Goal: Task Accomplishment & Management: Complete application form

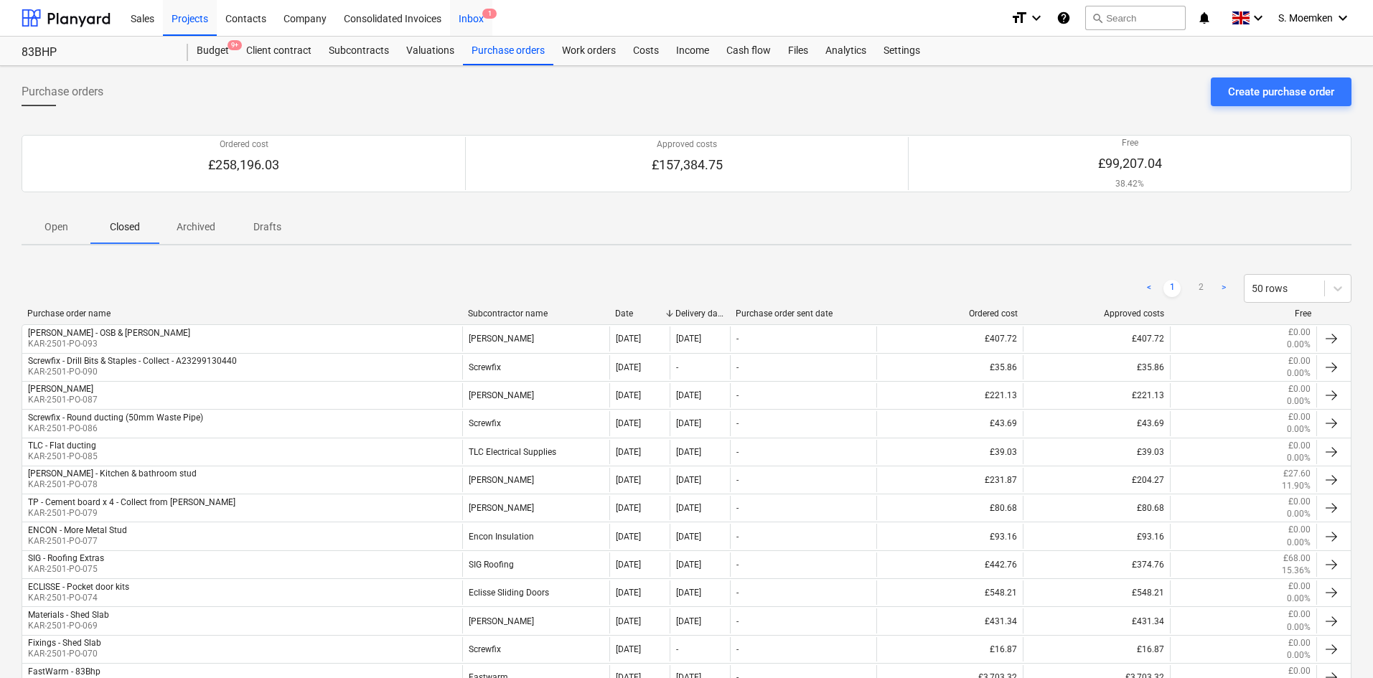
click at [477, 17] on div "Inbox 1" at bounding box center [471, 17] width 42 height 37
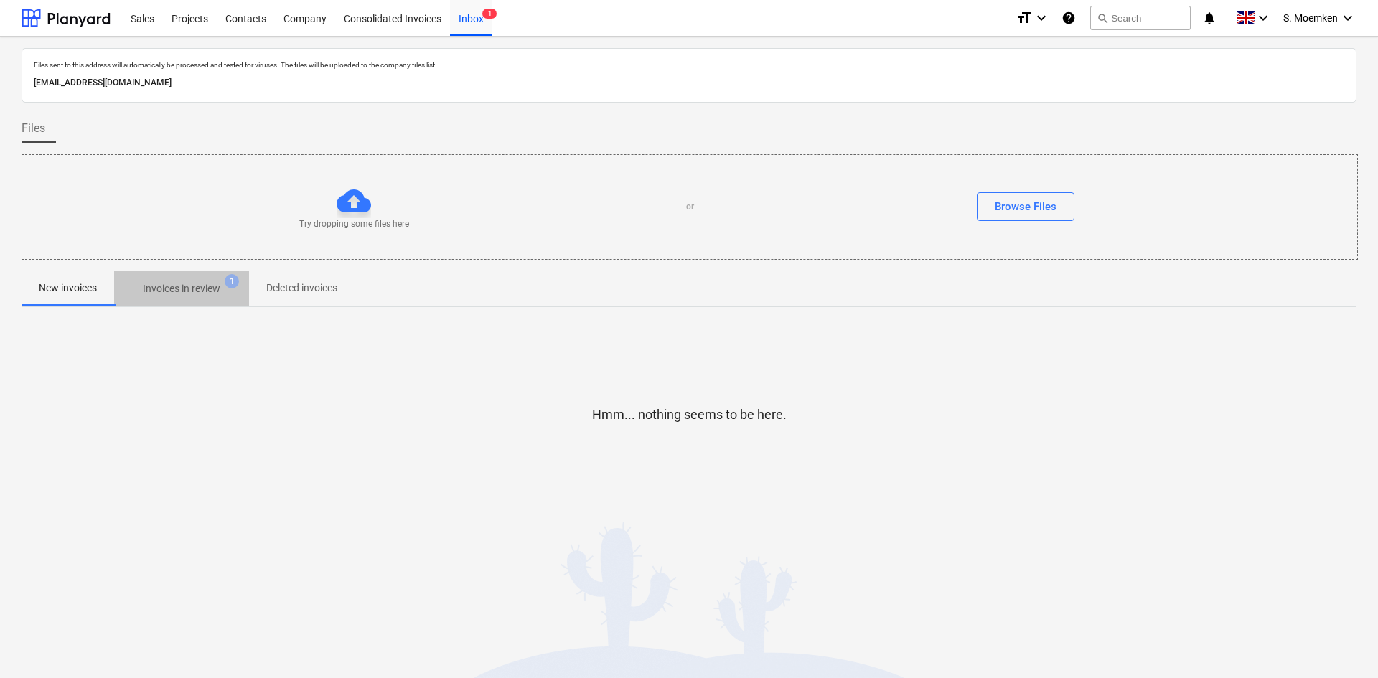
click at [197, 286] on p "Invoices in review" at bounding box center [182, 288] width 78 height 15
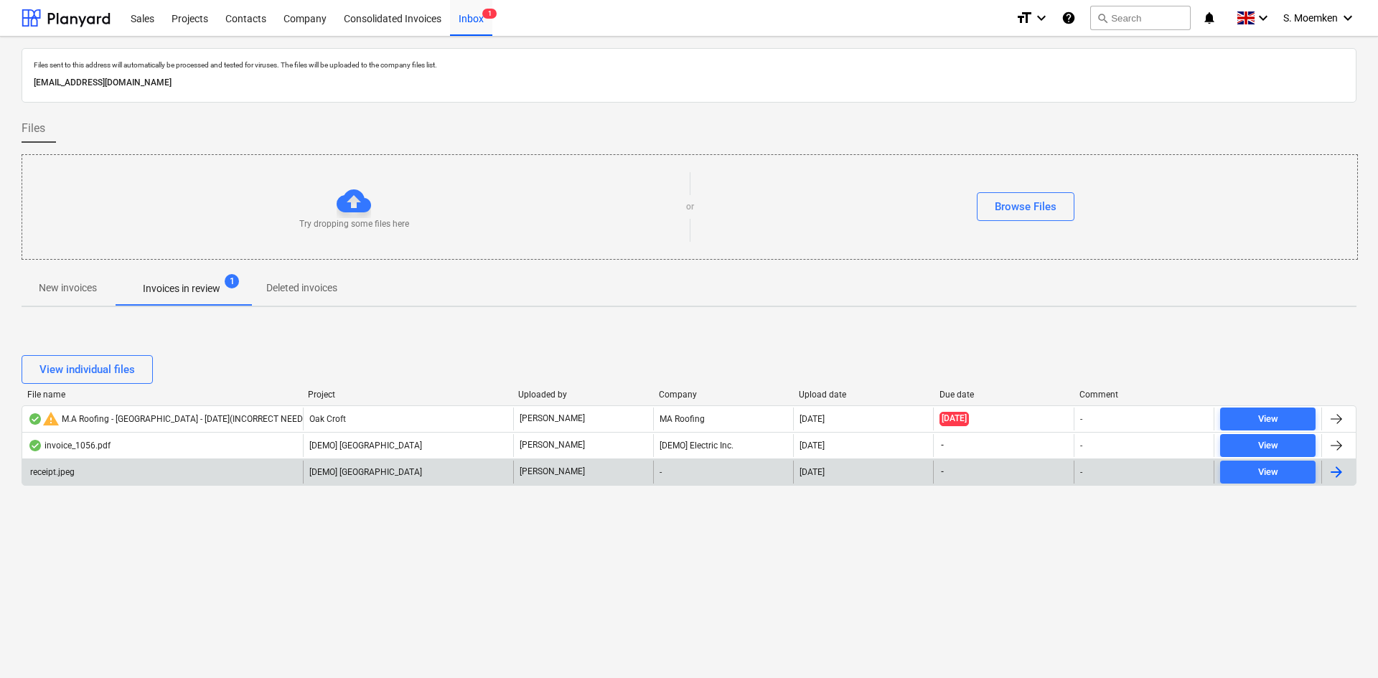
click at [240, 468] on div "receipt.jpeg" at bounding box center [162, 472] width 281 height 23
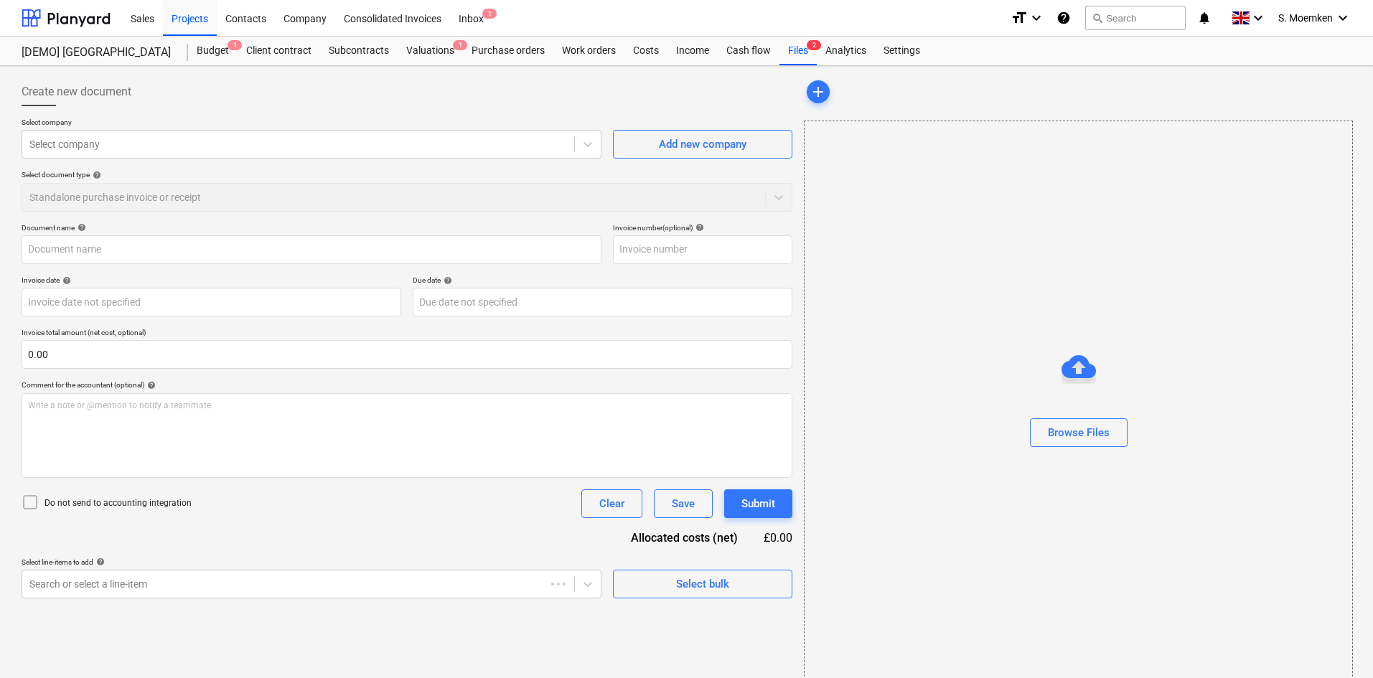
type input "receipt.jpeg"
click at [192, 17] on div "Projects" at bounding box center [190, 17] width 54 height 37
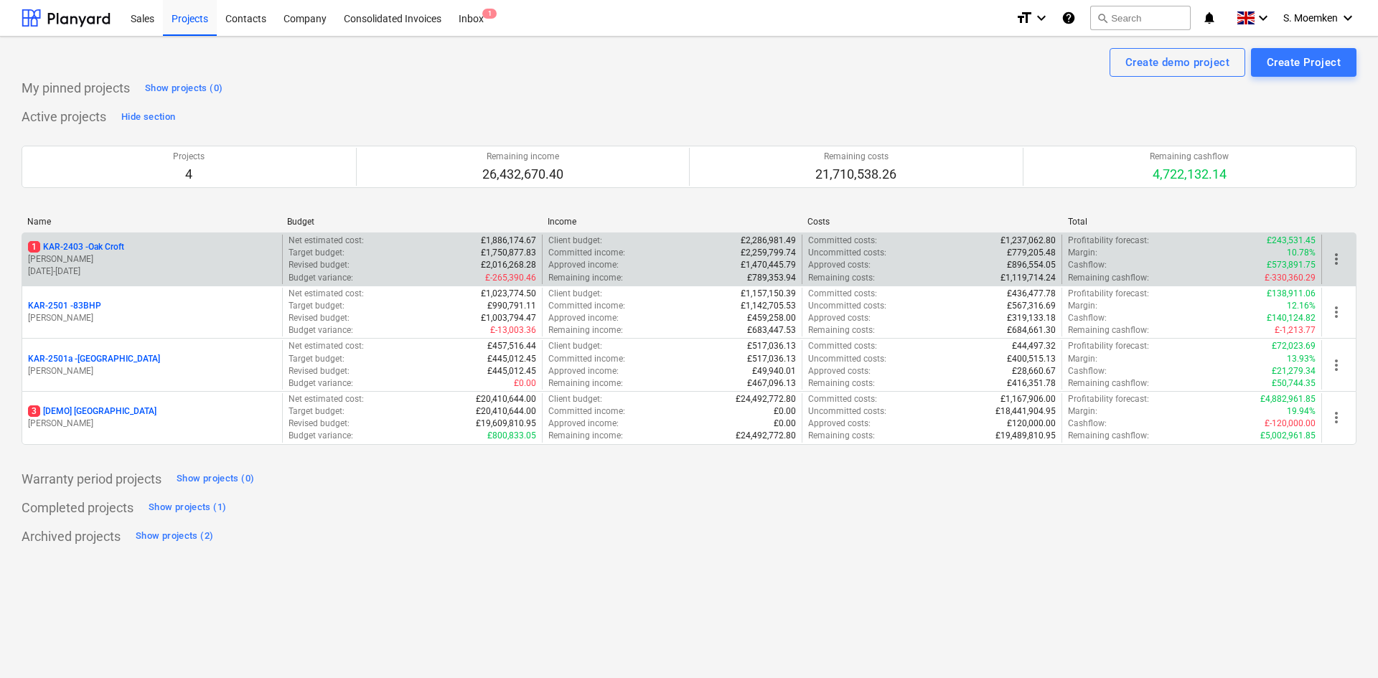
click at [146, 266] on p "[DATE] - [DATE]" at bounding box center [152, 272] width 248 height 12
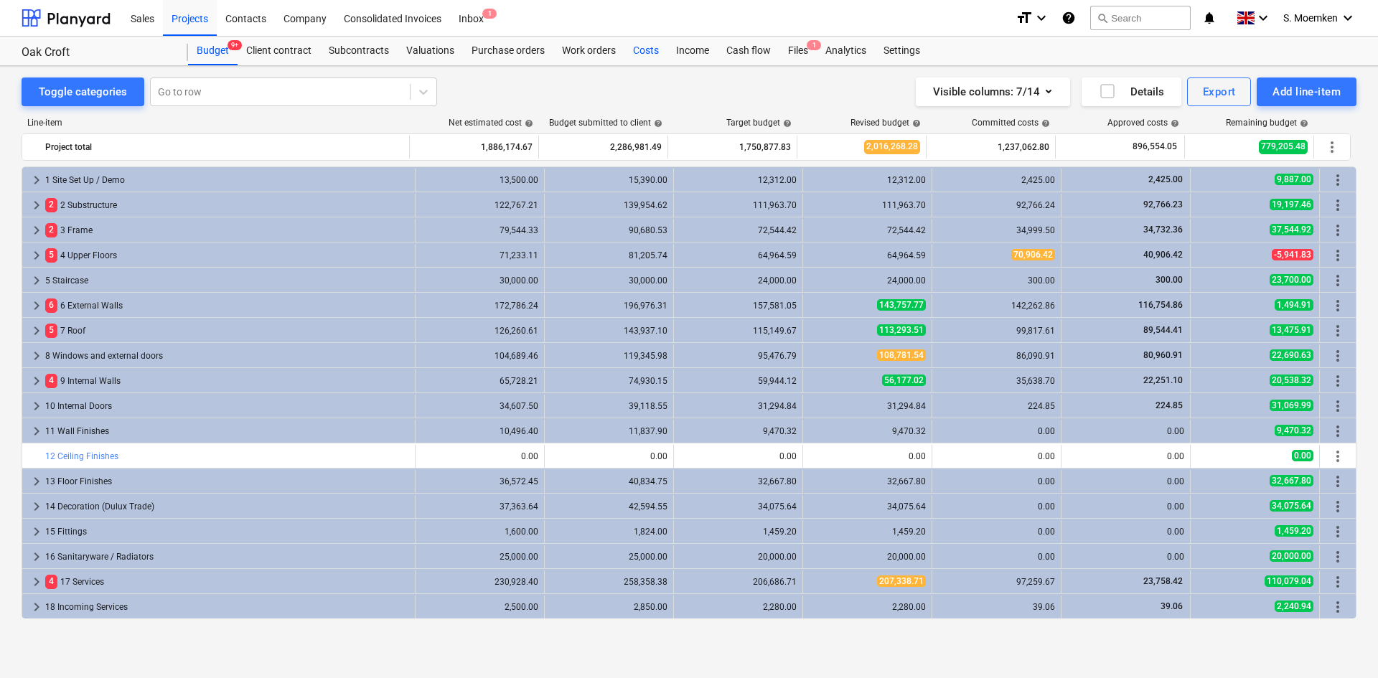
click at [645, 47] on div "Costs" at bounding box center [646, 51] width 43 height 29
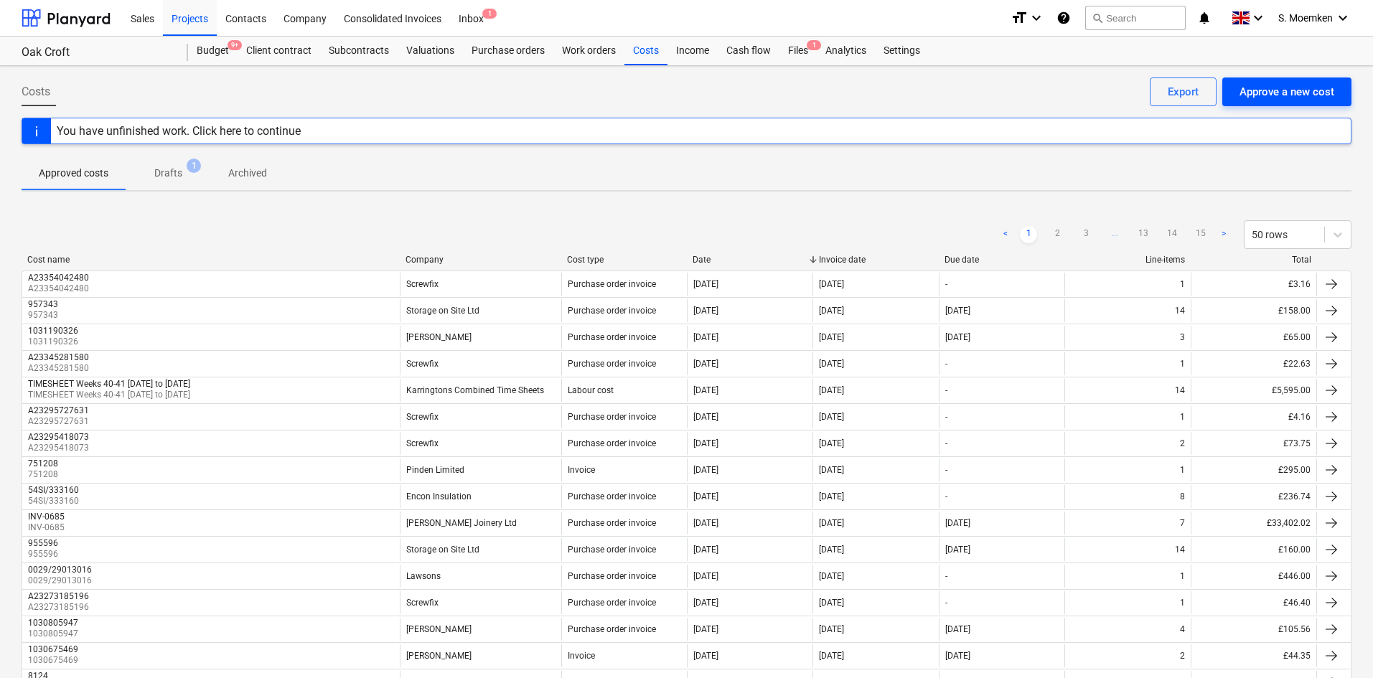
click at [1272, 87] on div "Approve a new cost" at bounding box center [1287, 92] width 95 height 19
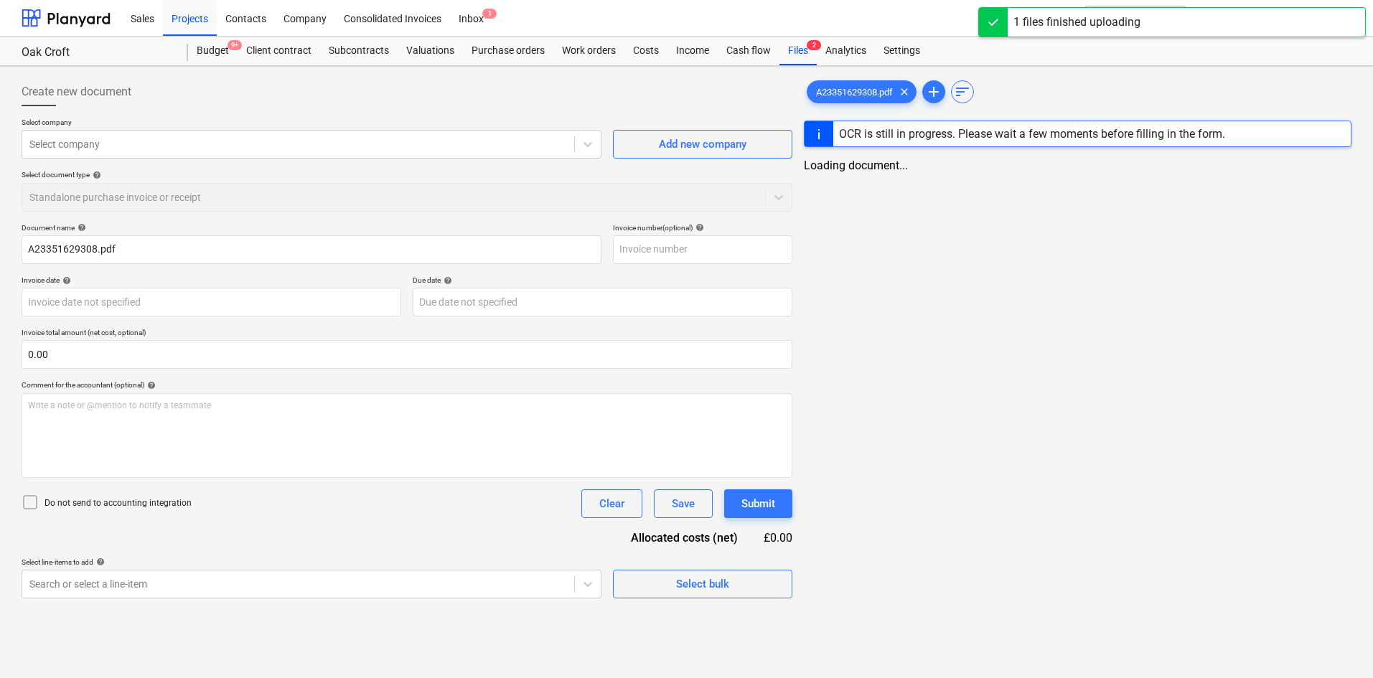
type input "A23351629308.pdf"
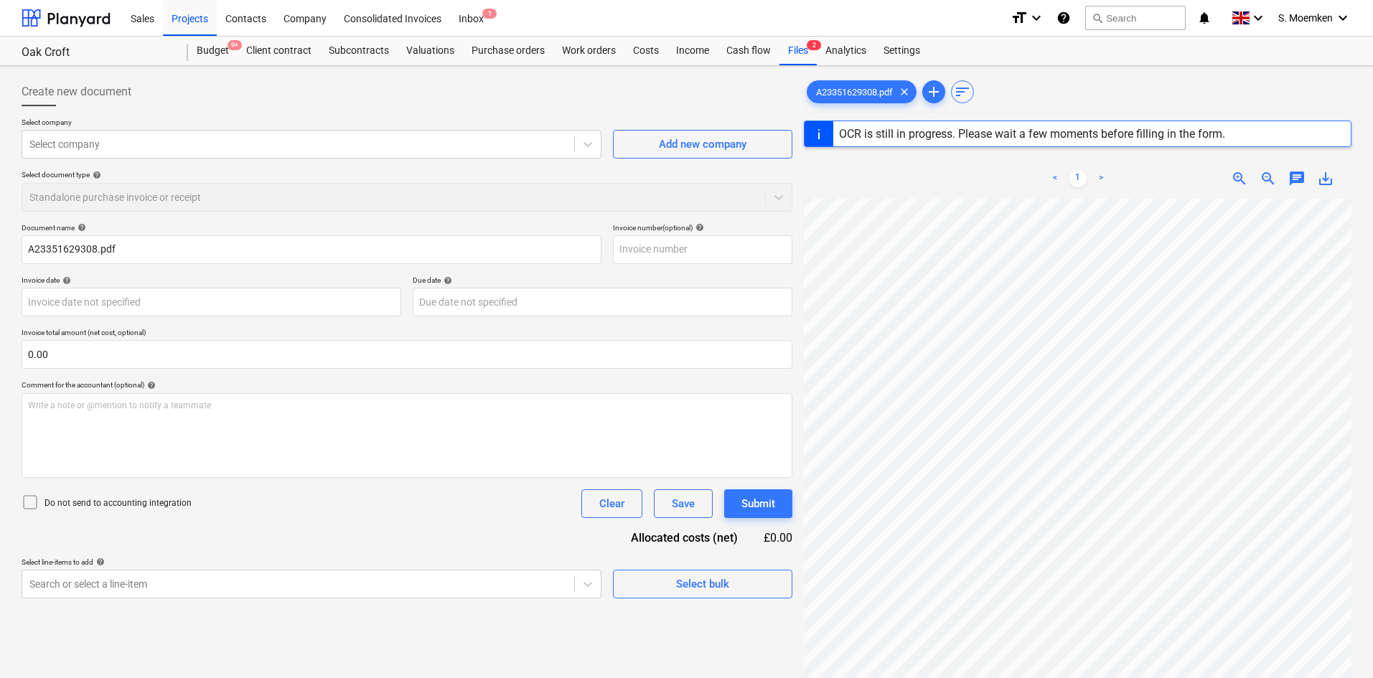
type input "[DATE]"
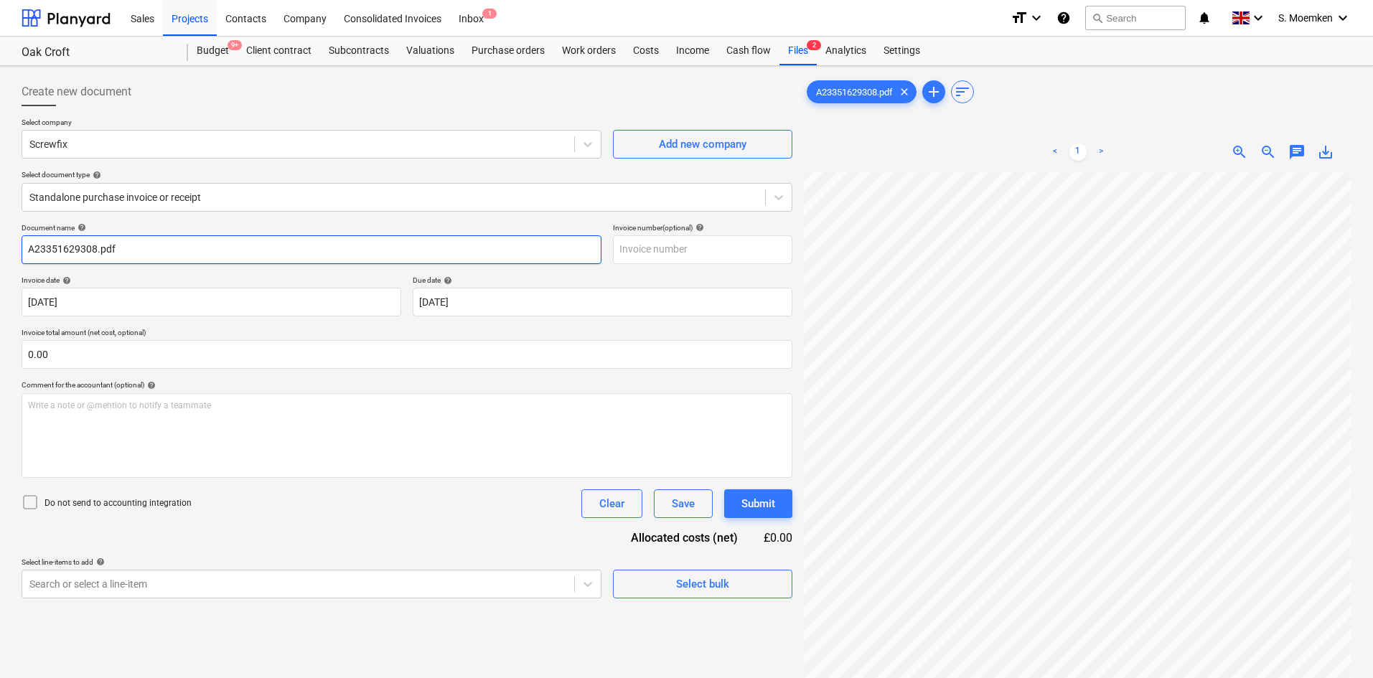
click at [167, 252] on input "A23351629308.pdf" at bounding box center [312, 249] width 580 height 29
drag, startPoint x: 95, startPoint y: 248, endPoint x: -16, endPoint y: 247, distance: 110.6
click at [0, 247] on html "Sales Projects Contacts Company Consolidated Invoices Inbox 1 format_size keybo…" at bounding box center [686, 339] width 1373 height 678
click at [650, 238] on input "text" at bounding box center [702, 249] width 179 height 29
paste input "A23351629308"
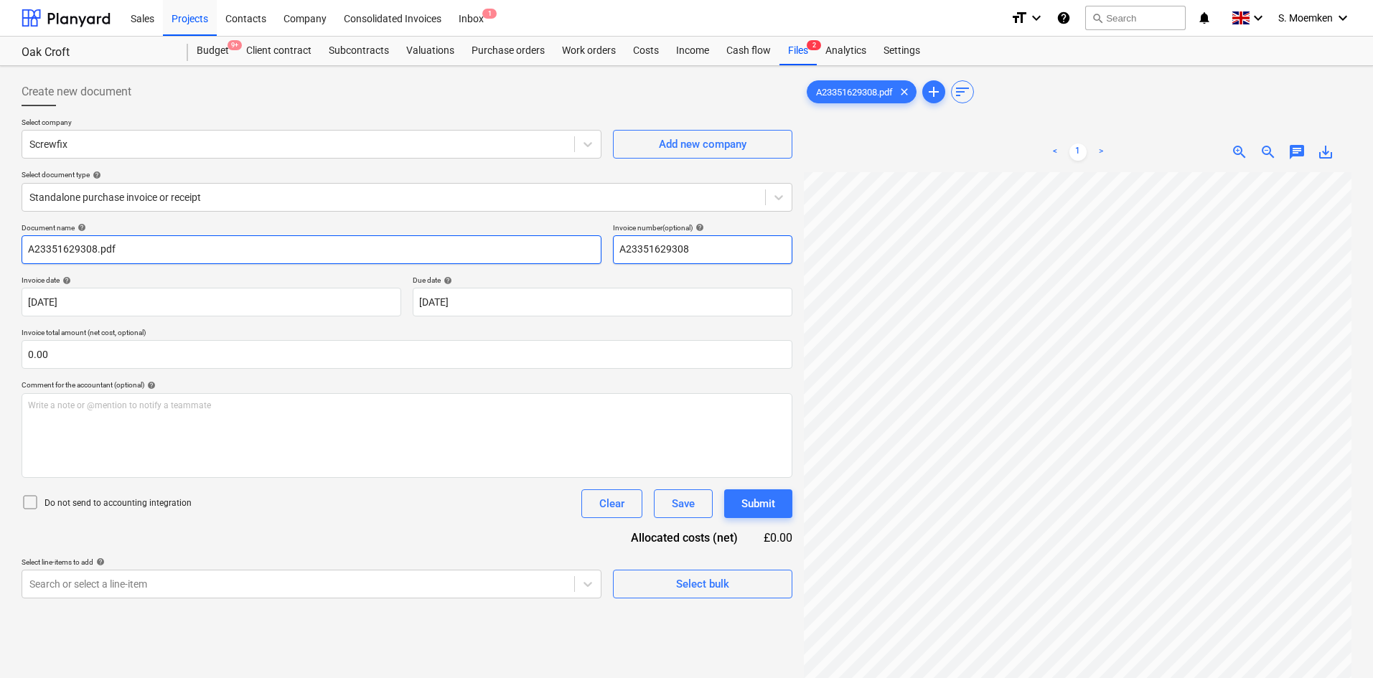
type input "A23351629308"
click at [323, 254] on input "A23351629308.pdf" at bounding box center [312, 249] width 580 height 29
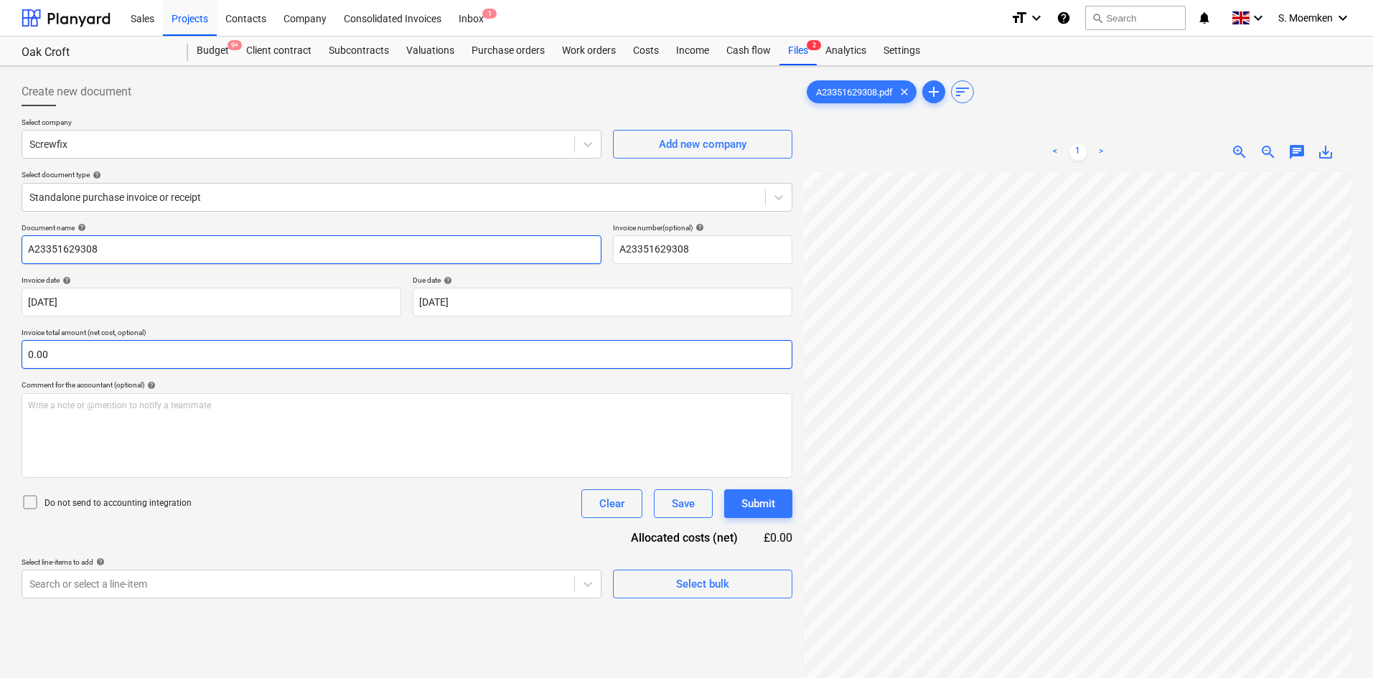
type input "A23351629308"
click at [260, 357] on input "text" at bounding box center [407, 354] width 771 height 29
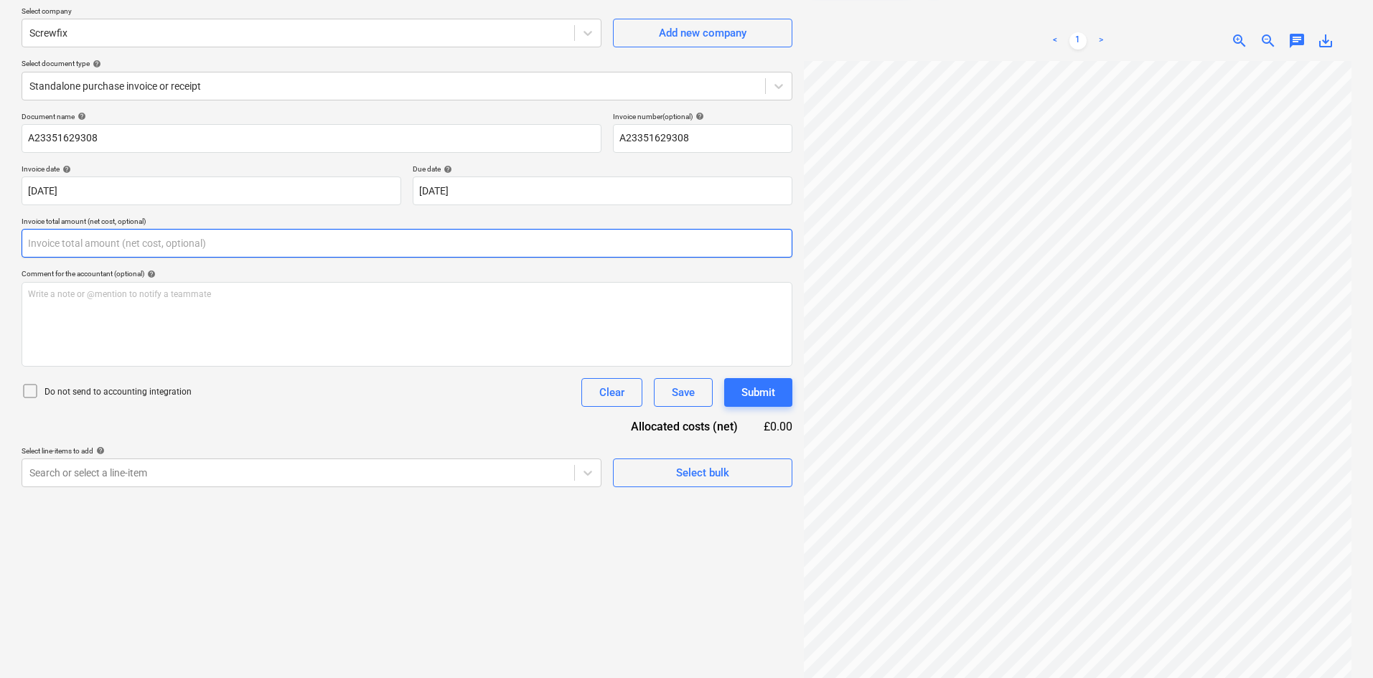
scroll to position [144, 0]
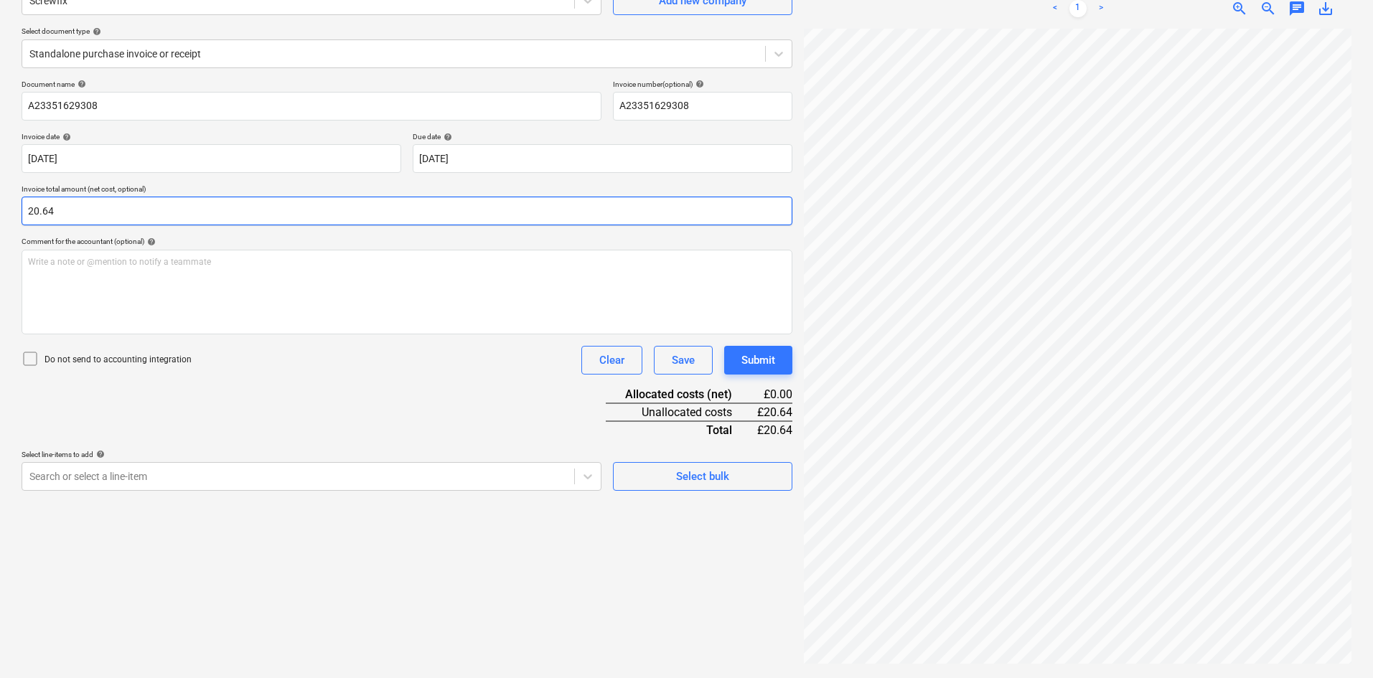
type input "20.64"
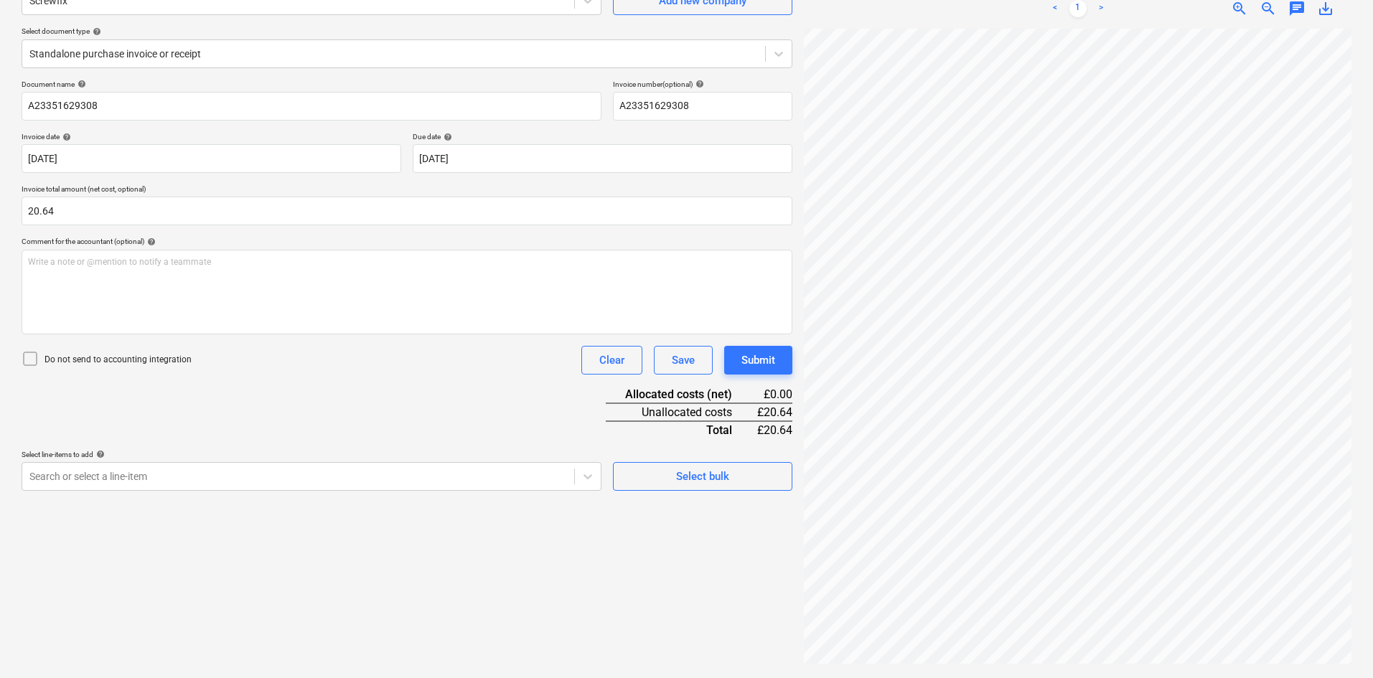
click at [30, 355] on icon at bounding box center [30, 358] width 17 height 17
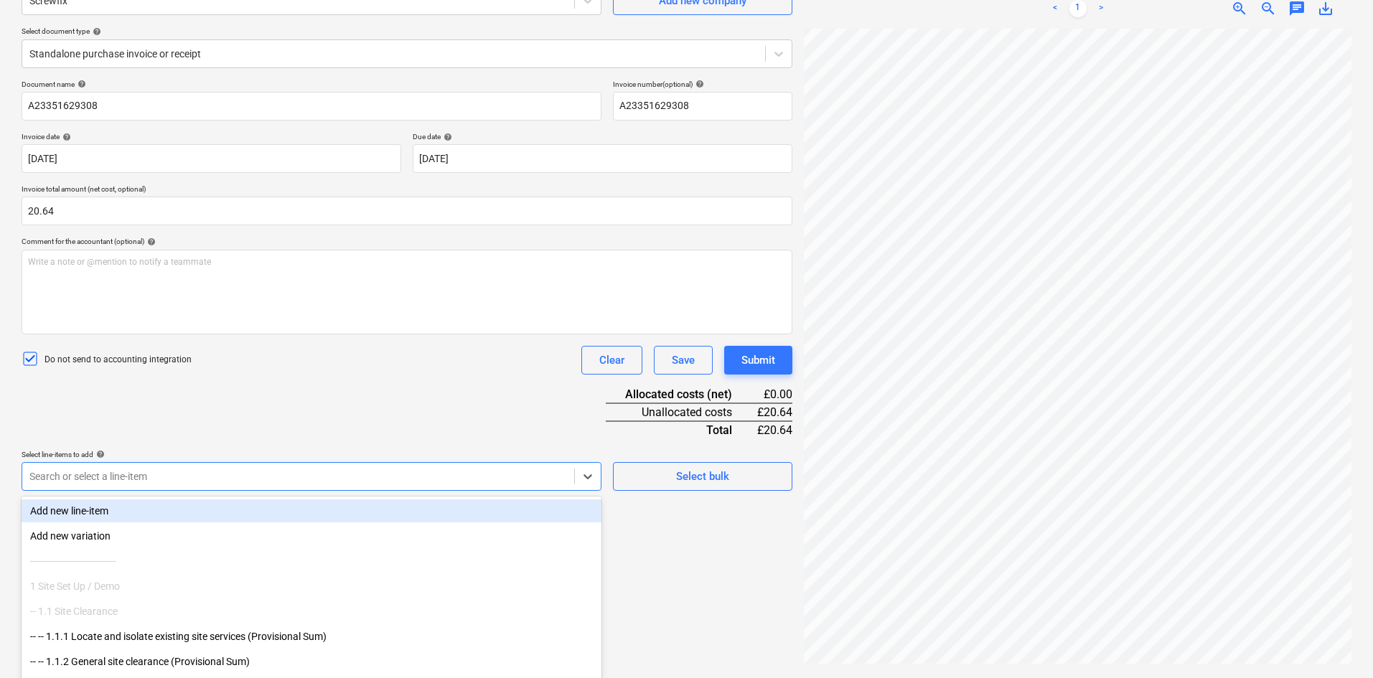
scroll to position [180, 0]
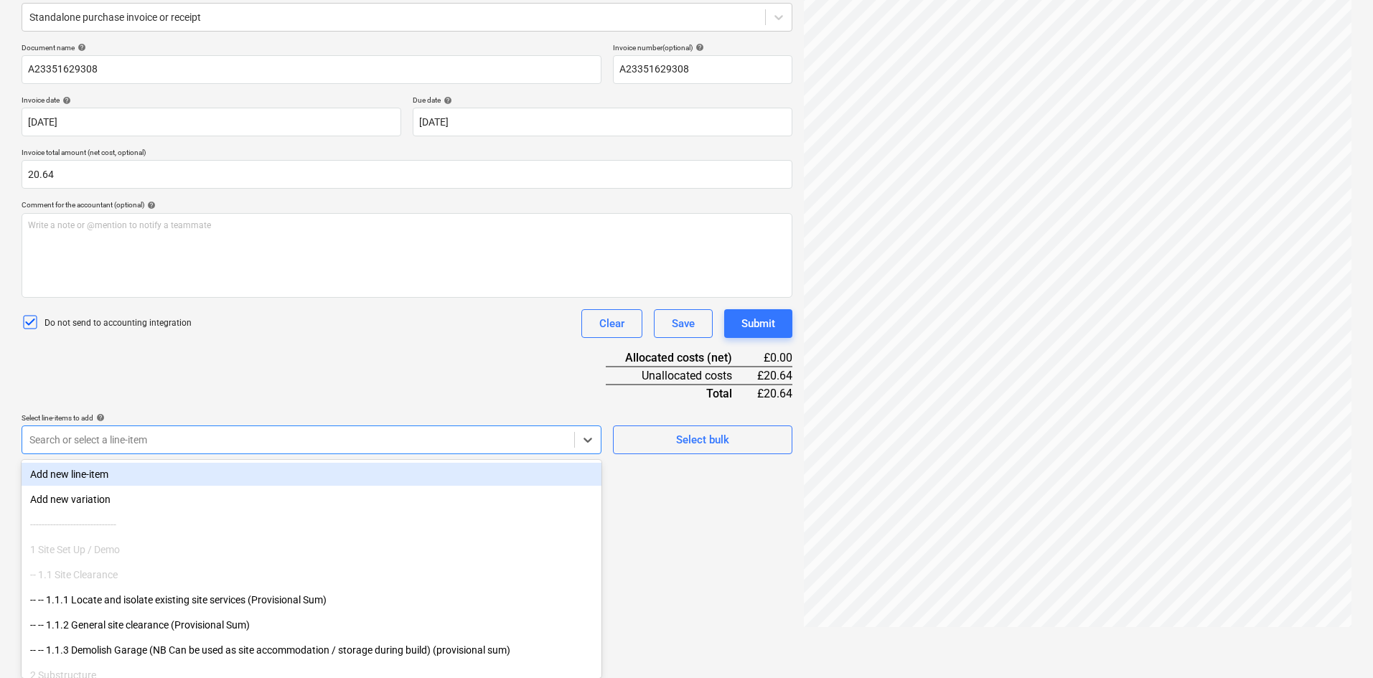
click at [190, 477] on body "Sales Projects Contacts Company Consolidated Invoices Inbox 1 format_size keybo…" at bounding box center [686, 159] width 1373 height 678
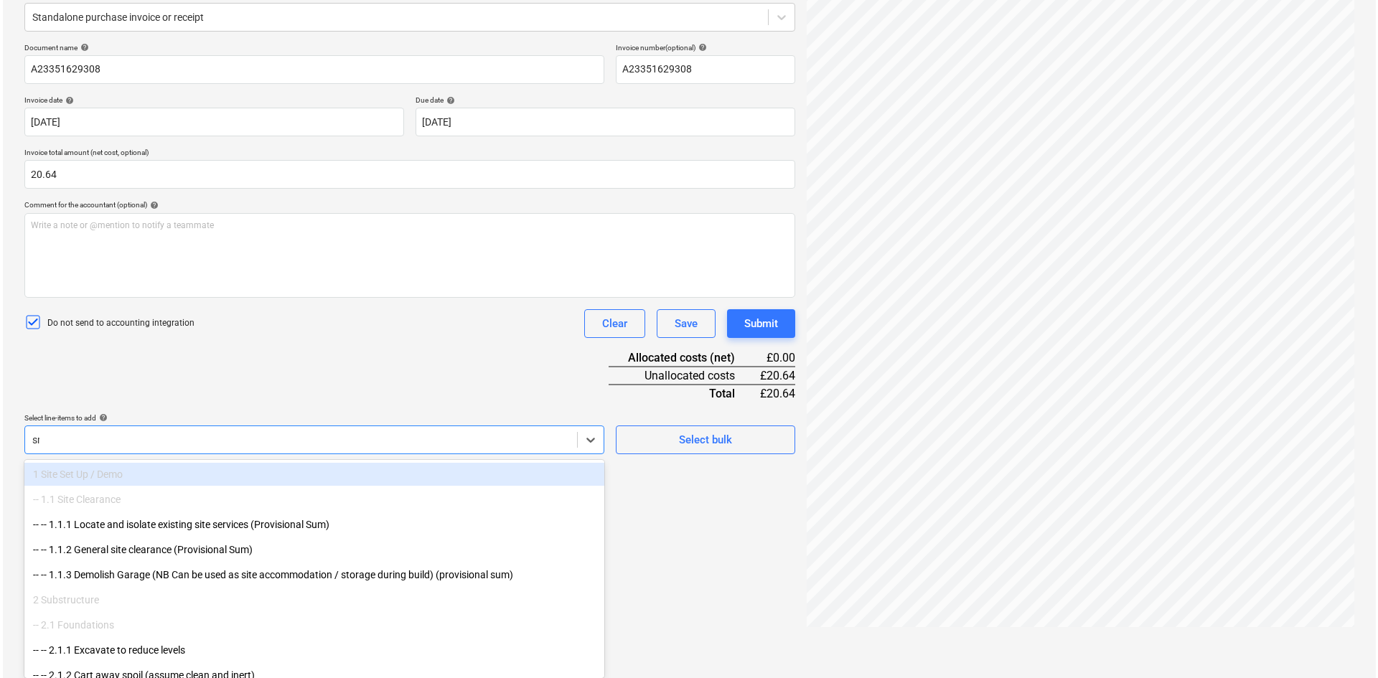
scroll to position [144, 0]
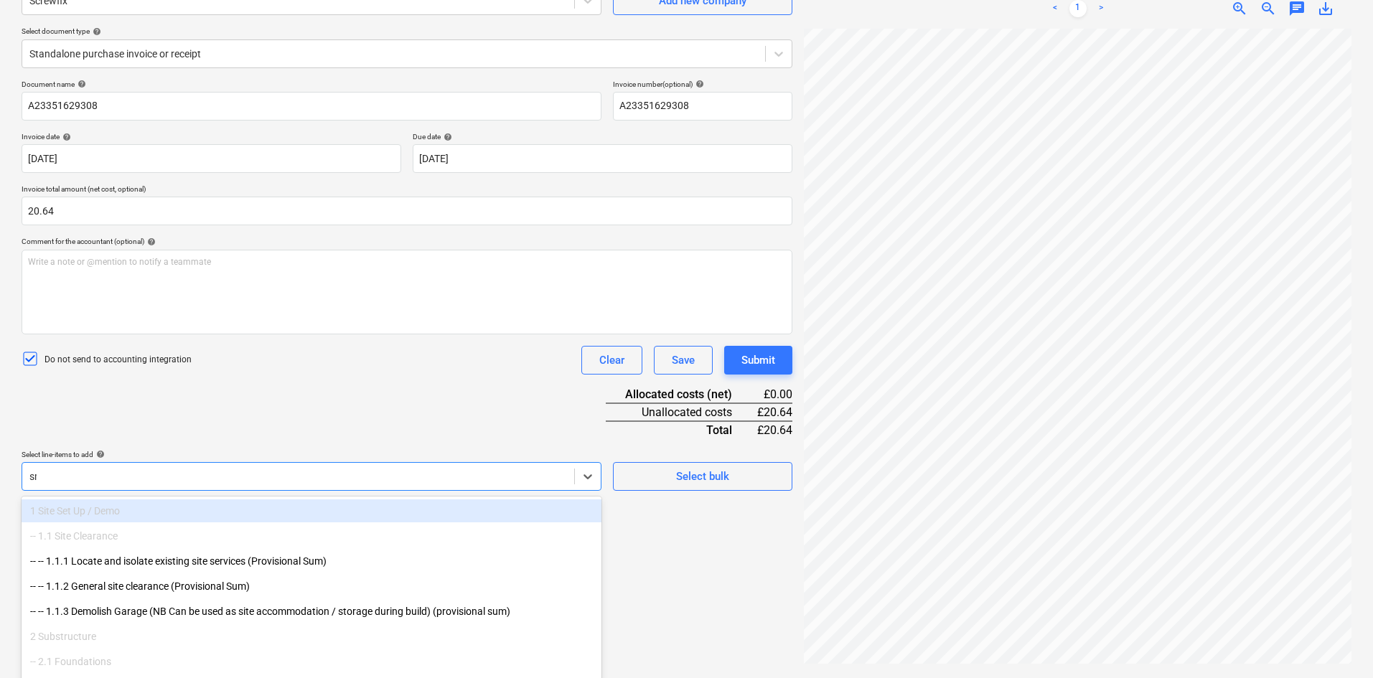
type input "sma"
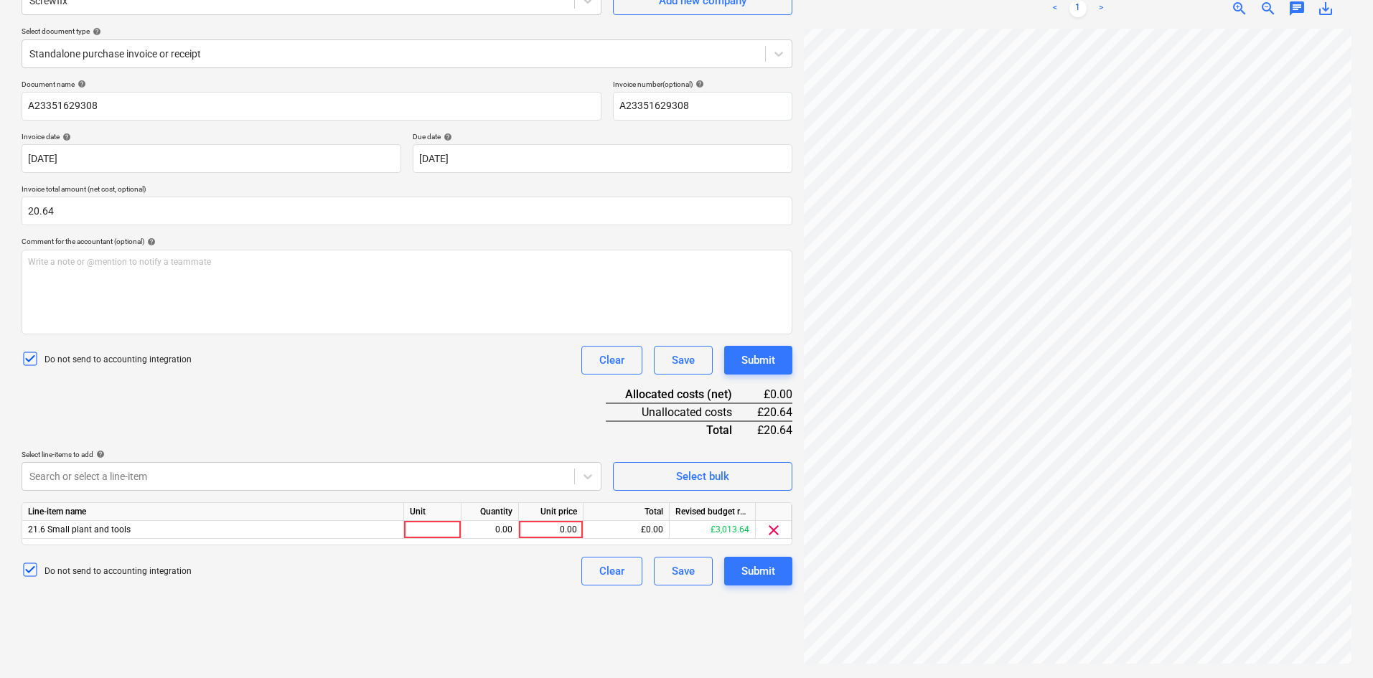
click at [326, 413] on div "Document name help A23351629308 Invoice number (optional) help A23351629308 Inv…" at bounding box center [407, 333] width 771 height 506
click at [419, 524] on div at bounding box center [432, 530] width 57 height 18
type input "1"
type input "Item"
type input "20.64"
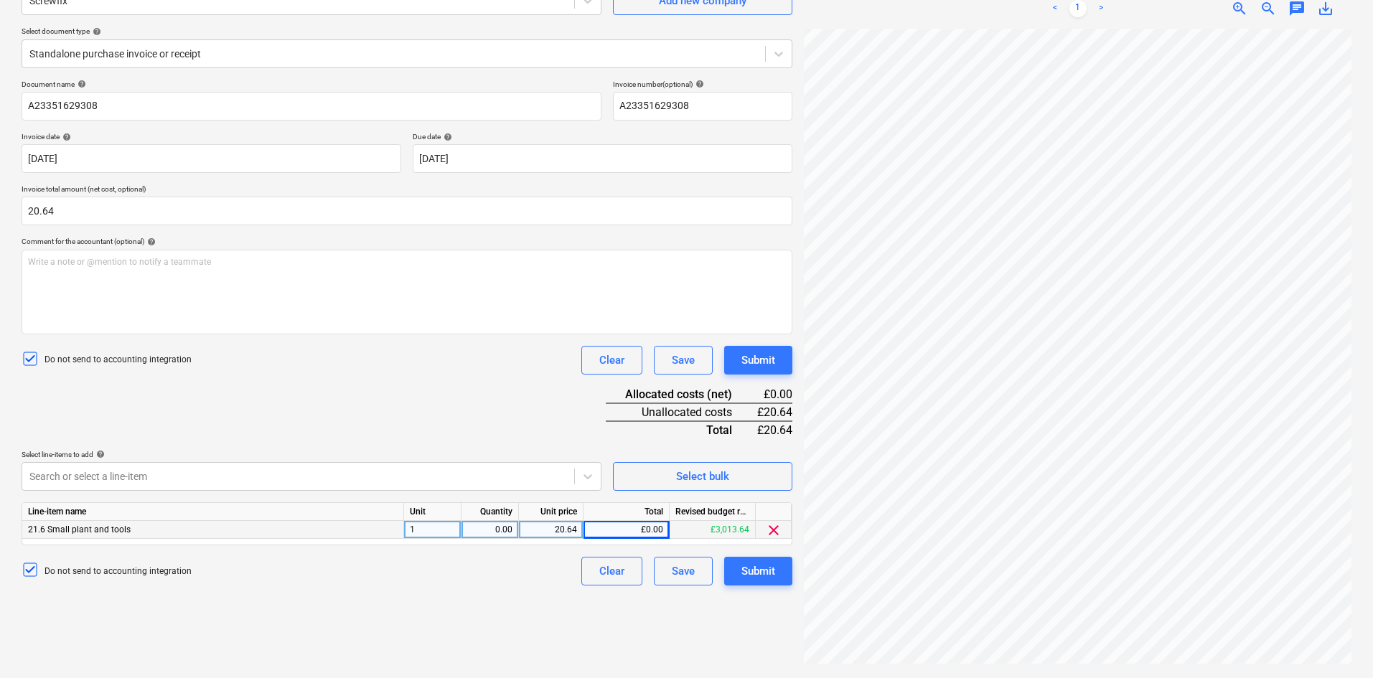
click at [436, 384] on div "Document name help A23351629308 Invoice number (optional) help A23351629308 Inv…" at bounding box center [407, 333] width 771 height 506
click at [767, 571] on div "Submit" at bounding box center [759, 571] width 34 height 19
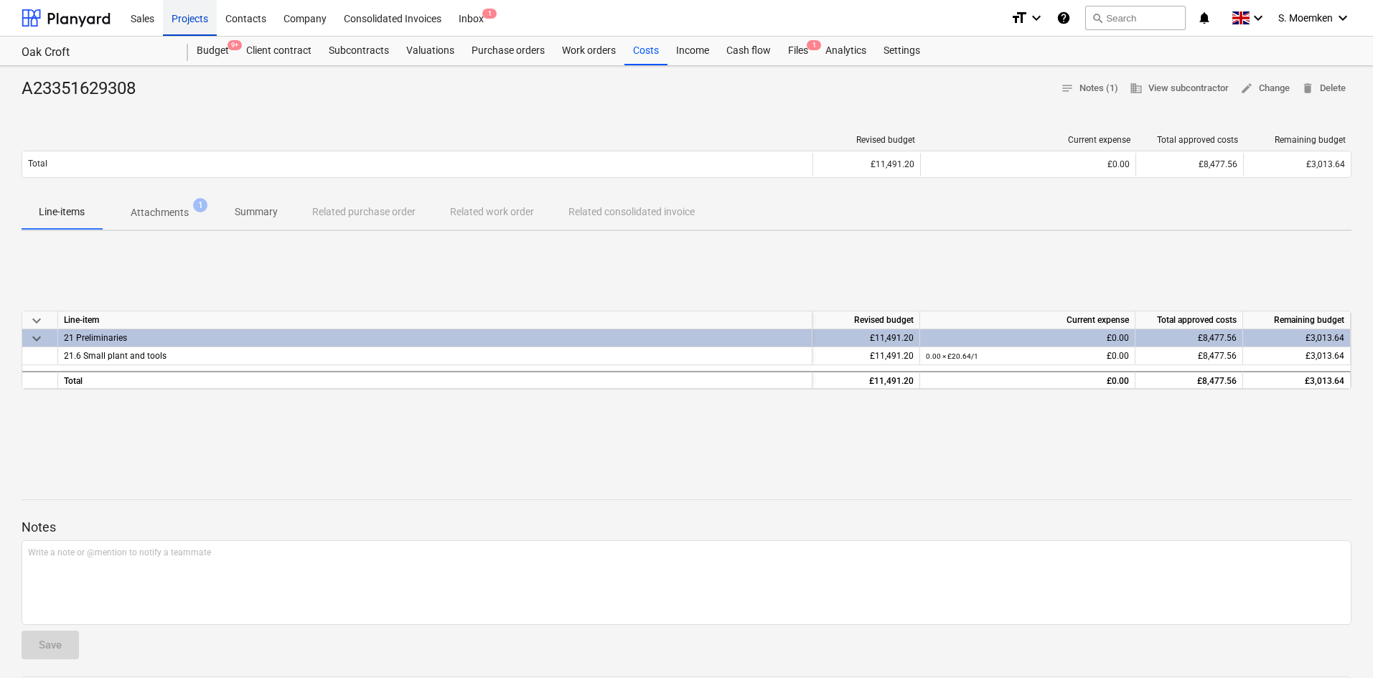
click at [196, 18] on div "Projects" at bounding box center [190, 17] width 54 height 37
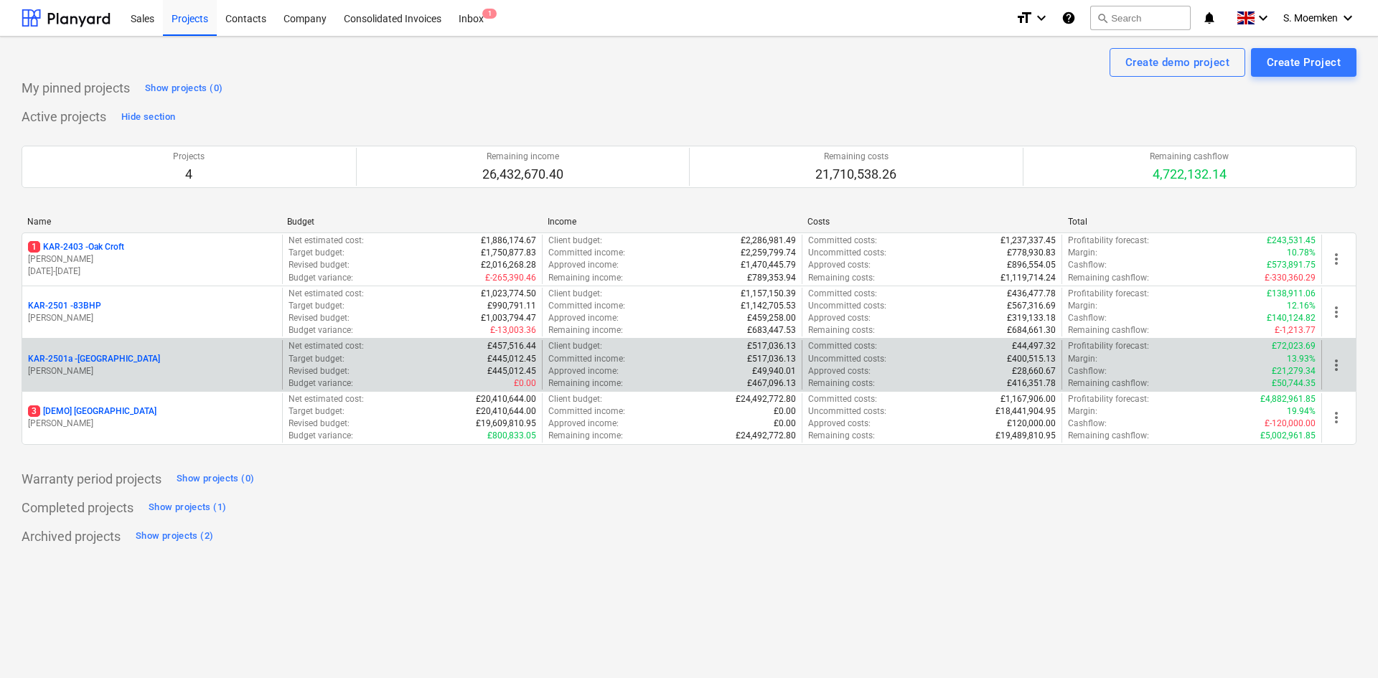
click at [164, 374] on p "[PERSON_NAME]" at bounding box center [152, 371] width 248 height 12
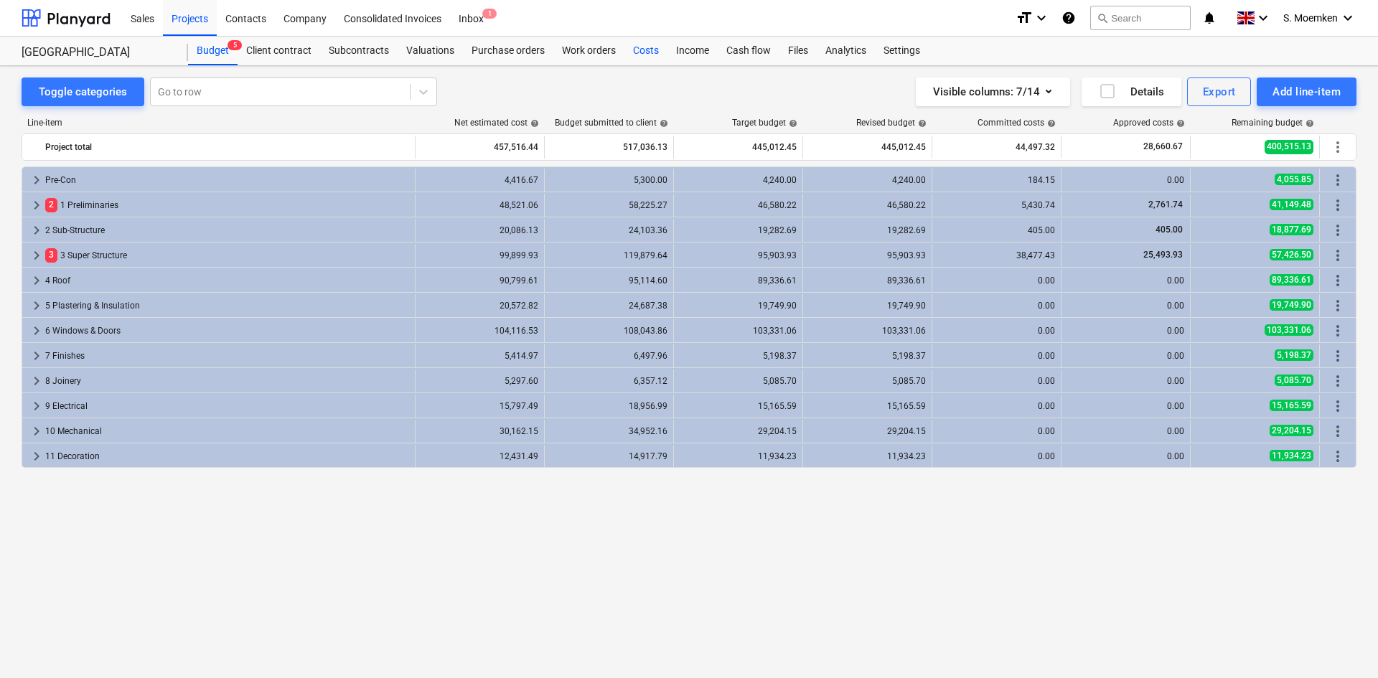
click at [646, 52] on div "Costs" at bounding box center [646, 51] width 43 height 29
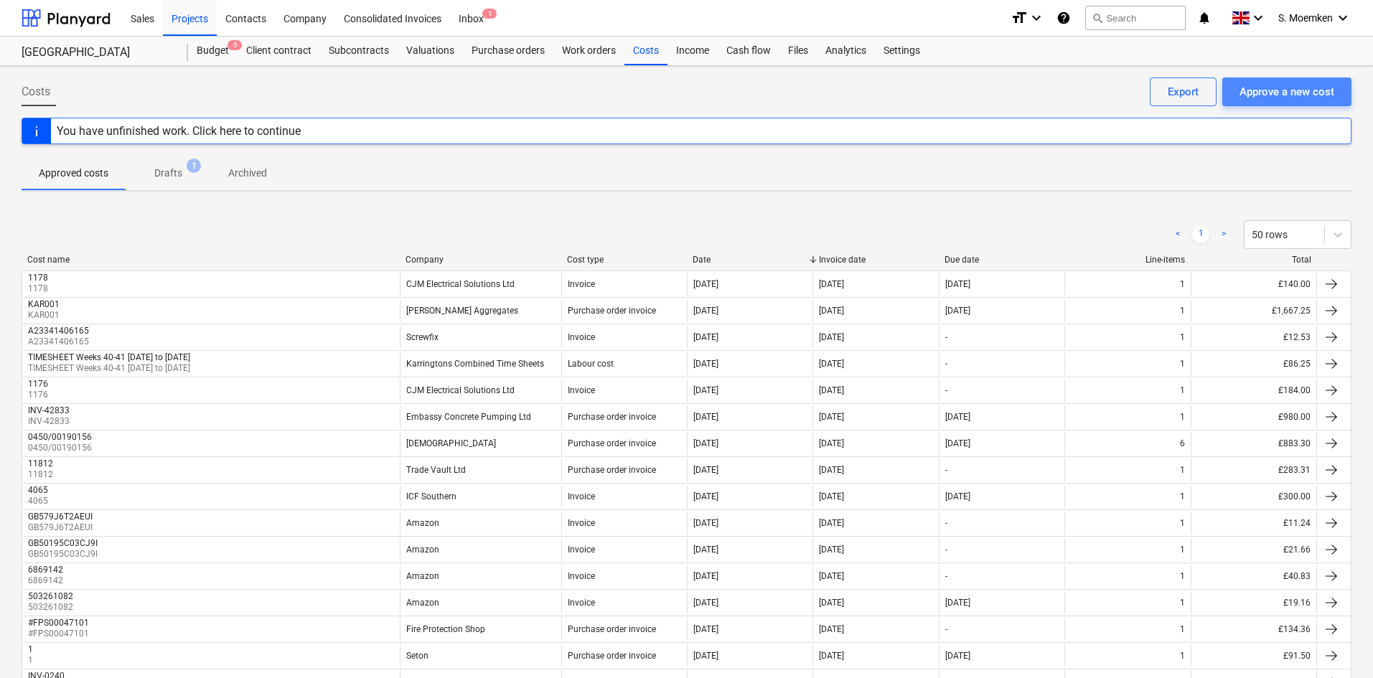
click at [1281, 90] on div "Approve a new cost" at bounding box center [1287, 92] width 95 height 19
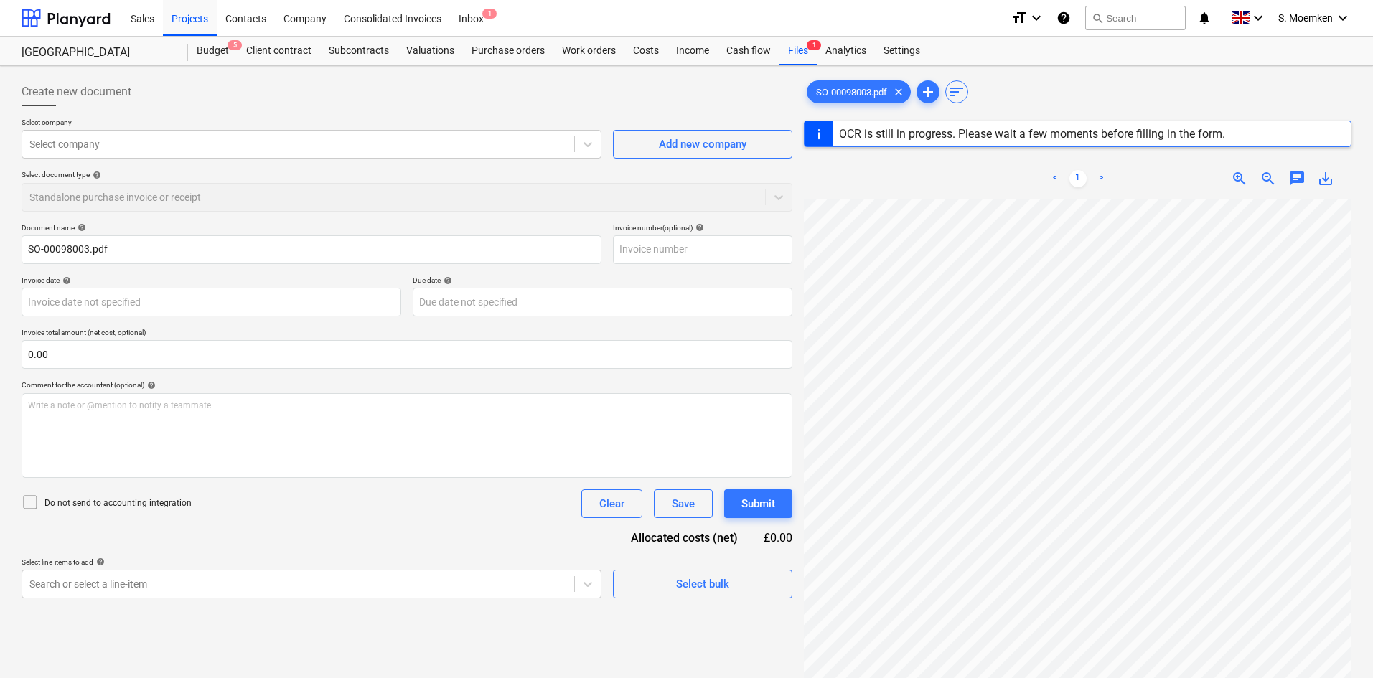
type input "331873011"
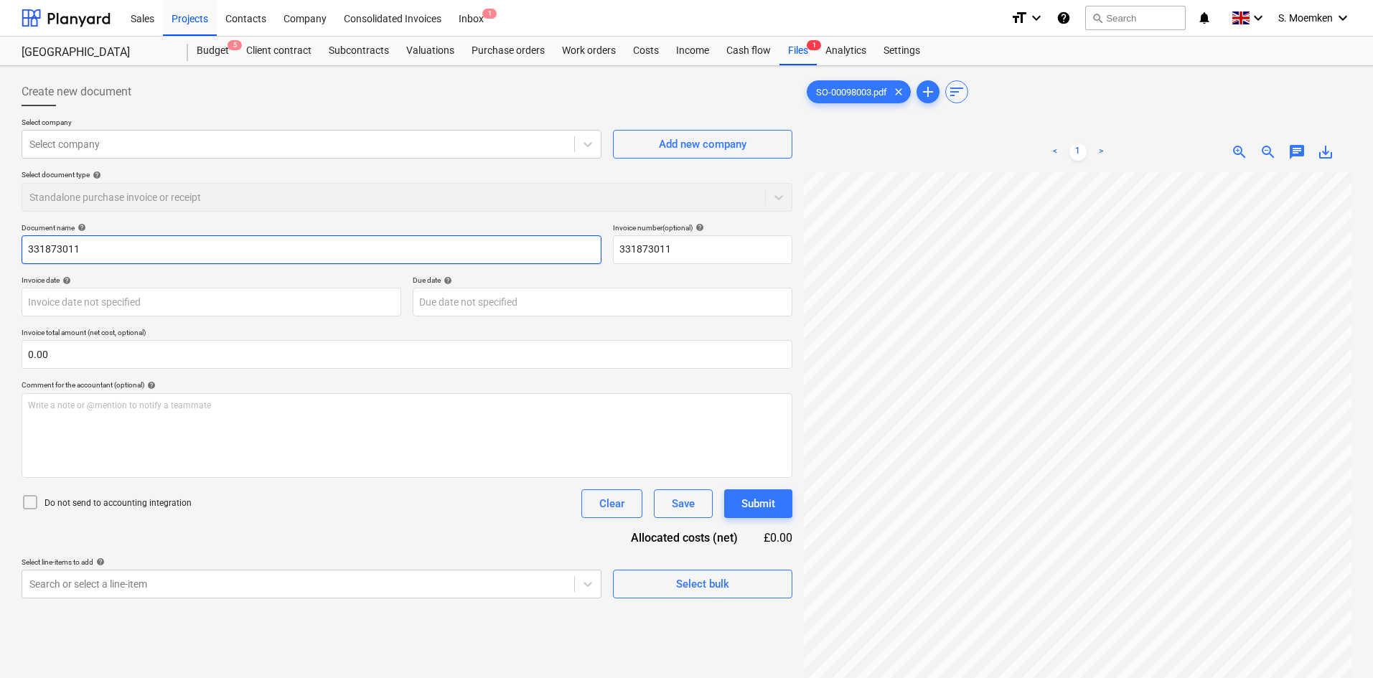
drag, startPoint x: 106, startPoint y: 243, endPoint x: -9, endPoint y: 246, distance: 114.2
click at [0, 246] on html "Sales Projects Contacts Company Consolidated Invoices Inbox 1 format_size keybo…" at bounding box center [686, 339] width 1373 height 678
paste input "Co-op 2305 5748"
type input "C"
drag, startPoint x: 93, startPoint y: 245, endPoint x: -5, endPoint y: 249, distance: 97.7
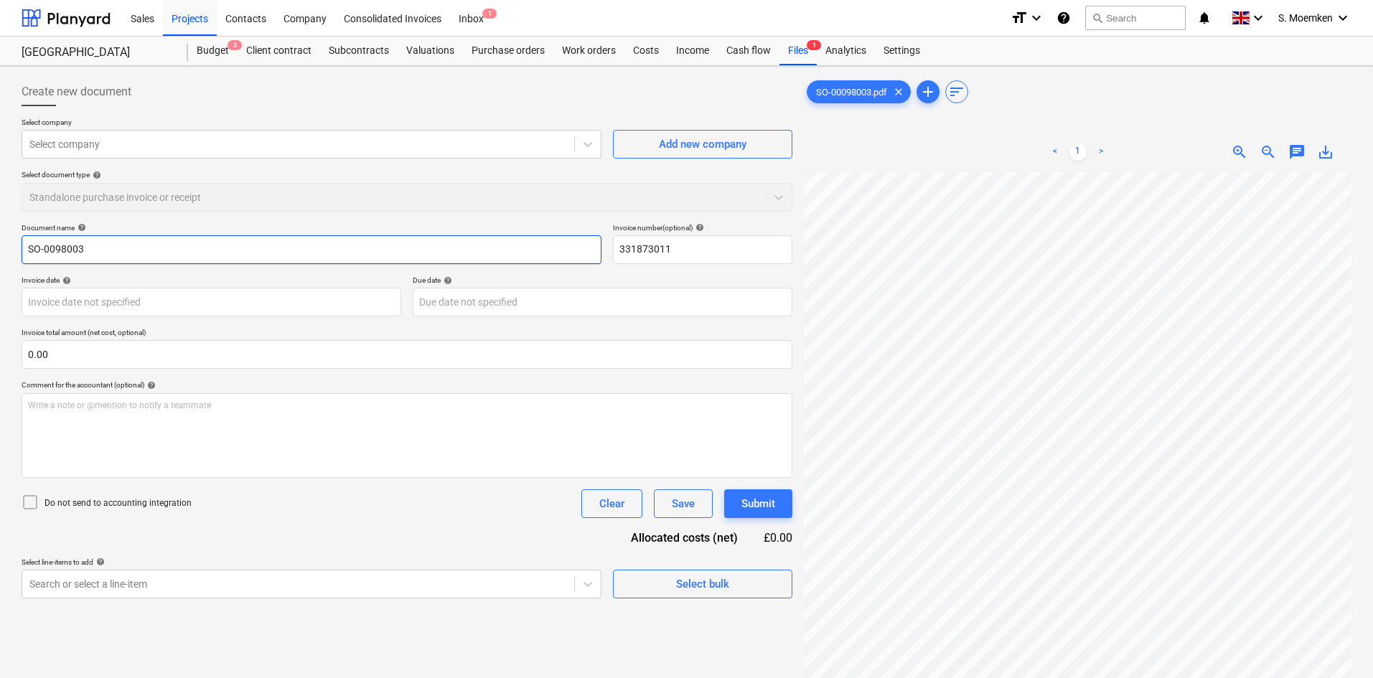
click at [0, 249] on html "Sales Projects Contacts Company Consolidated Invoices Inbox 1 format_size keybo…" at bounding box center [686, 339] width 1373 height 678
type input "SO-0098003"
drag, startPoint x: 617, startPoint y: 252, endPoint x: 586, endPoint y: 253, distance: 30.9
click at [586, 253] on div "Document name help SO-0098003 Invoice number (optional) help 331873011" at bounding box center [407, 243] width 771 height 41
paste input "SO-0098003"
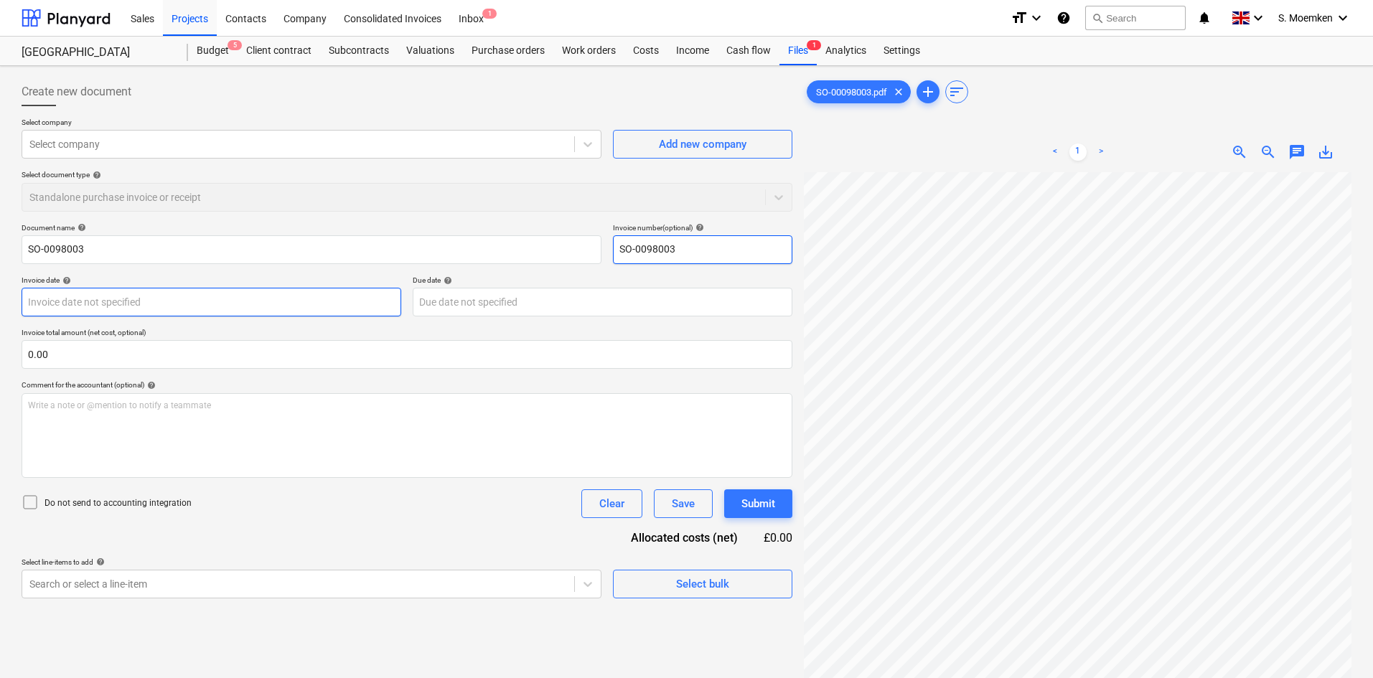
type input "SO-0098003"
click at [271, 312] on body "Sales Projects Contacts Company Consolidated Invoices Inbox 1 format_size keybo…" at bounding box center [686, 339] width 1373 height 678
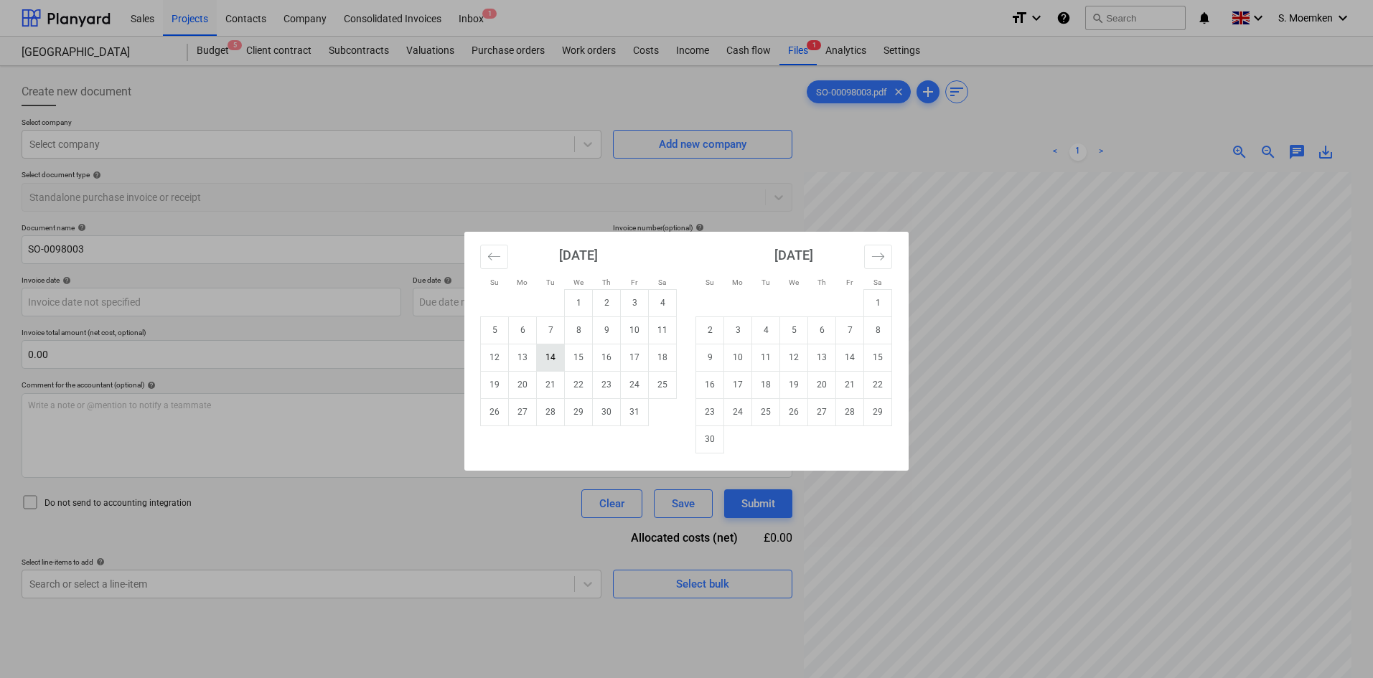
click at [546, 358] on td "14" at bounding box center [551, 357] width 28 height 27
type input "[DATE]"
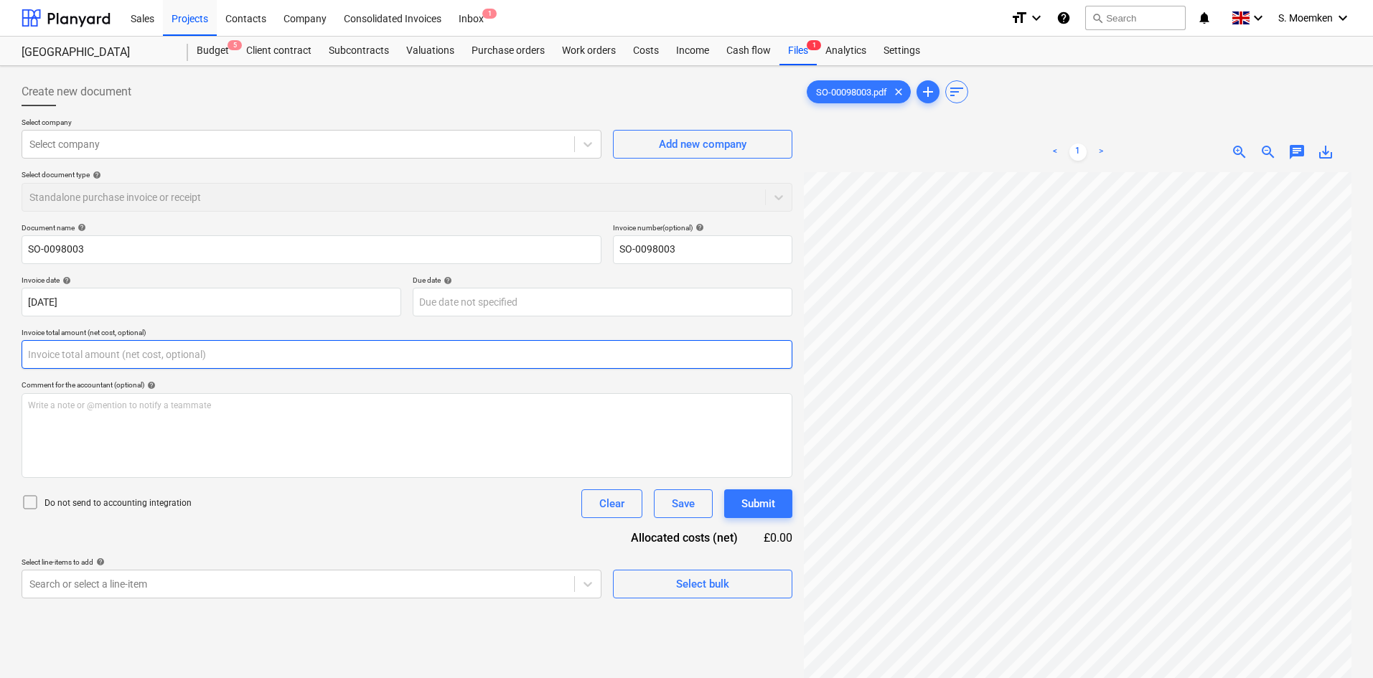
drag, startPoint x: 78, startPoint y: 357, endPoint x: 22, endPoint y: 357, distance: 56.0
click at [22, 357] on input "text" at bounding box center [407, 354] width 771 height 29
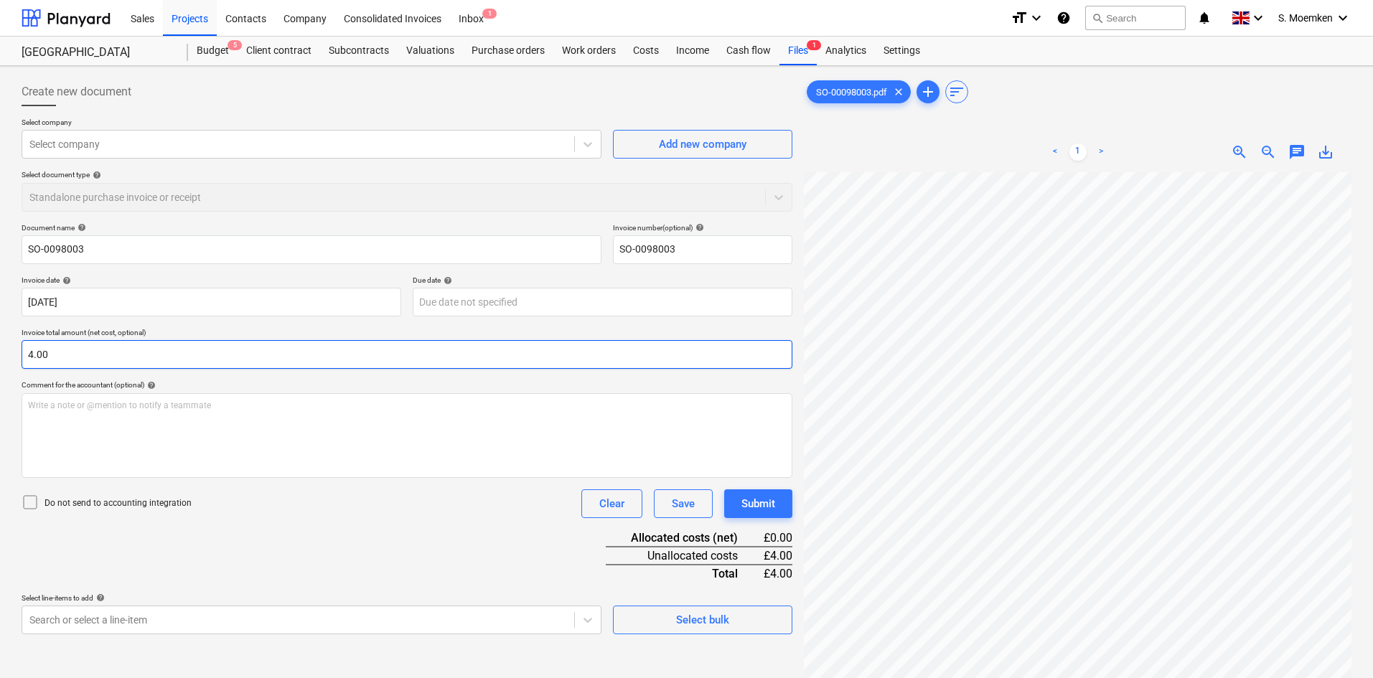
type input "4.00"
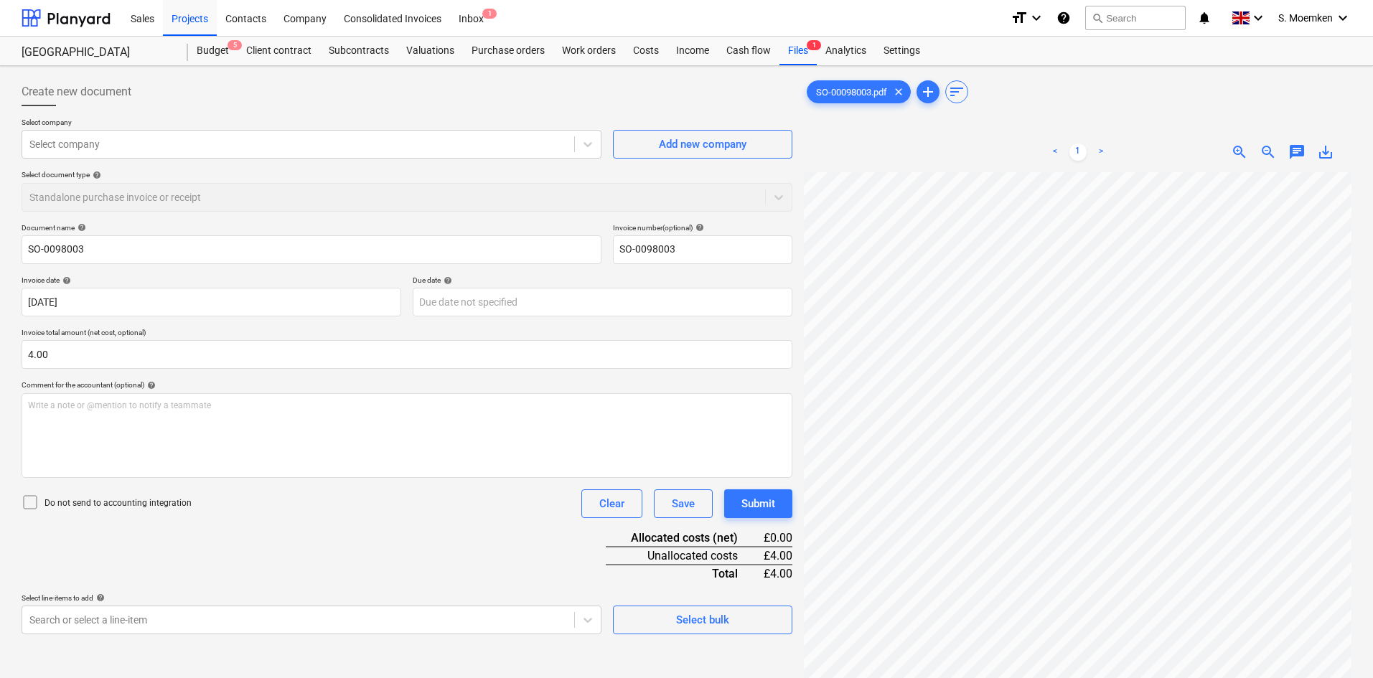
click at [29, 500] on icon at bounding box center [30, 502] width 17 height 17
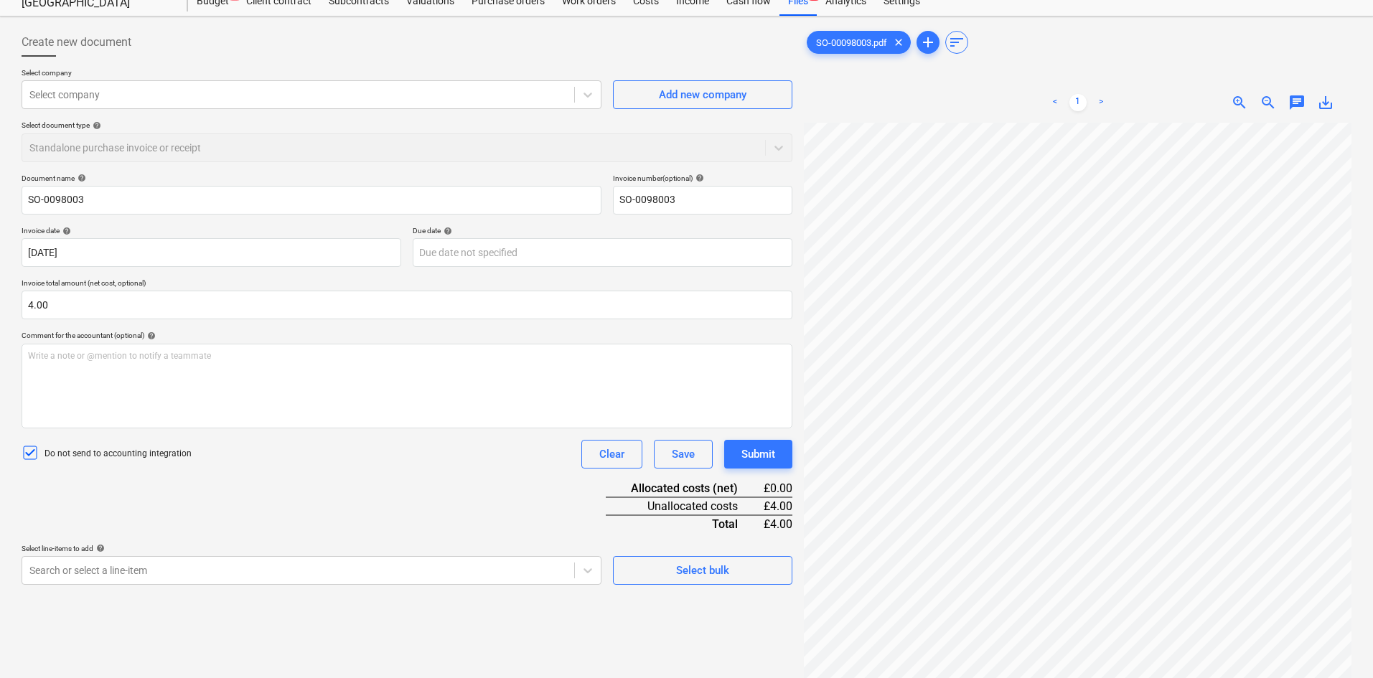
scroll to position [144, 0]
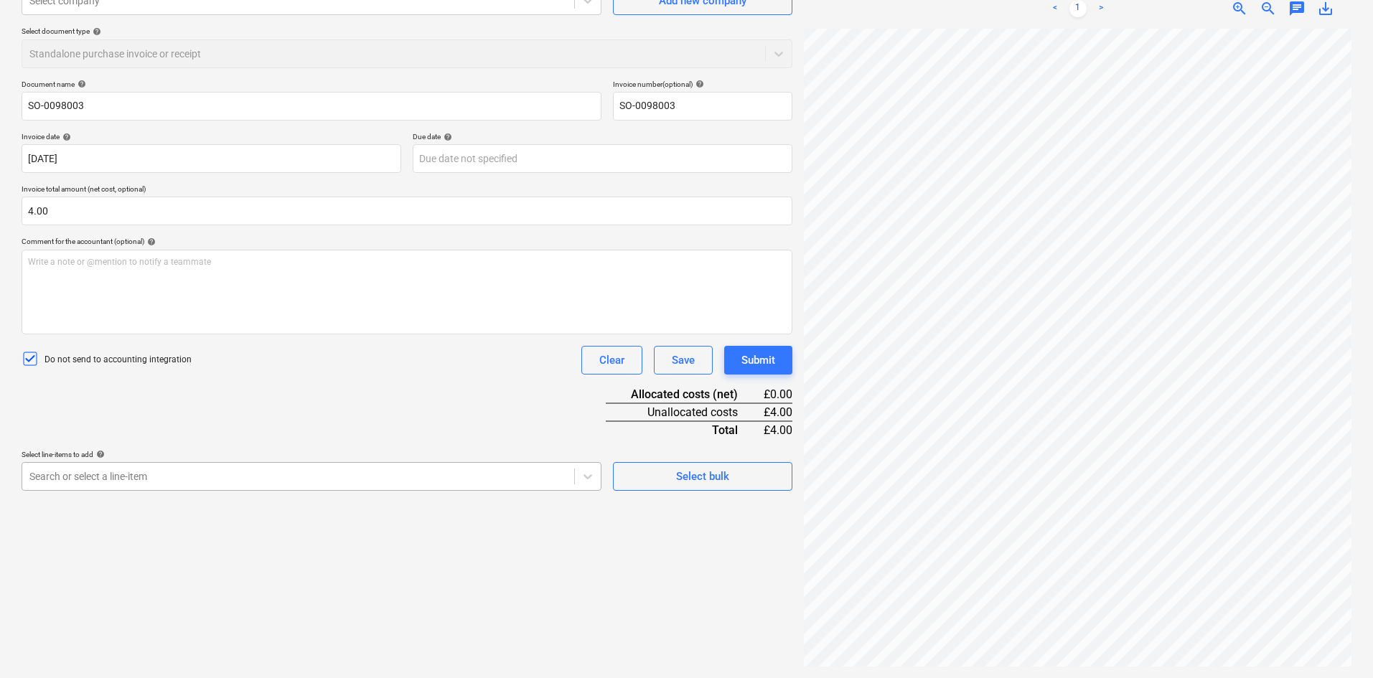
click at [451, 480] on body "Sales Projects Contacts Company Consolidated Invoices Inbox 1 format_size keybo…" at bounding box center [686, 195] width 1373 height 678
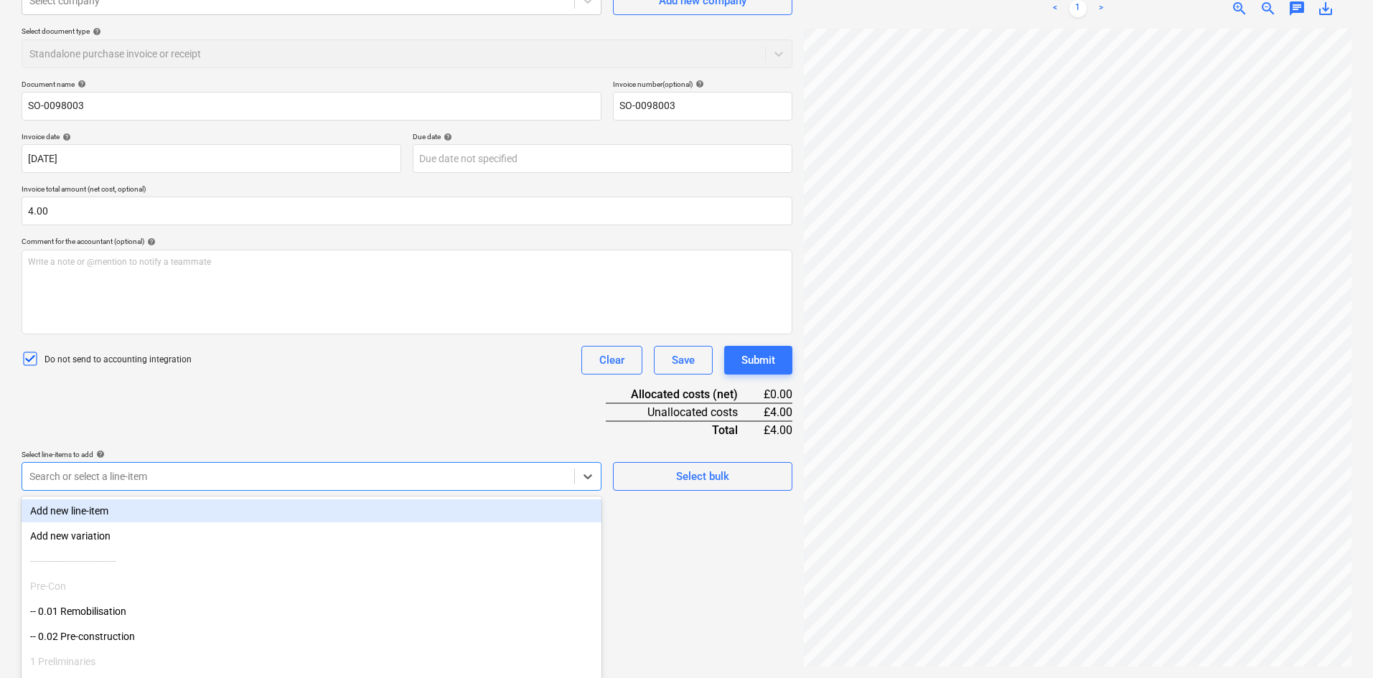
scroll to position [180, 0]
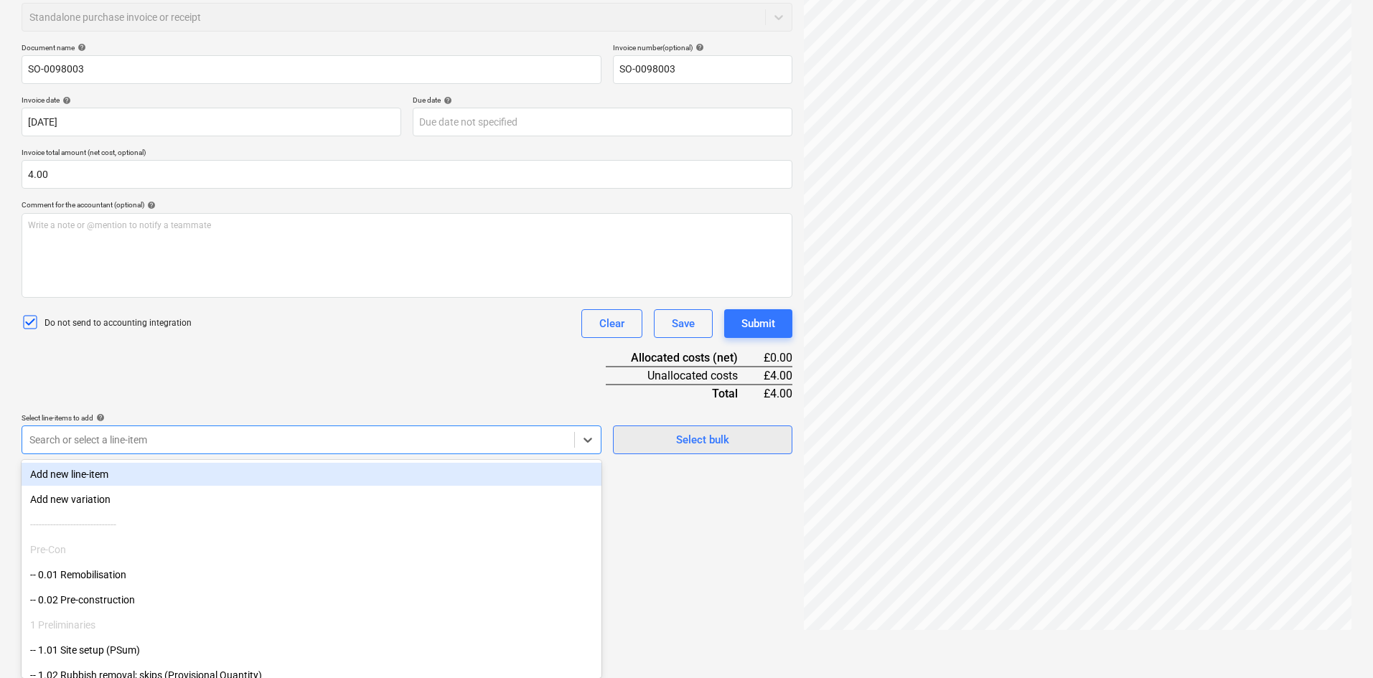
click at [742, 436] on div "Document name help SO-0098003 Invoice number (optional) help SO-0098003 Invoice…" at bounding box center [407, 248] width 771 height 411
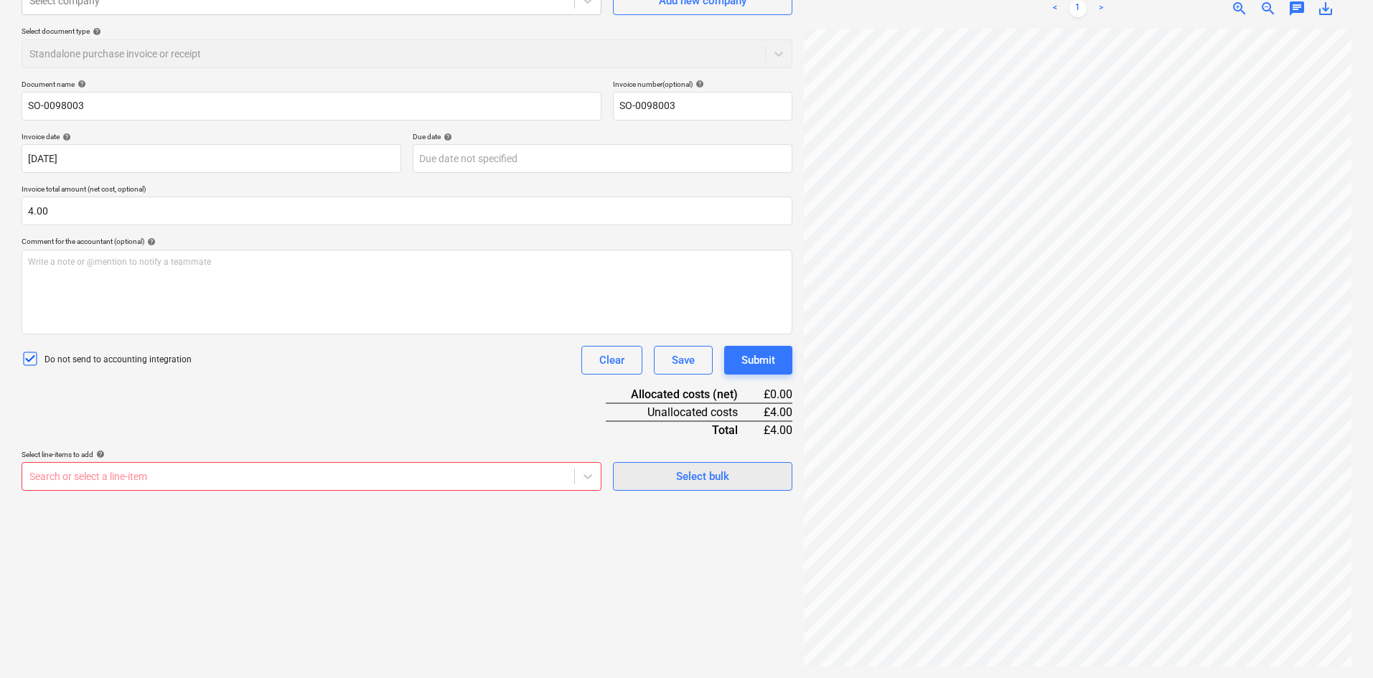
click at [712, 482] on div "Select bulk" at bounding box center [702, 476] width 53 height 19
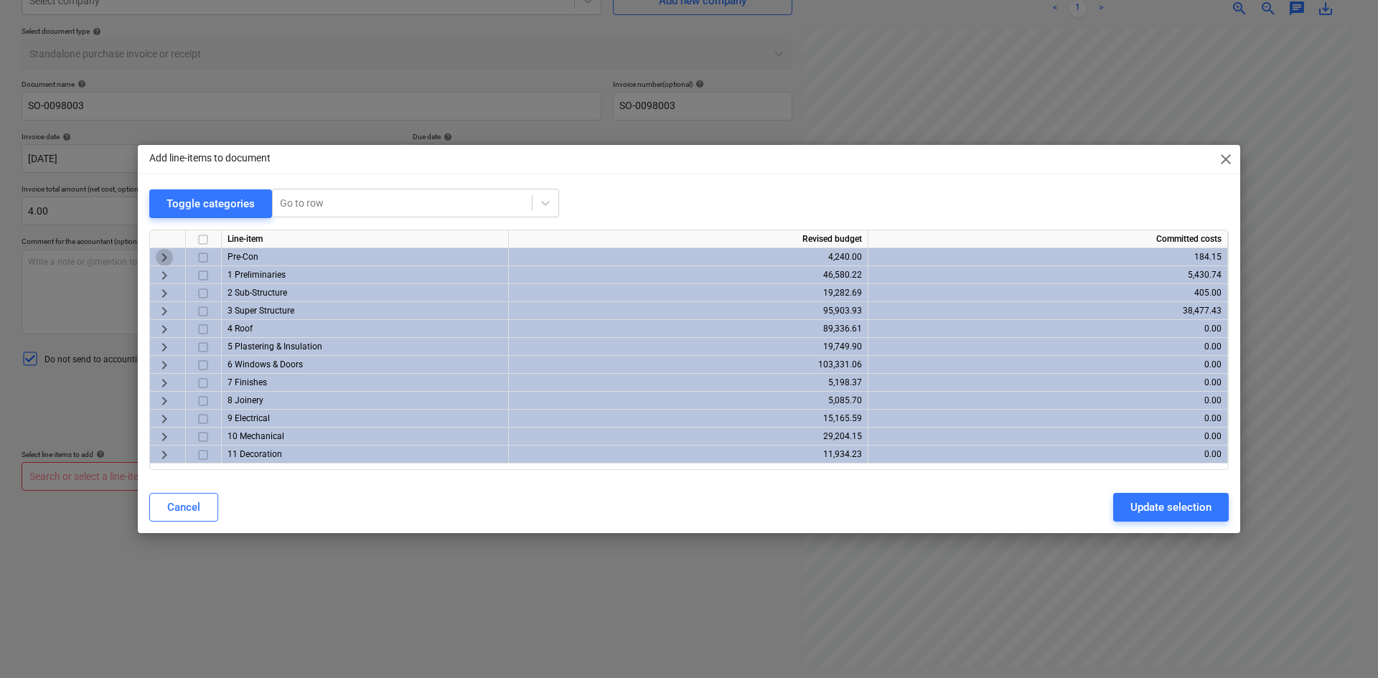
click at [161, 258] on span "keyboard_arrow_right" at bounding box center [164, 257] width 17 height 17
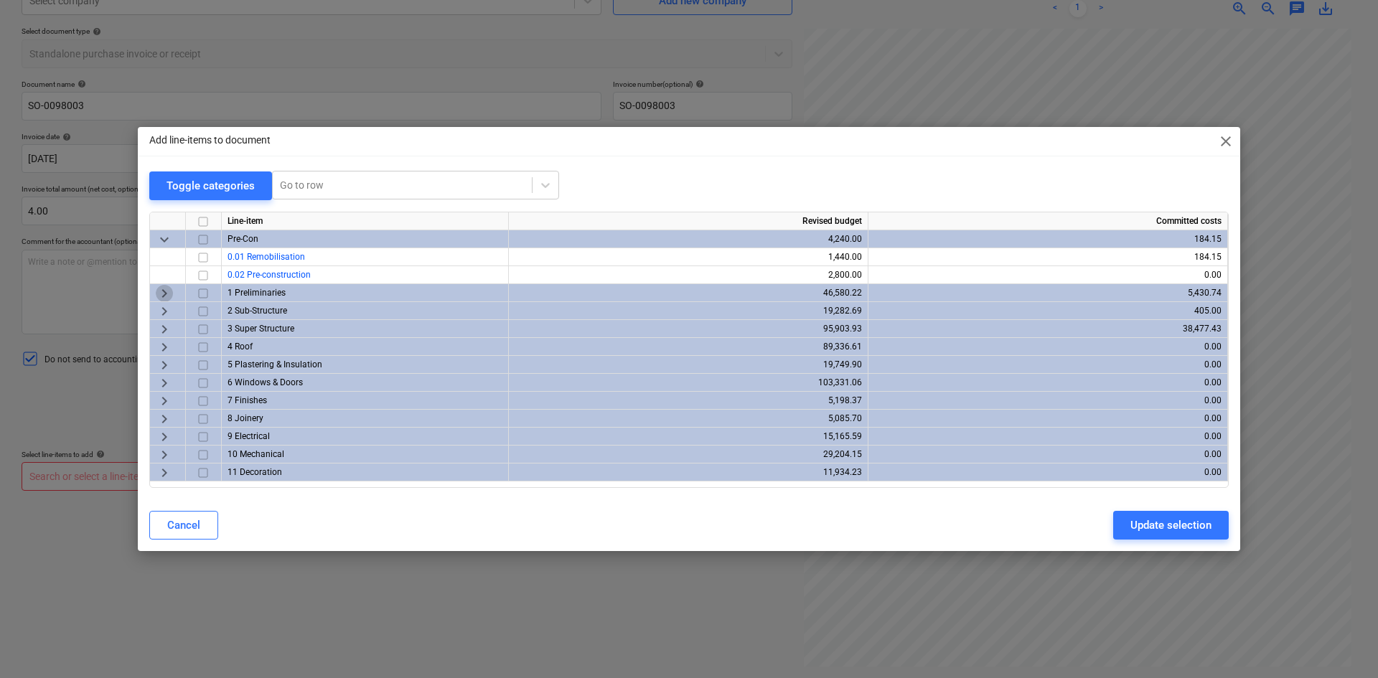
click at [163, 290] on span "keyboard_arrow_right" at bounding box center [164, 293] width 17 height 17
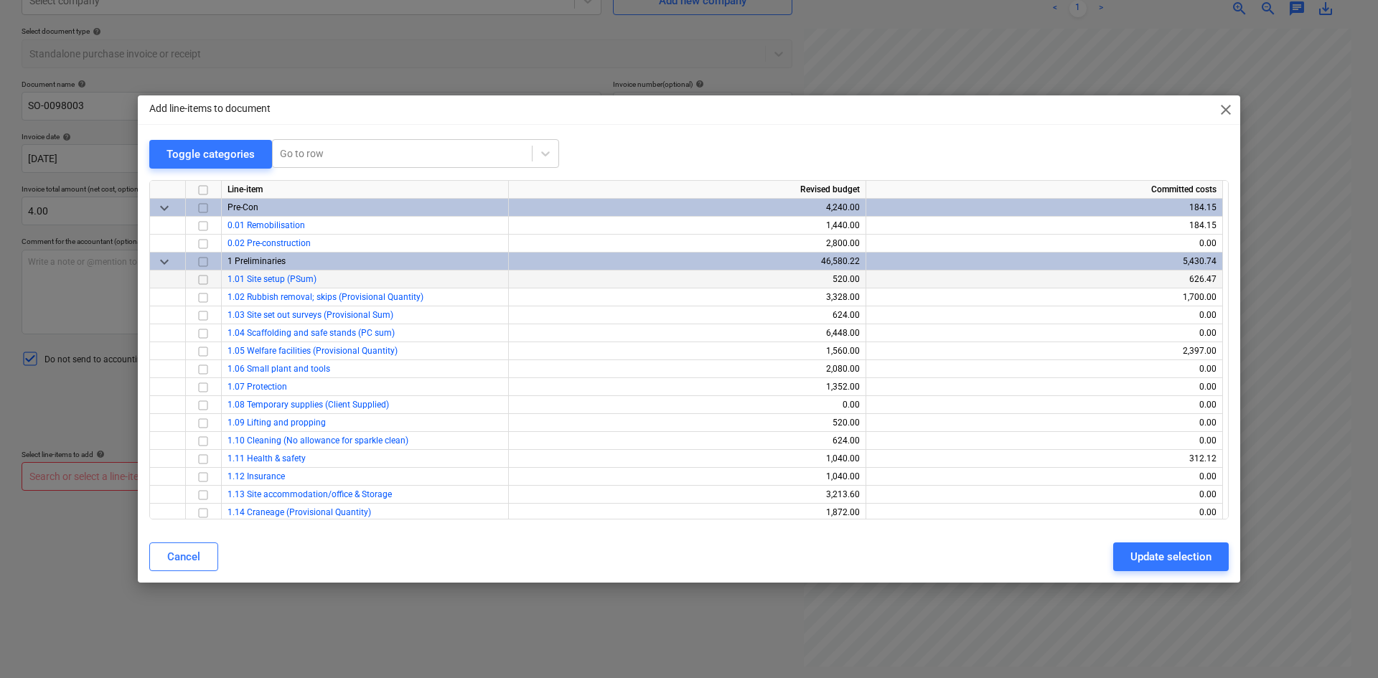
click at [234, 277] on span "1.01 Site setup (PSum)" at bounding box center [272, 279] width 89 height 10
click at [202, 282] on input "checkbox" at bounding box center [203, 279] width 17 height 17
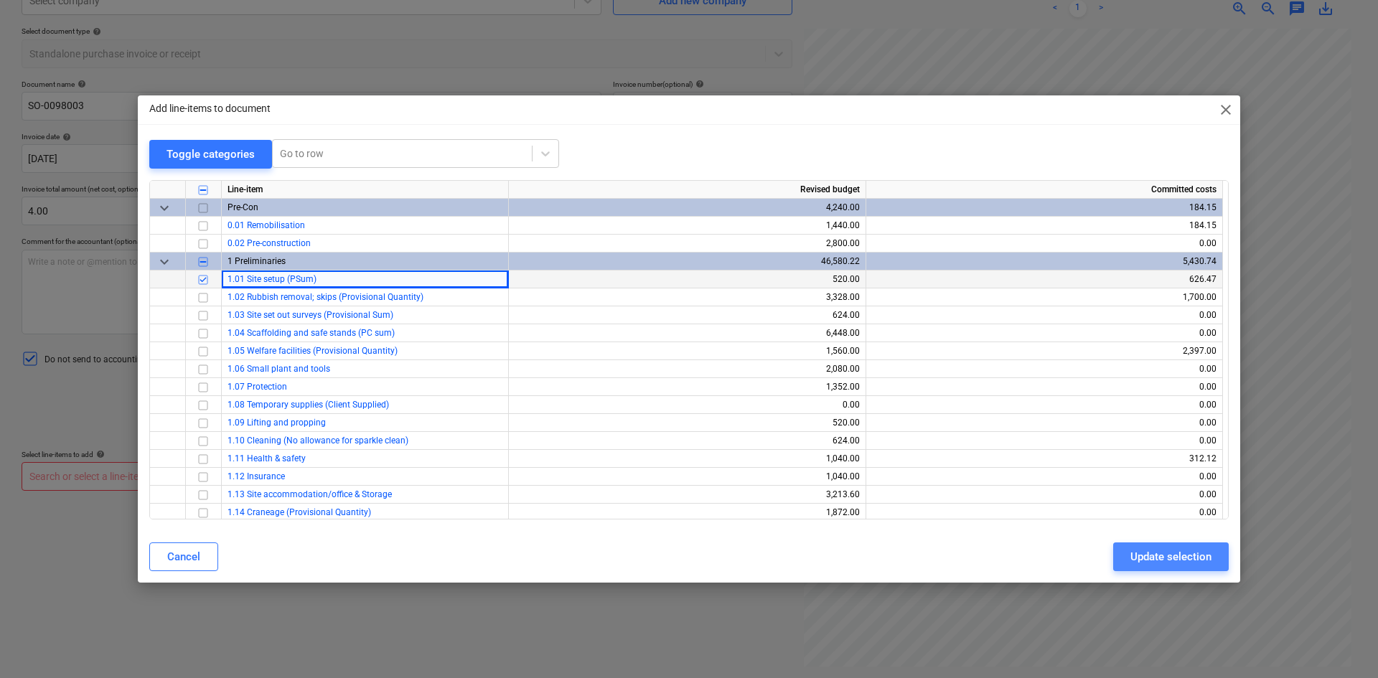
click at [1164, 552] on div "Update selection" at bounding box center [1171, 557] width 81 height 19
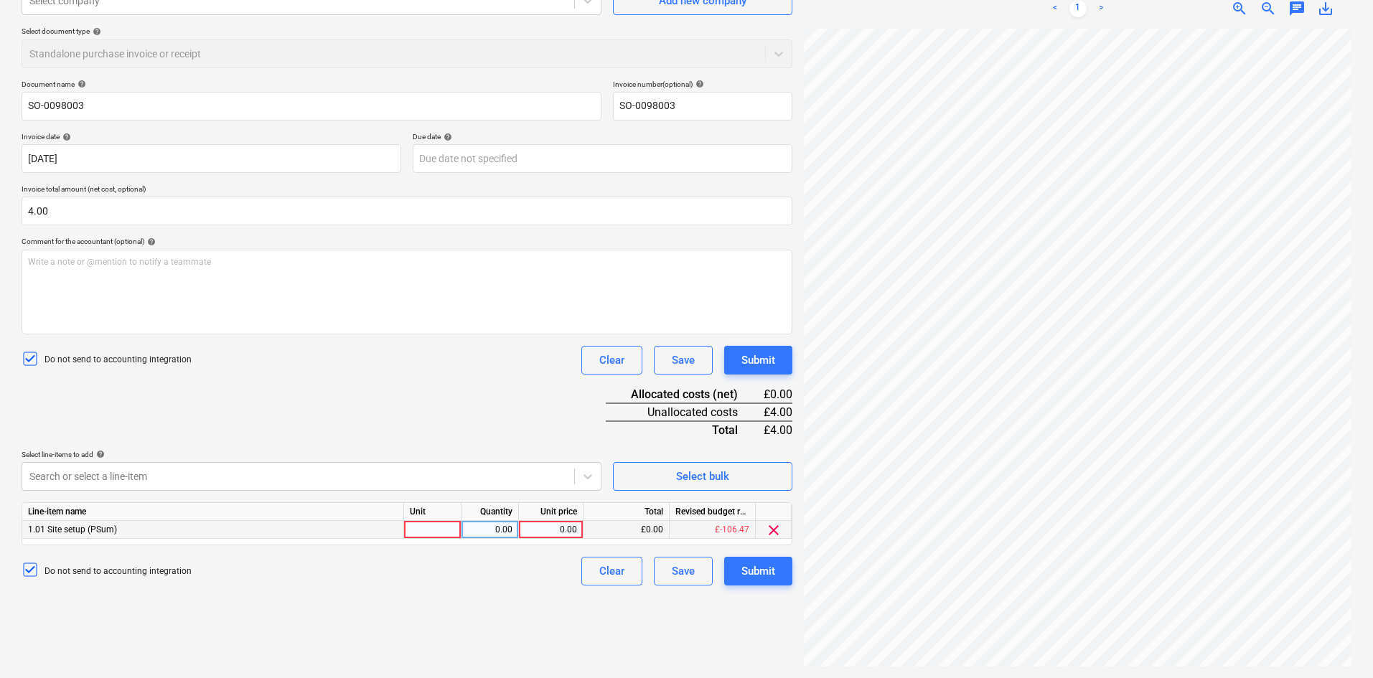
click at [419, 528] on div at bounding box center [432, 530] width 57 height 18
type input "Item"
type input "4.00"
click at [502, 370] on div "Do not send to accounting integration Clear Save Submit" at bounding box center [407, 360] width 771 height 29
click at [756, 573] on div "Submit" at bounding box center [759, 571] width 34 height 19
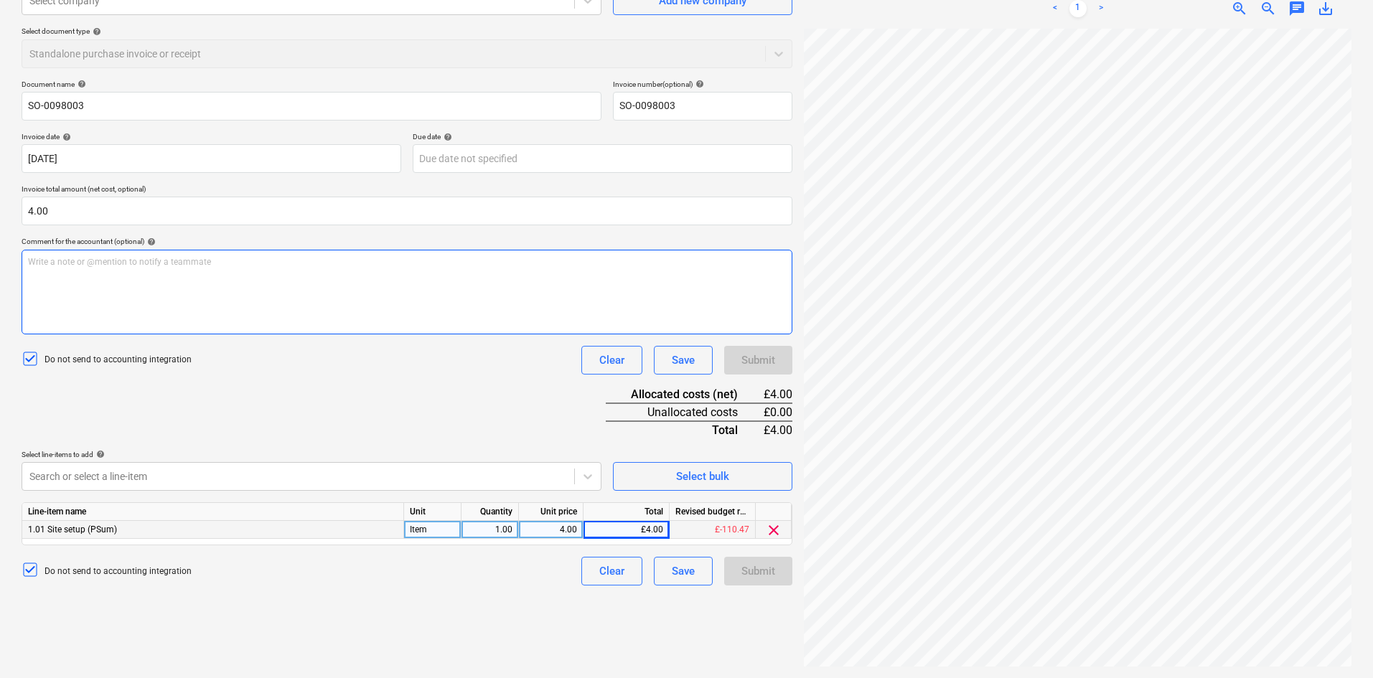
scroll to position [0, 0]
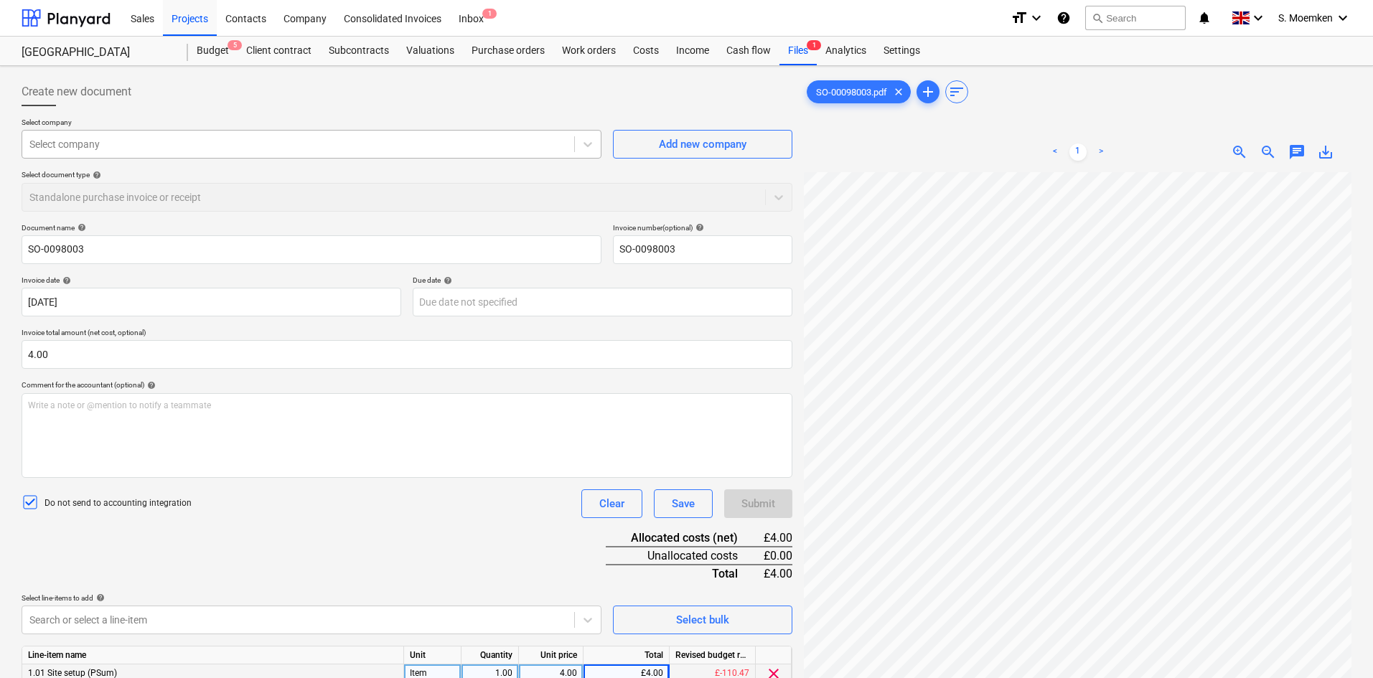
click at [242, 131] on div "Select company" at bounding box center [312, 144] width 580 height 29
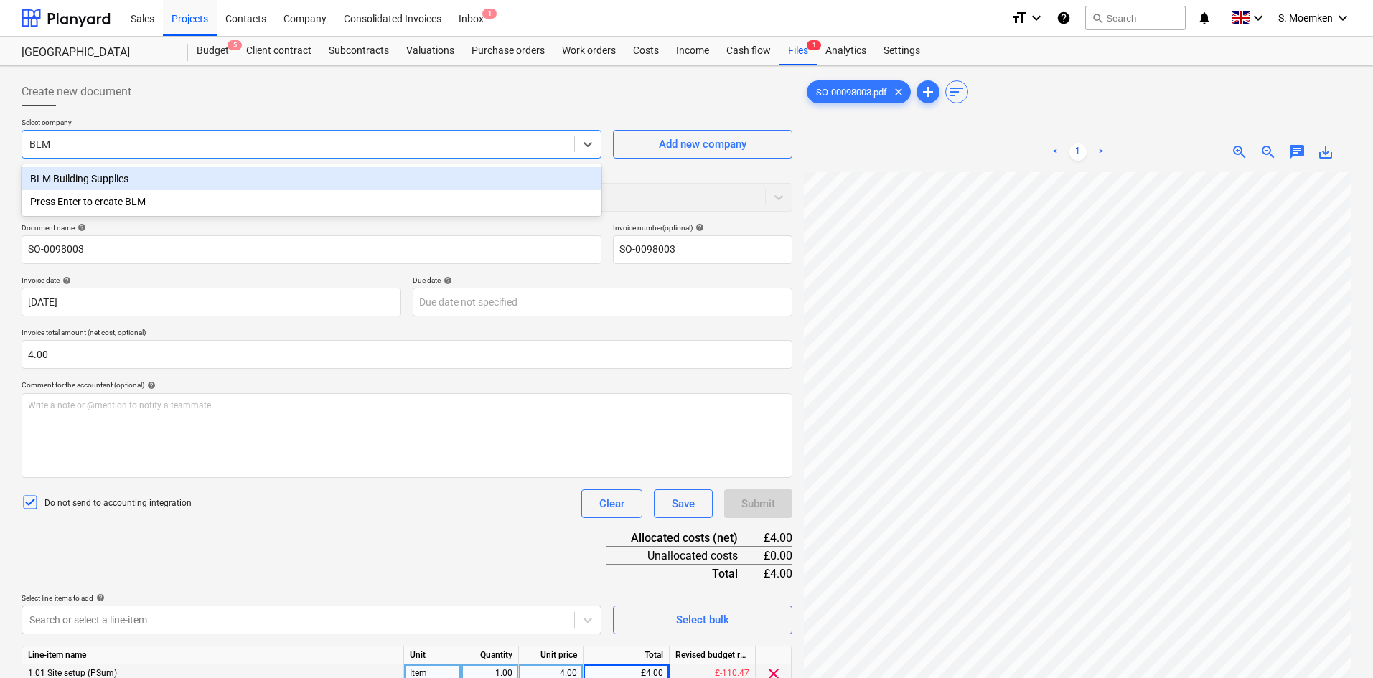
type input "BLM"
click at [243, 175] on div "BLM Building Supplies" at bounding box center [312, 178] width 580 height 23
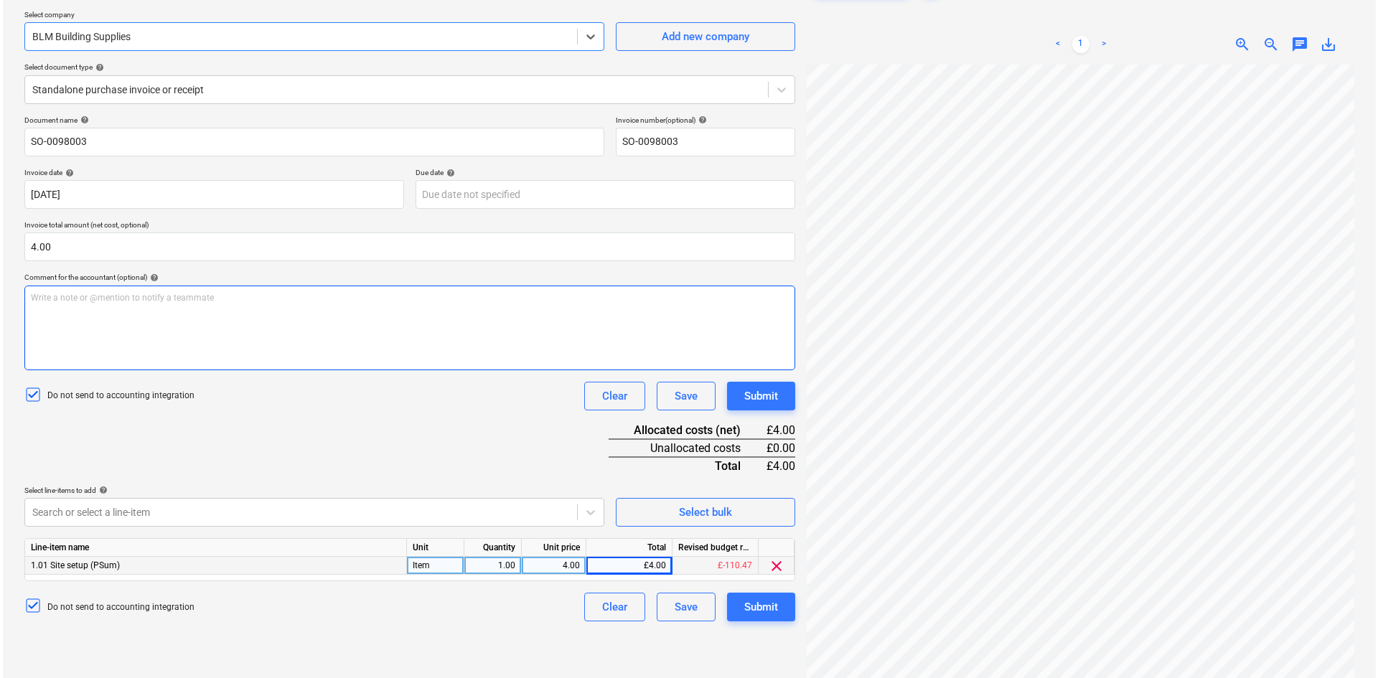
scroll to position [144, 0]
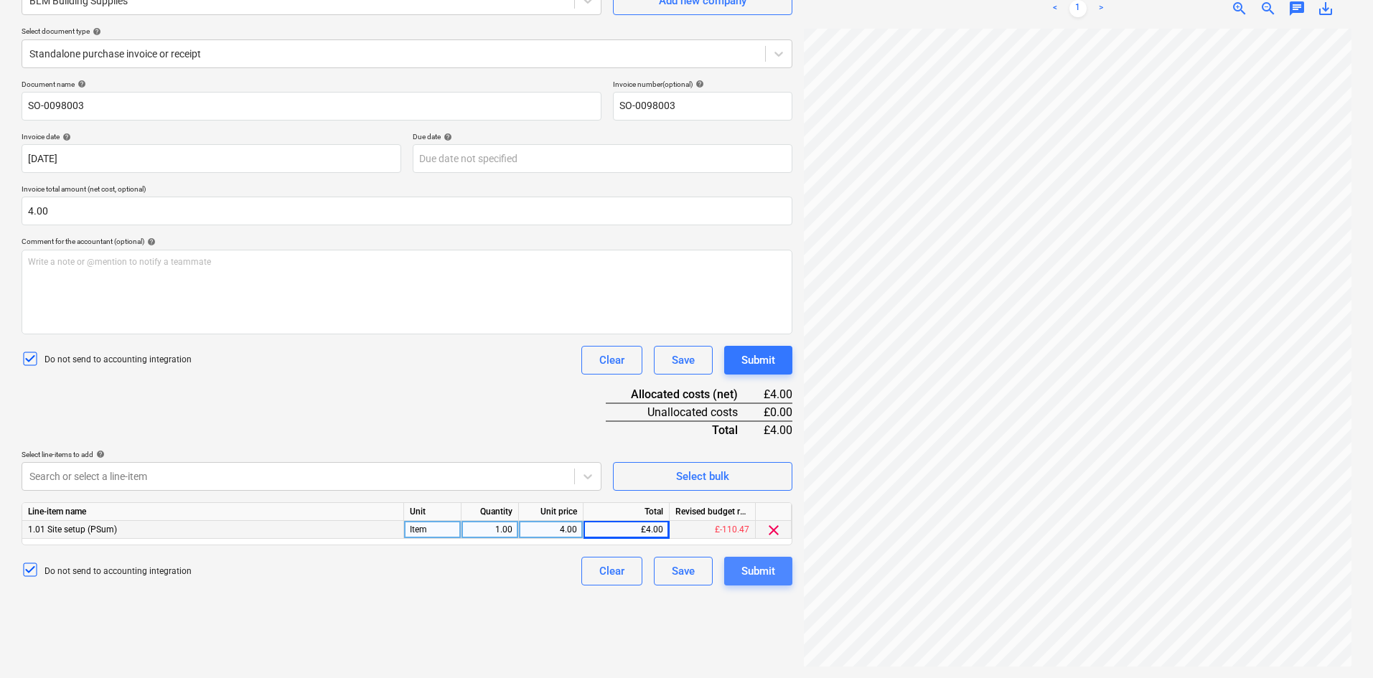
click at [746, 571] on div "Submit" at bounding box center [759, 571] width 34 height 19
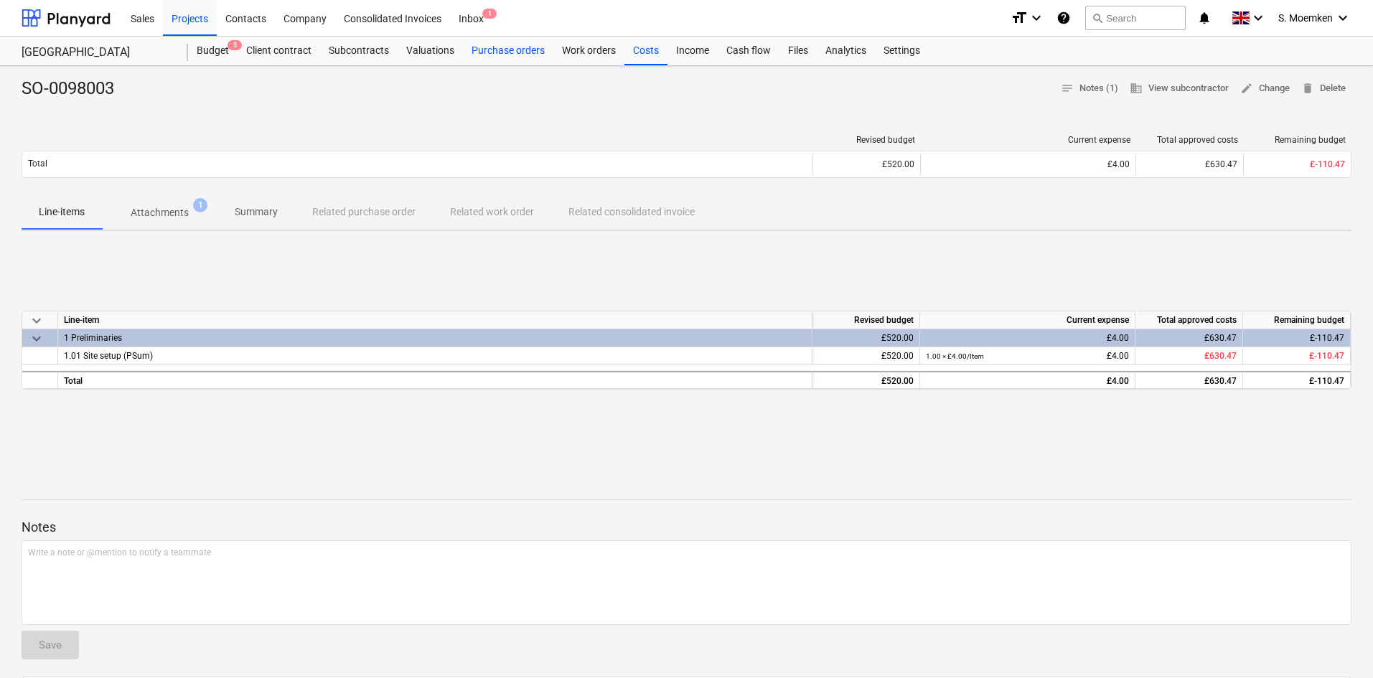
click at [500, 55] on div "Purchase orders" at bounding box center [508, 51] width 90 height 29
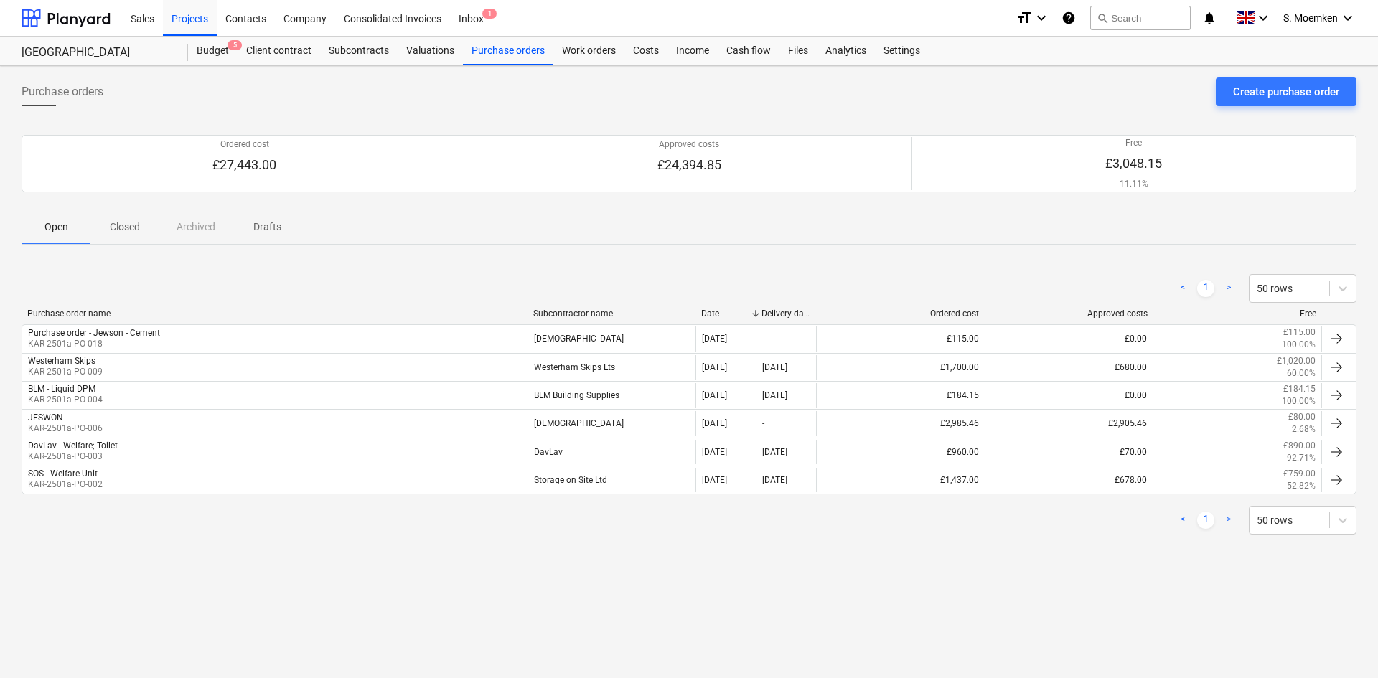
click at [129, 229] on p "Closed" at bounding box center [125, 227] width 34 height 15
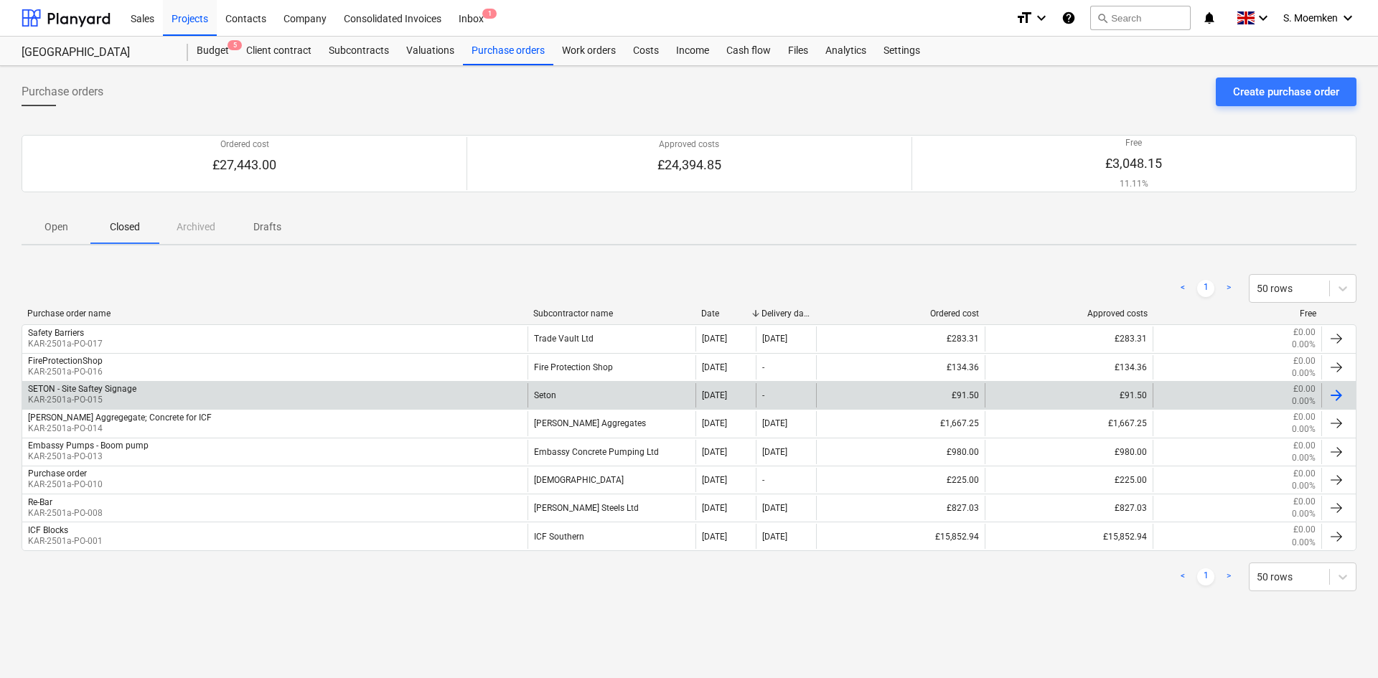
click at [280, 393] on div "SETON - Site Saftey Signage KAR-2501a-PO-015" at bounding box center [274, 395] width 505 height 24
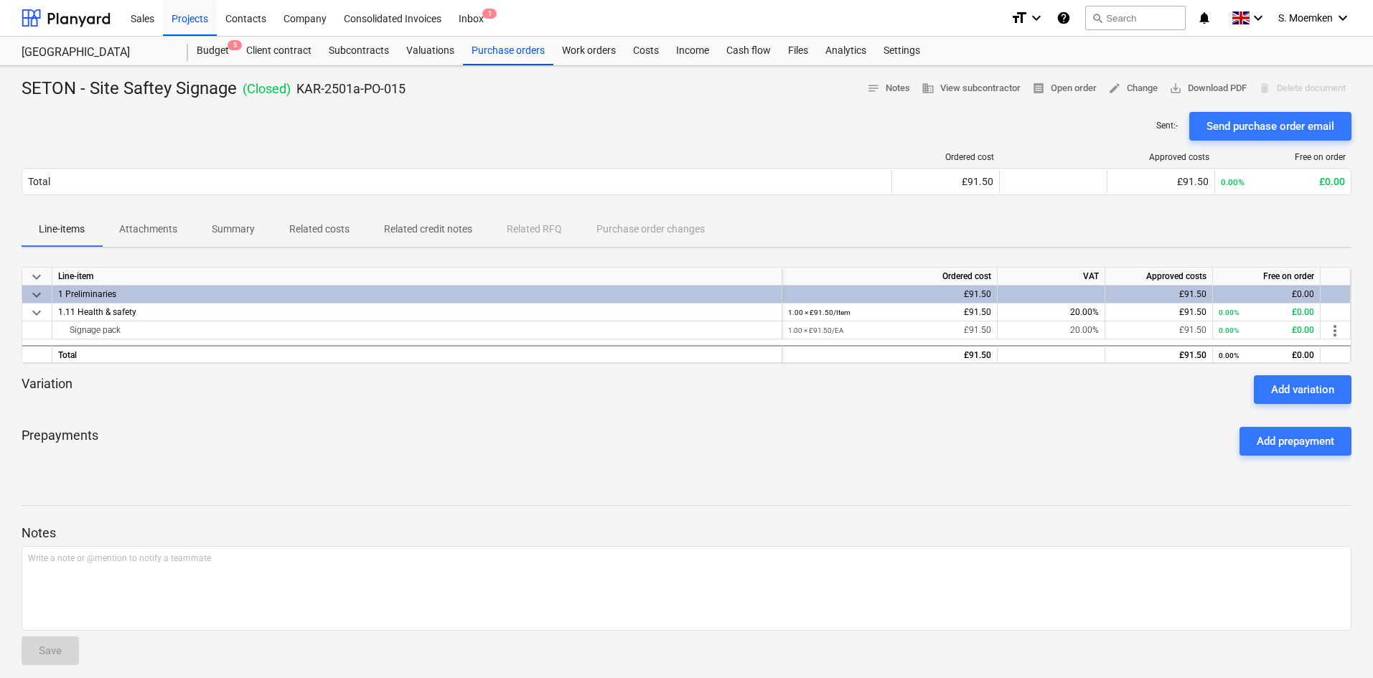
click at [146, 224] on p "Attachments" at bounding box center [148, 229] width 58 height 15
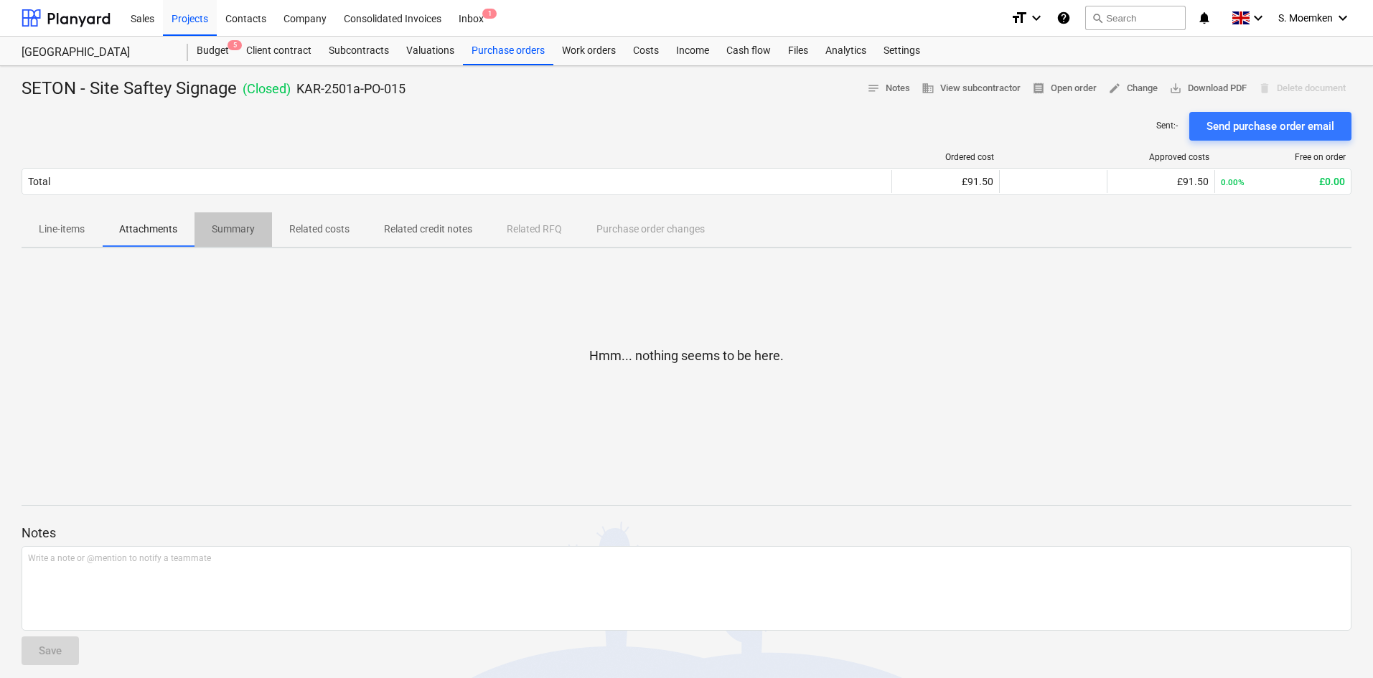
click at [243, 226] on p "Summary" at bounding box center [233, 229] width 43 height 15
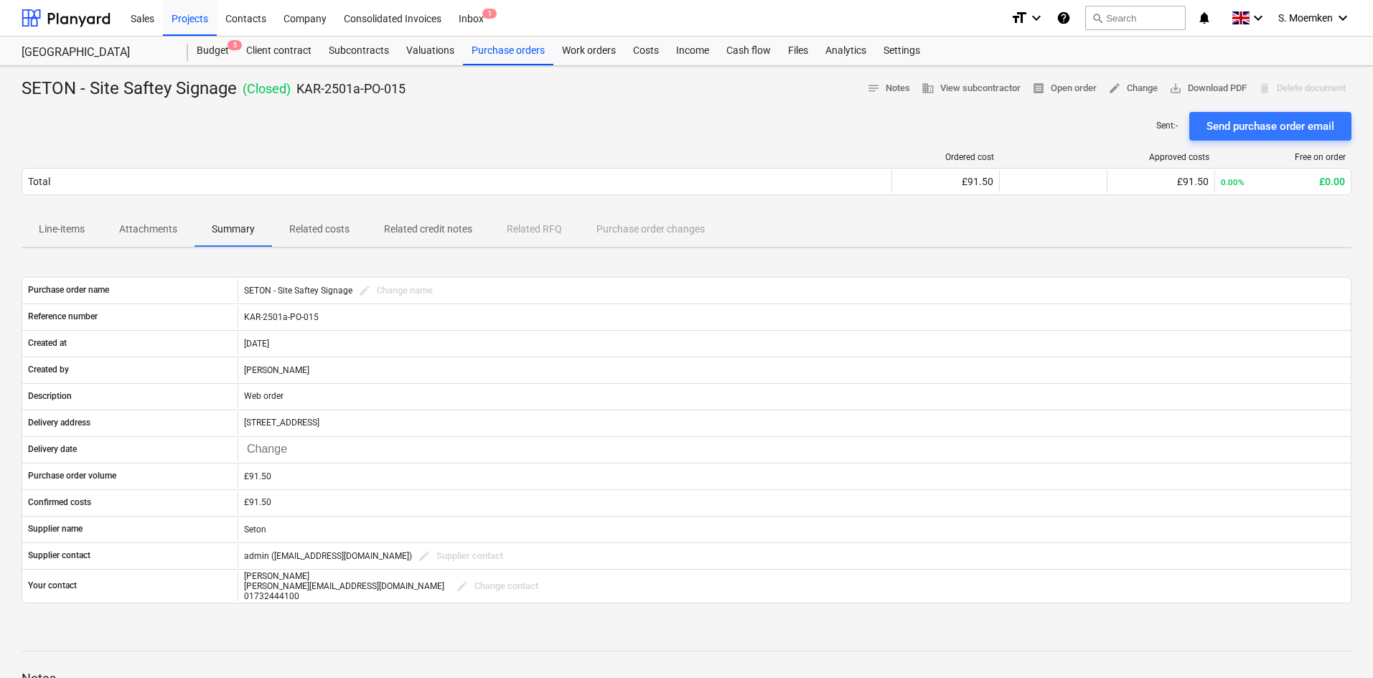
click at [323, 227] on p "Related costs" at bounding box center [319, 229] width 60 height 15
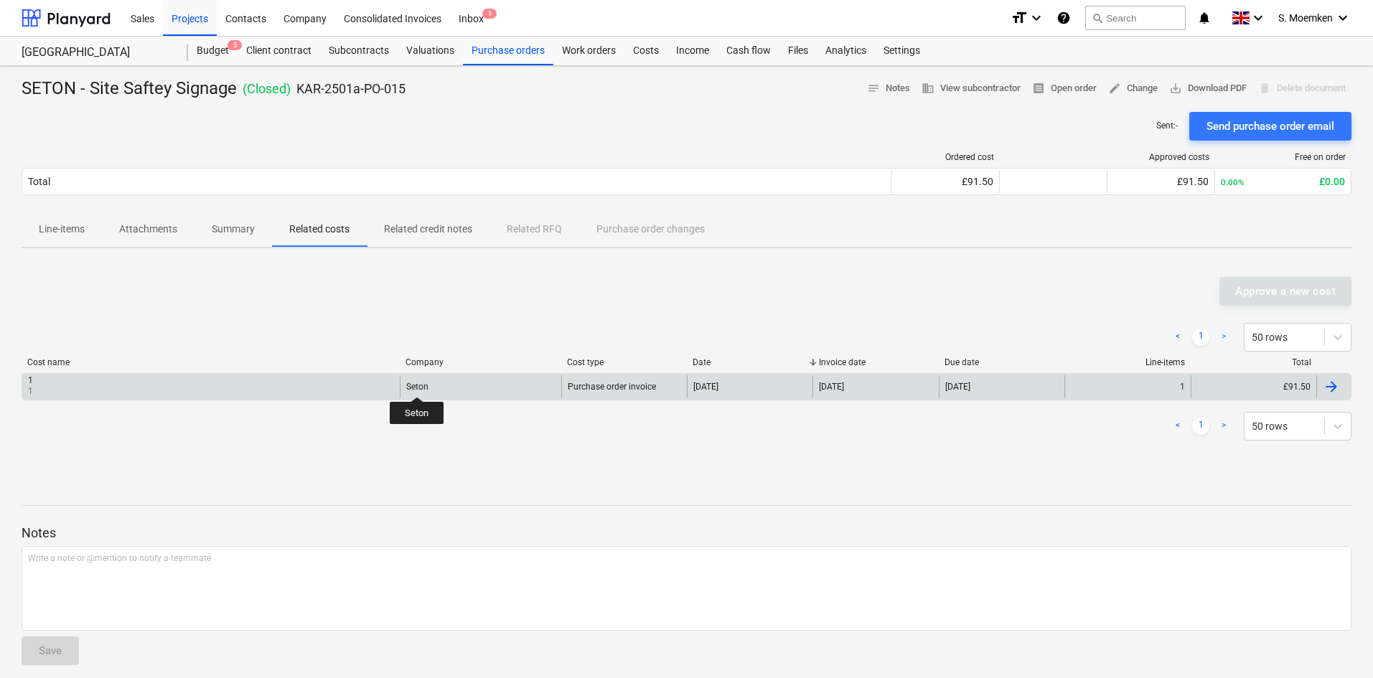
click at [417, 384] on div "Seton" at bounding box center [417, 387] width 22 height 10
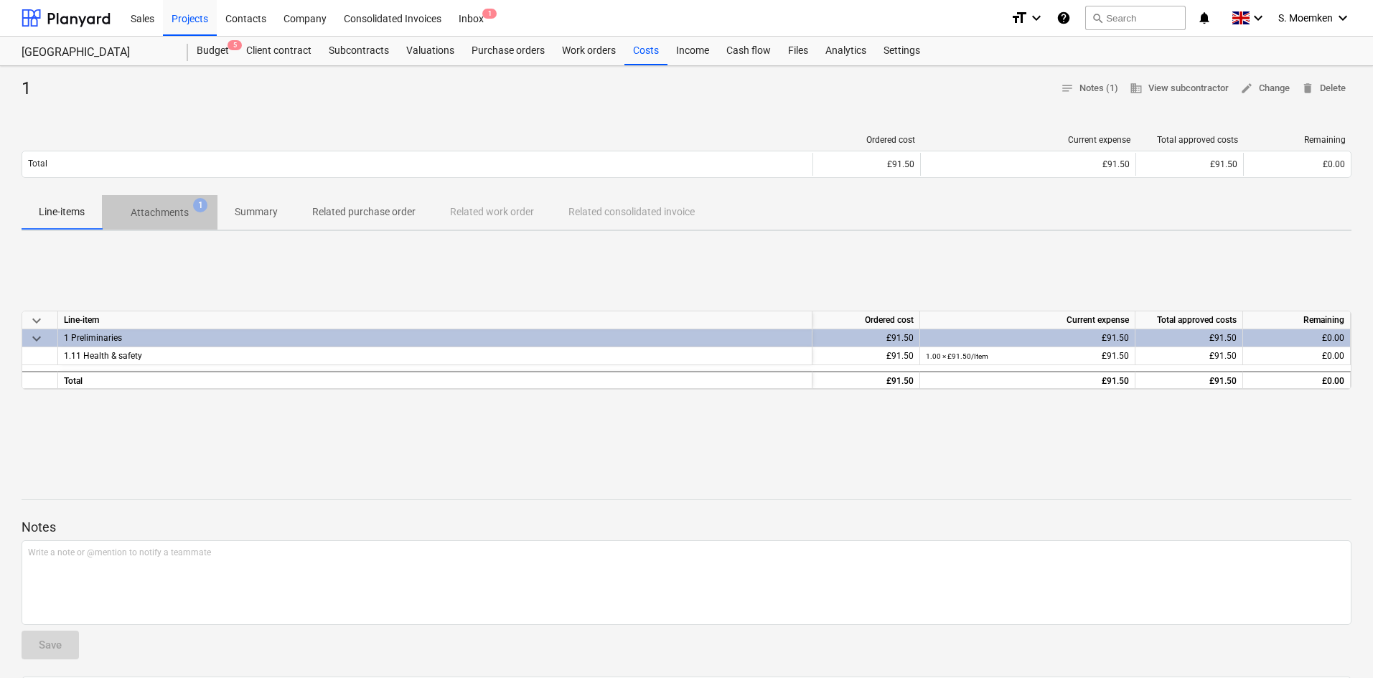
click at [172, 206] on p "Attachments" at bounding box center [160, 212] width 58 height 15
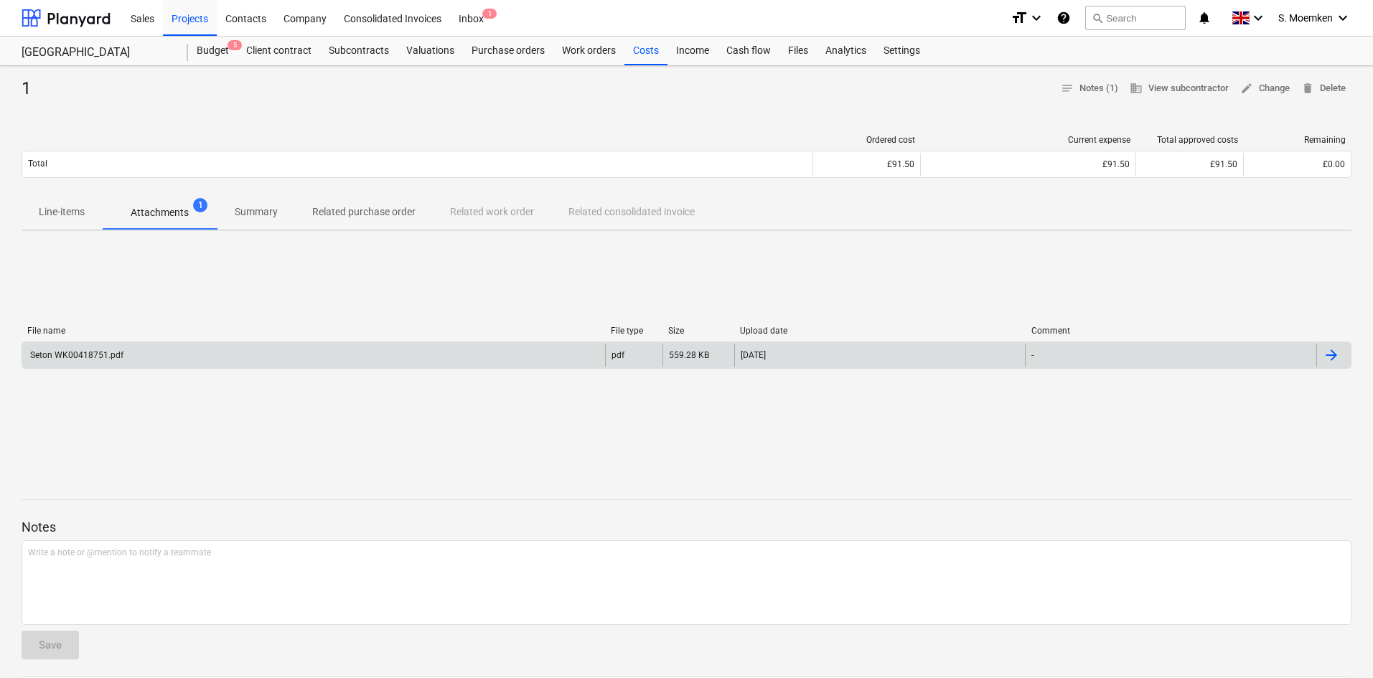
click at [191, 355] on div "Seton WK00418751.pdf" at bounding box center [313, 355] width 583 height 23
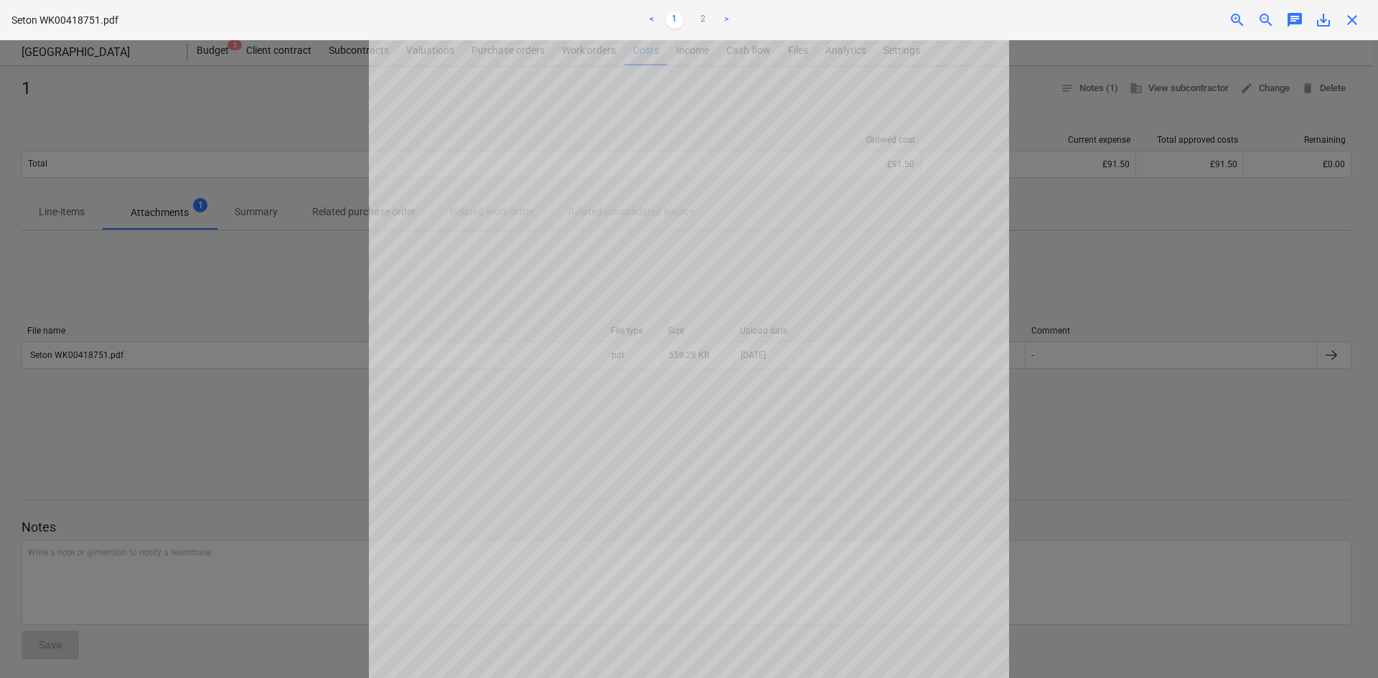
click at [1350, 20] on span "close" at bounding box center [1352, 19] width 17 height 17
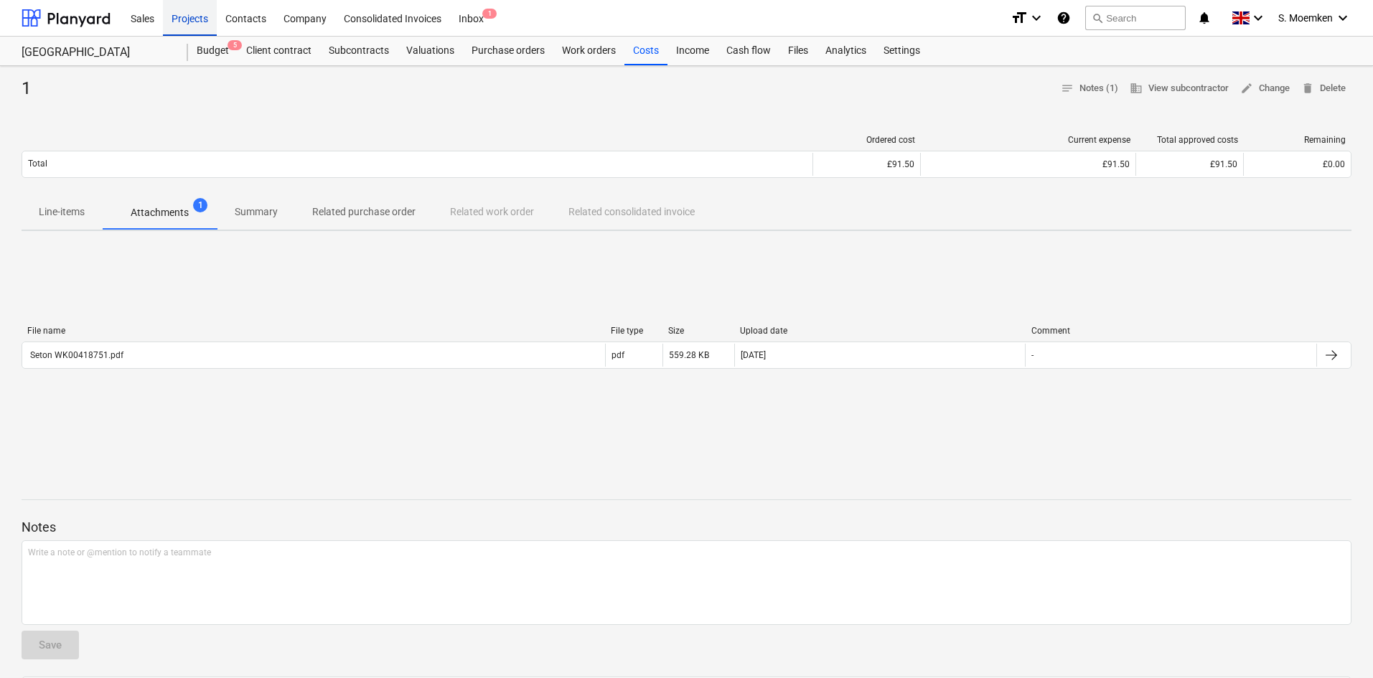
click at [187, 21] on div "Projects" at bounding box center [190, 17] width 54 height 37
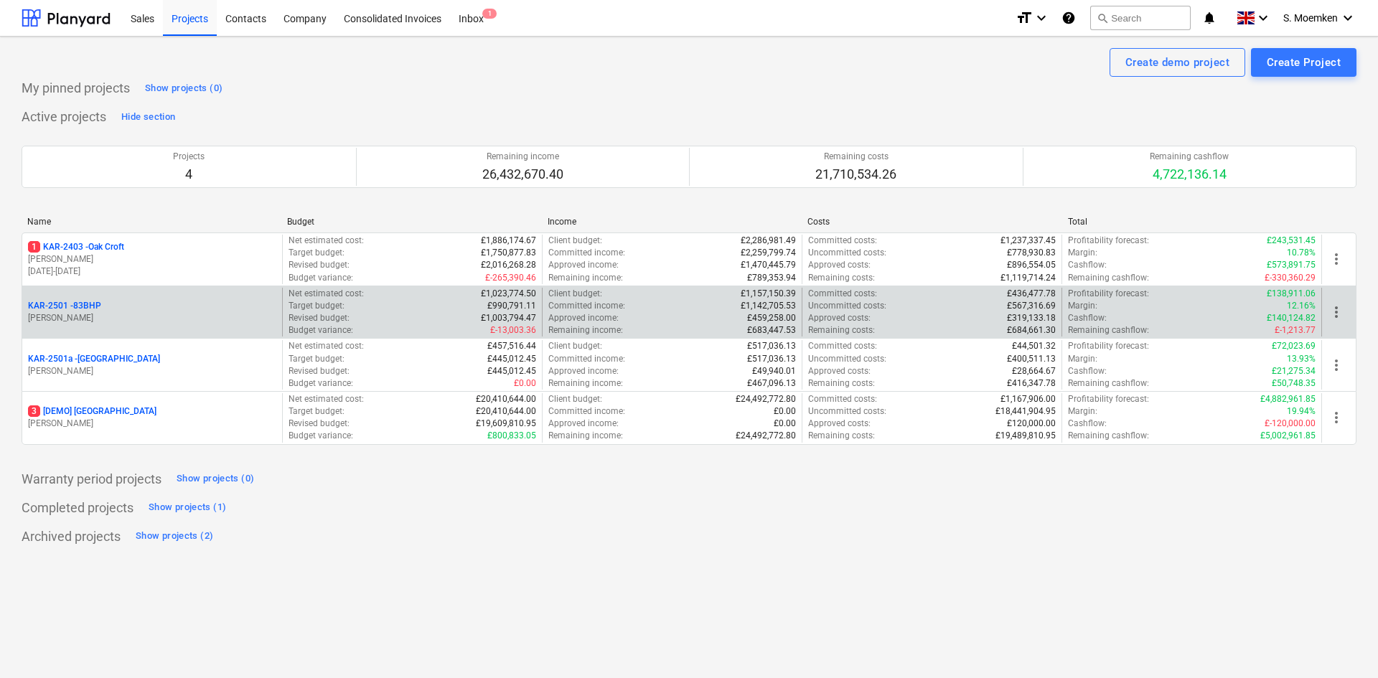
click at [146, 325] on div "KAR-2501 - 83BHP [PERSON_NAME]" at bounding box center [152, 313] width 260 height 50
click at [148, 313] on p "[PERSON_NAME]" at bounding box center [152, 318] width 248 height 12
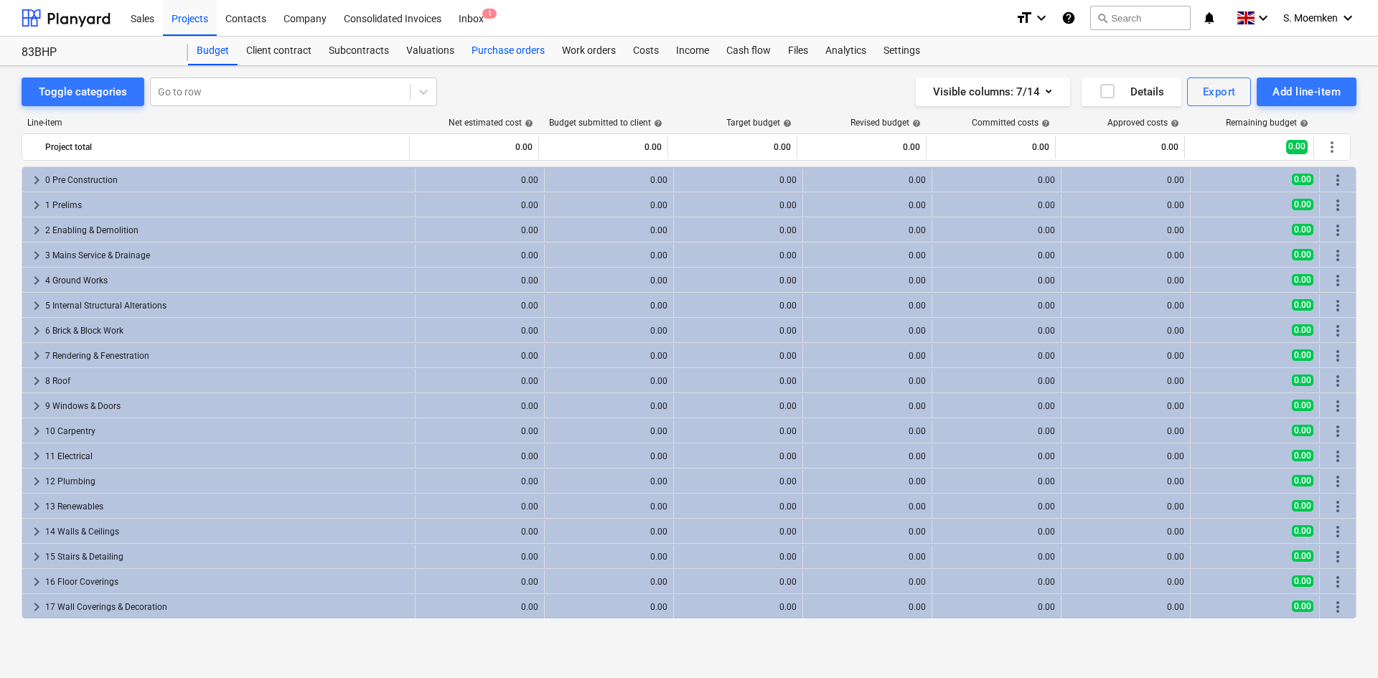
scroll to position [524, 0]
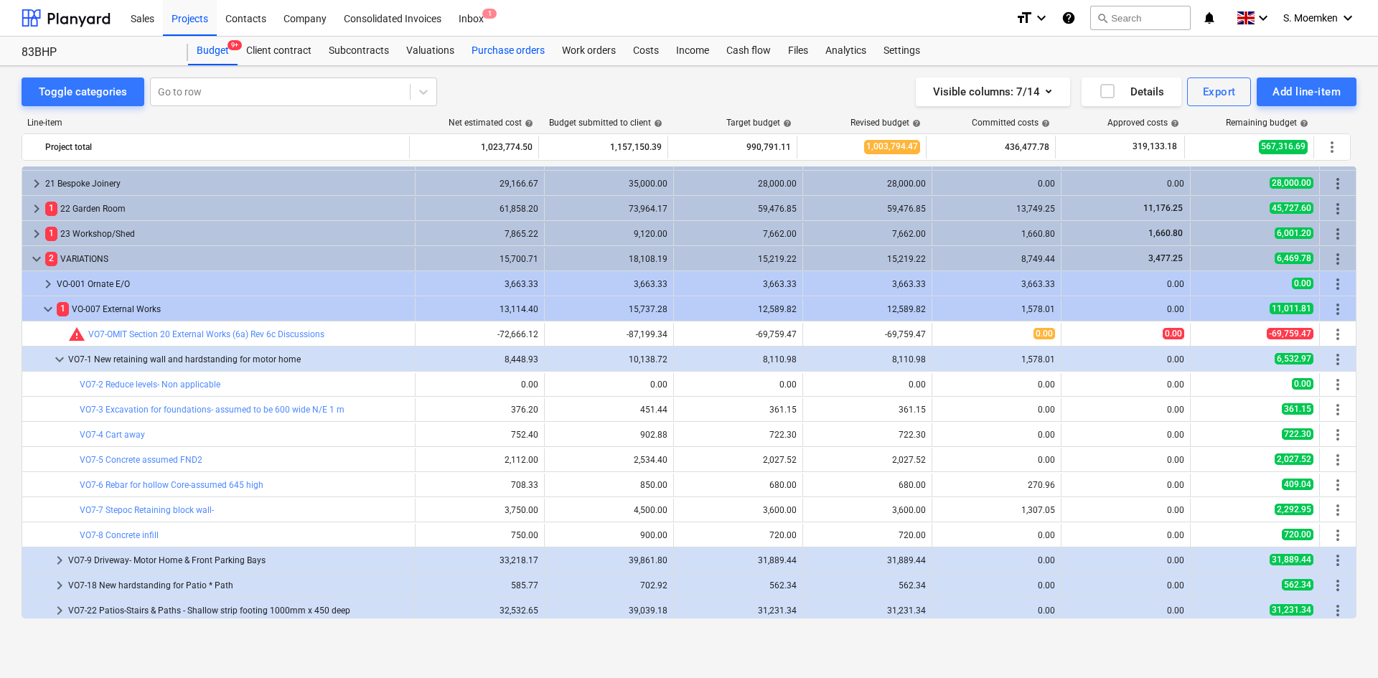
click at [513, 48] on div "Purchase orders" at bounding box center [508, 51] width 90 height 29
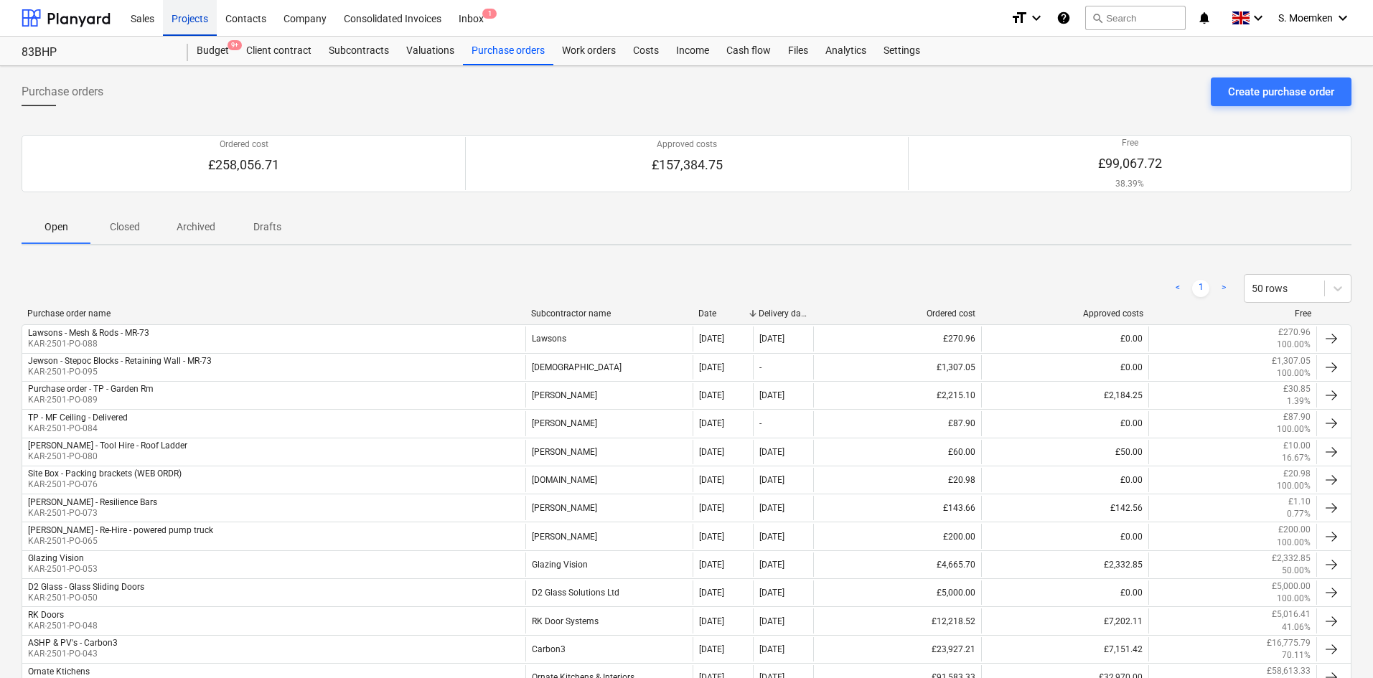
click at [198, 12] on div "Projects" at bounding box center [190, 17] width 54 height 37
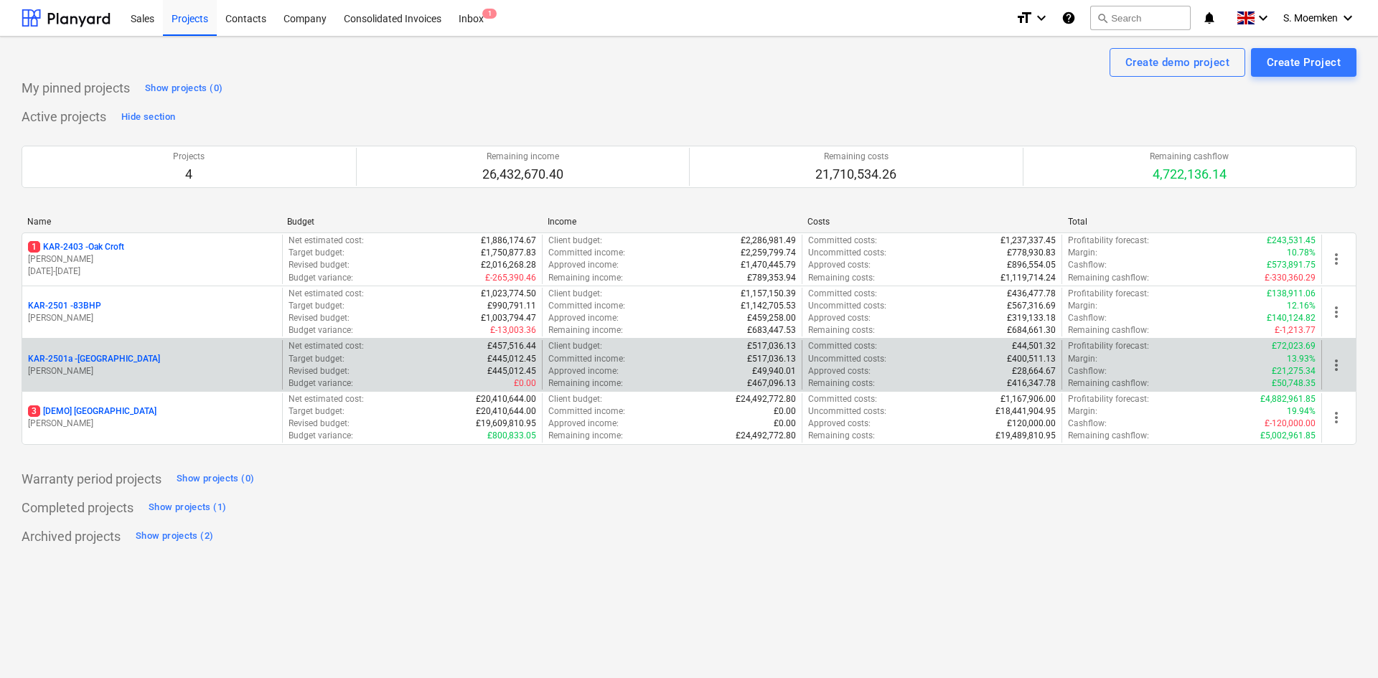
click at [156, 356] on div "KAR-2501a - [GEOGRAPHIC_DATA]" at bounding box center [152, 359] width 248 height 12
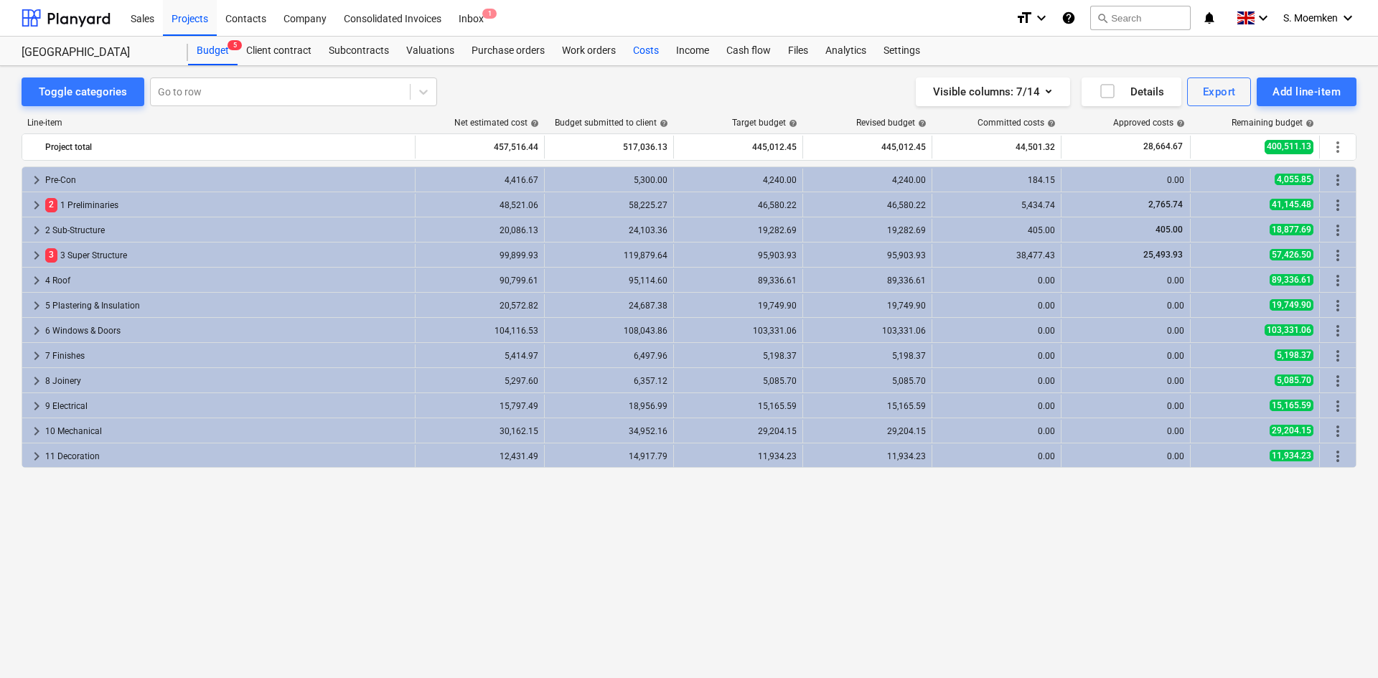
click at [642, 46] on div "Costs" at bounding box center [646, 51] width 43 height 29
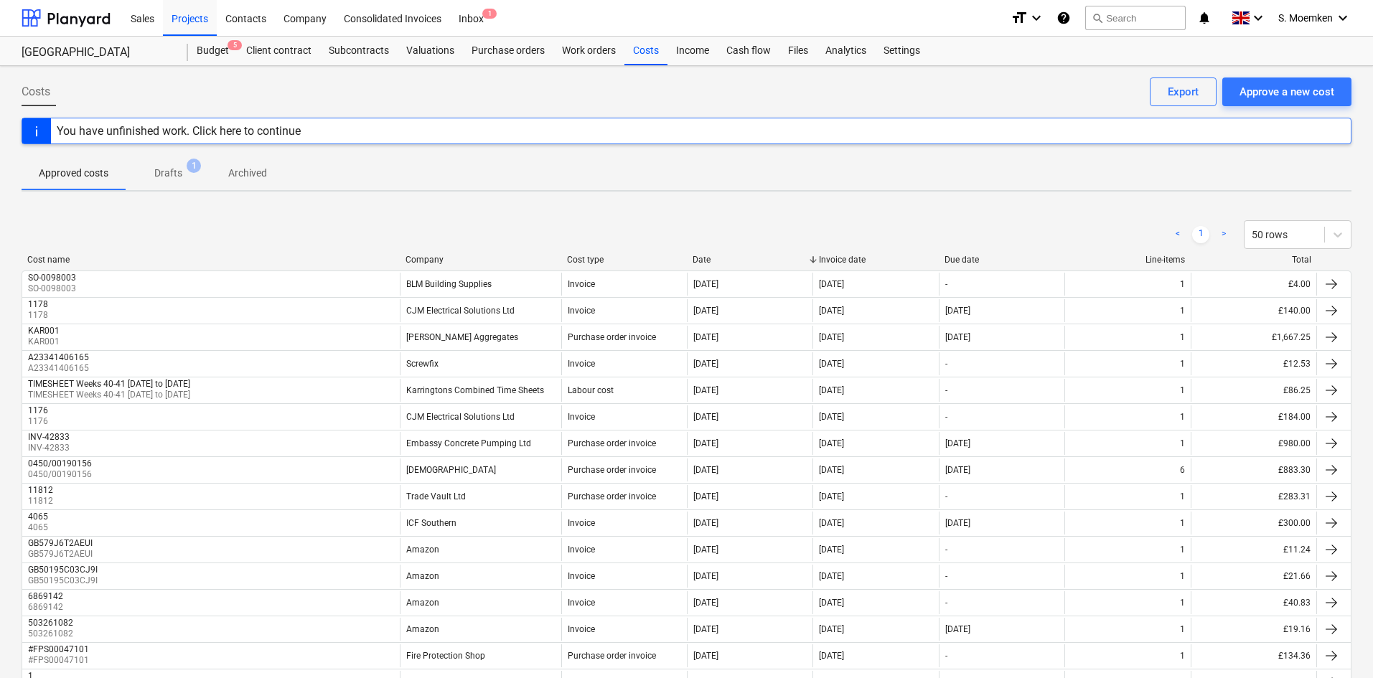
click at [158, 171] on span "Drafts 1" at bounding box center [168, 173] width 51 height 15
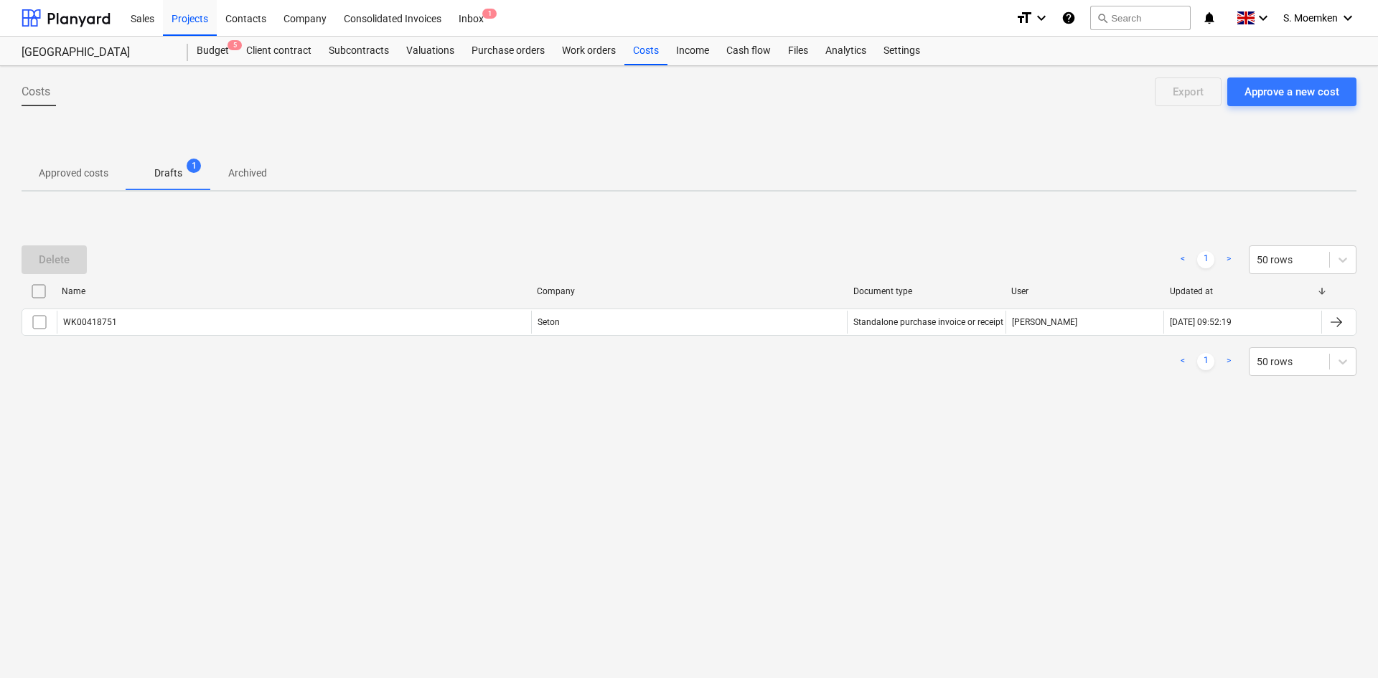
click at [75, 168] on p "Approved costs" at bounding box center [74, 173] width 70 height 15
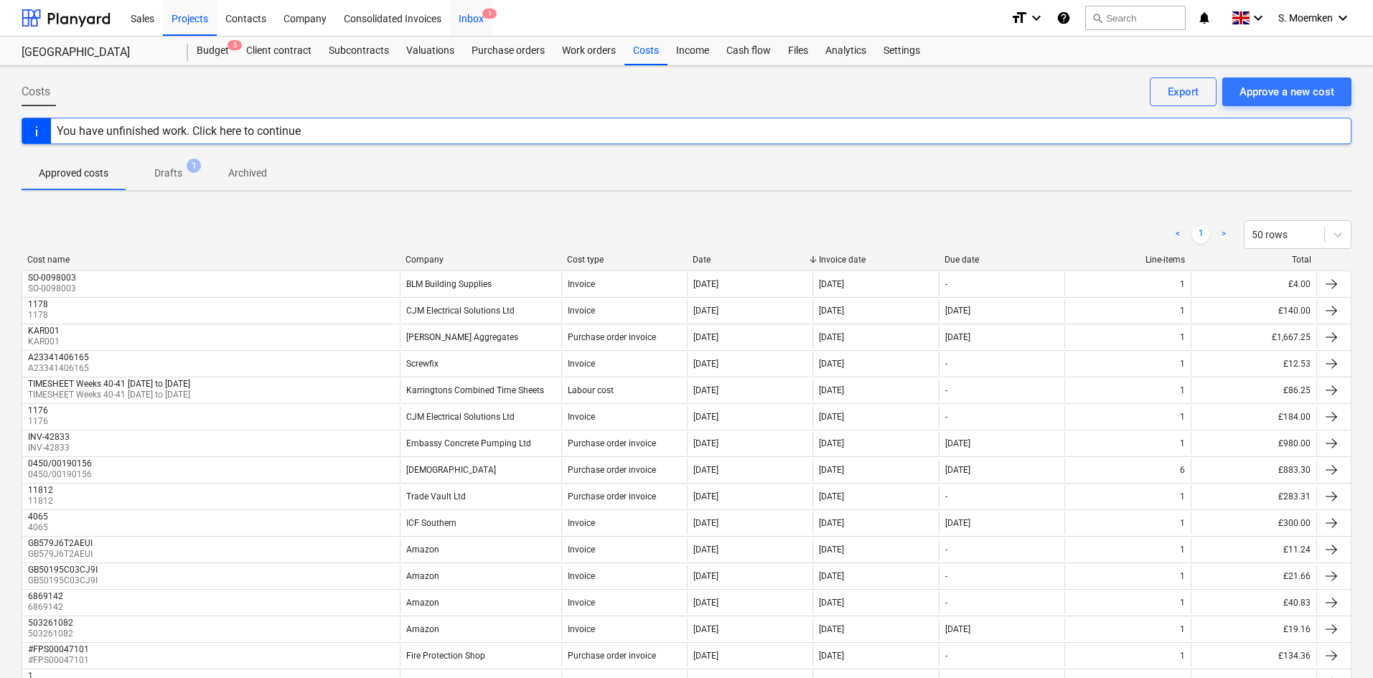
click at [480, 13] on div "Inbox 1" at bounding box center [471, 17] width 42 height 37
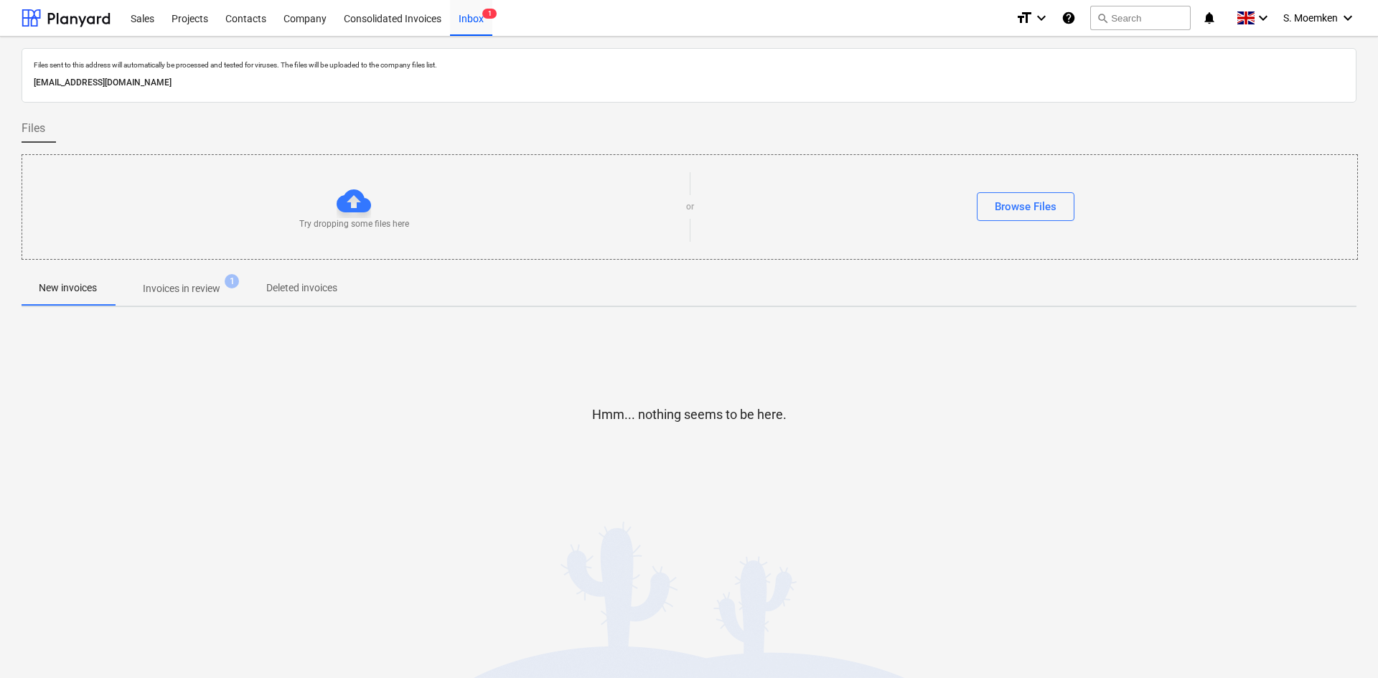
click at [190, 292] on p "Invoices in review" at bounding box center [182, 288] width 78 height 15
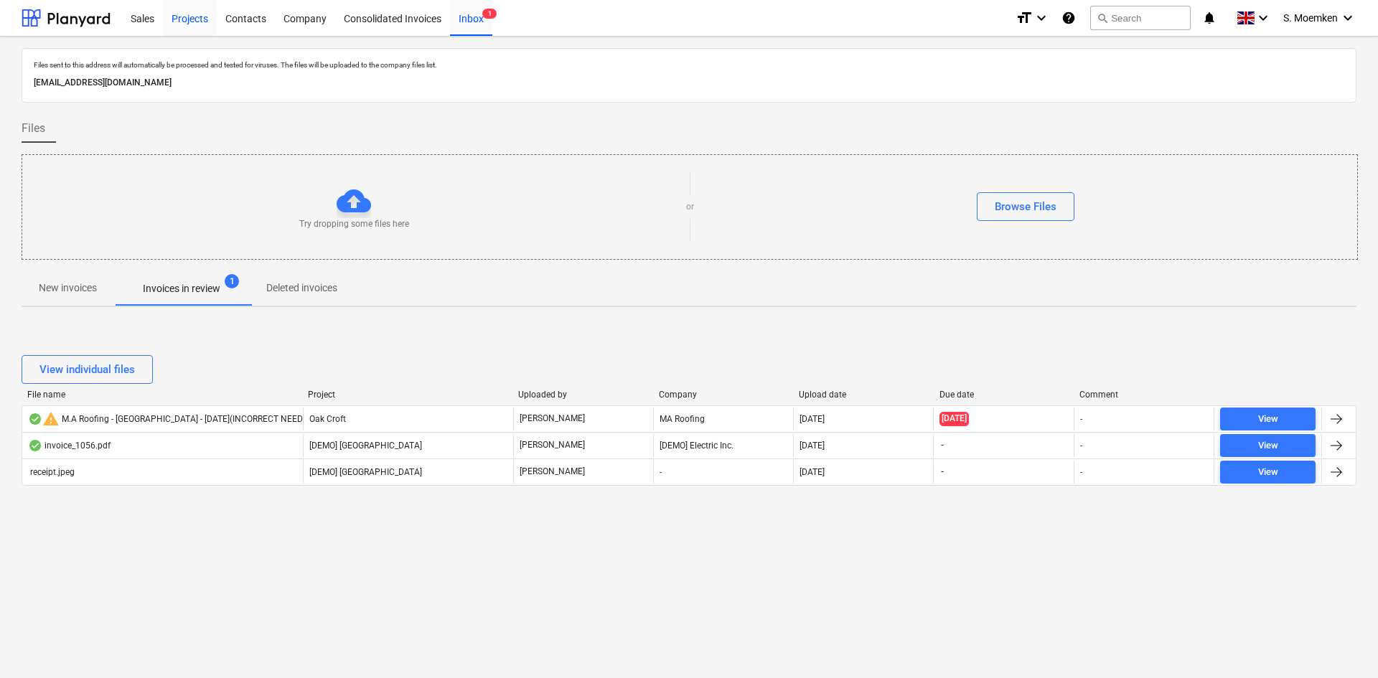
click at [203, 22] on div "Projects" at bounding box center [190, 17] width 54 height 37
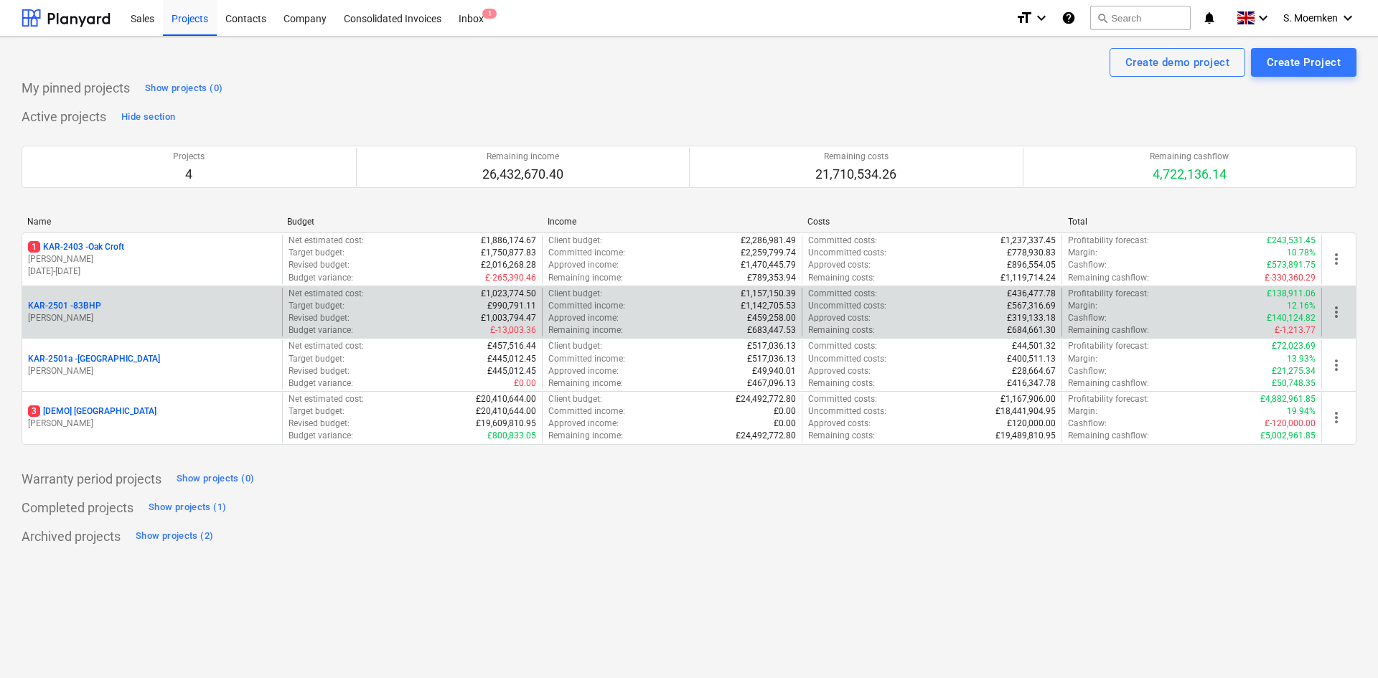
click at [190, 300] on div "KAR-2501 - 83BHP" at bounding box center [152, 306] width 248 height 12
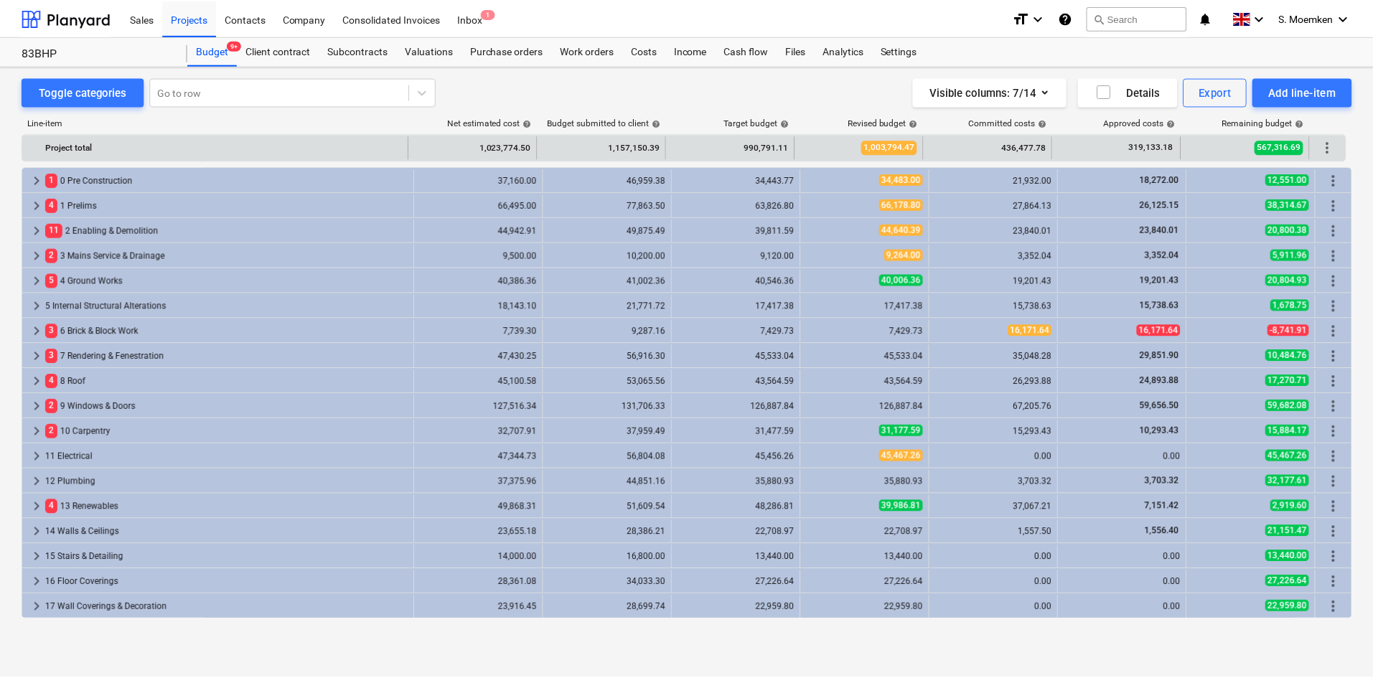
scroll to position [524, 0]
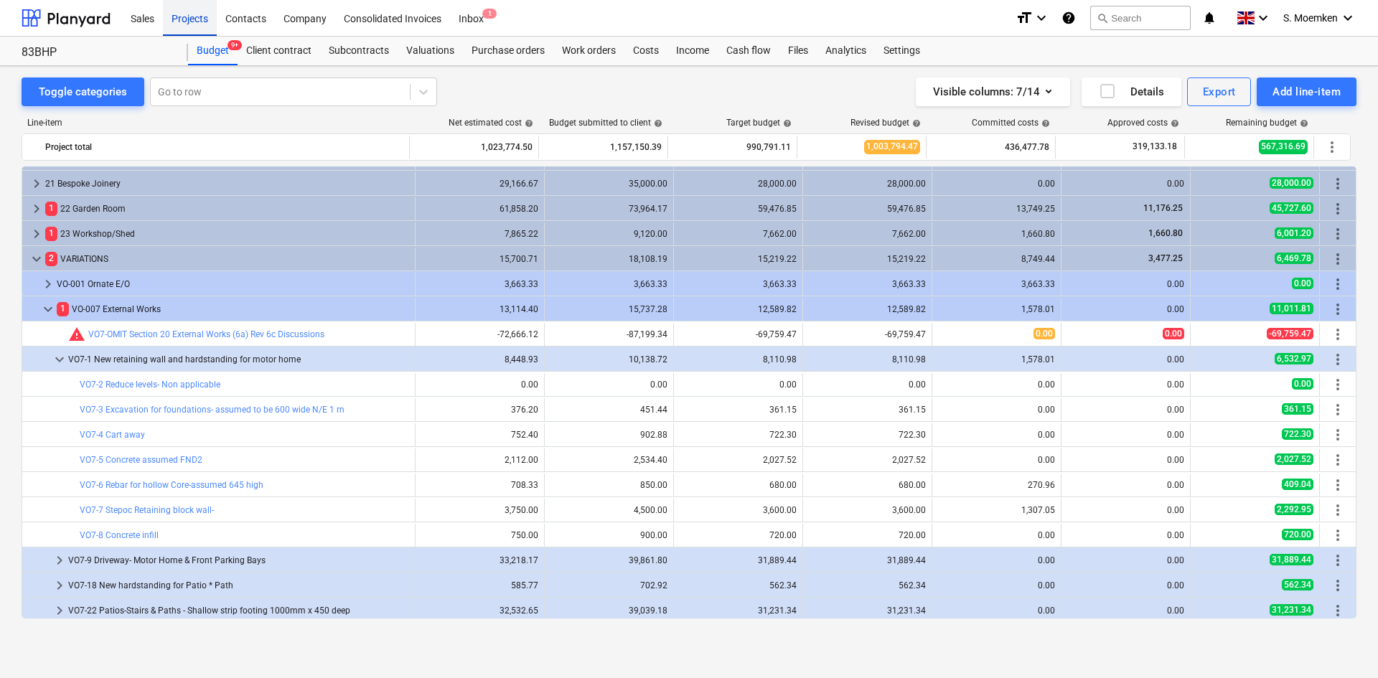
click at [199, 17] on div "Projects" at bounding box center [190, 17] width 54 height 37
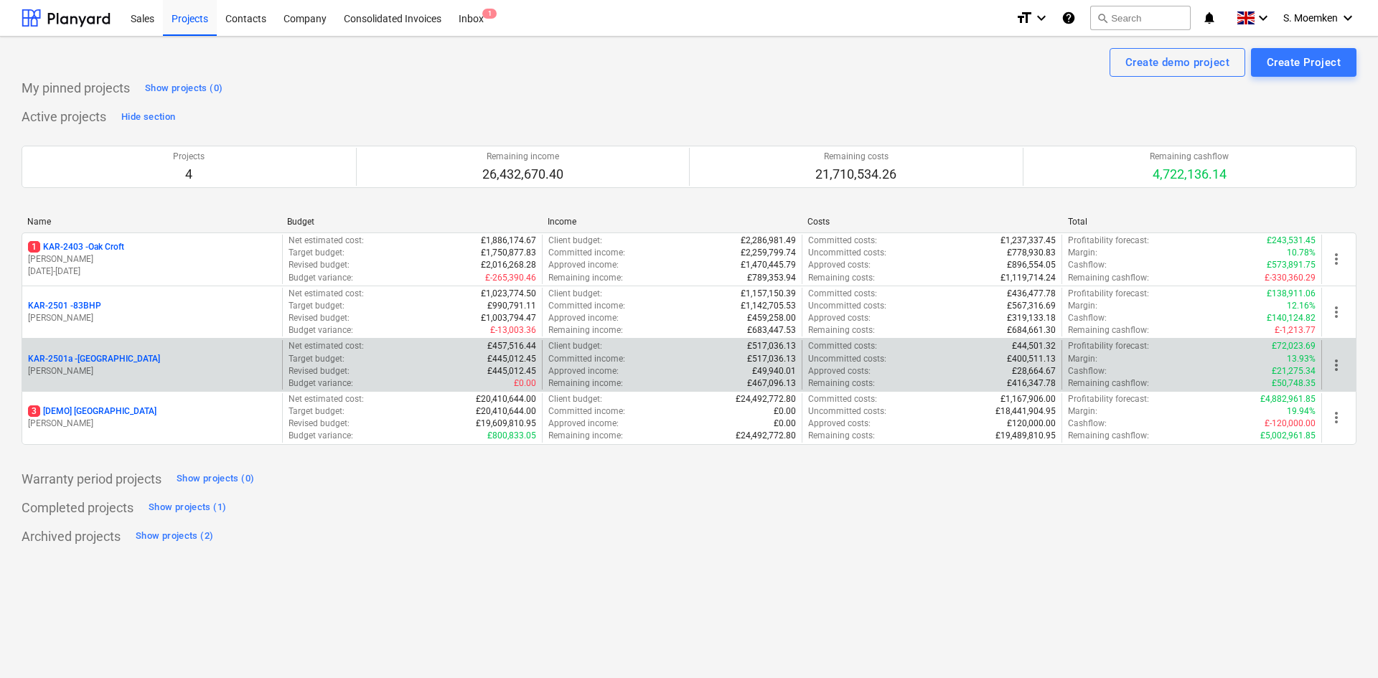
click at [193, 375] on p "[PERSON_NAME]" at bounding box center [152, 371] width 248 height 12
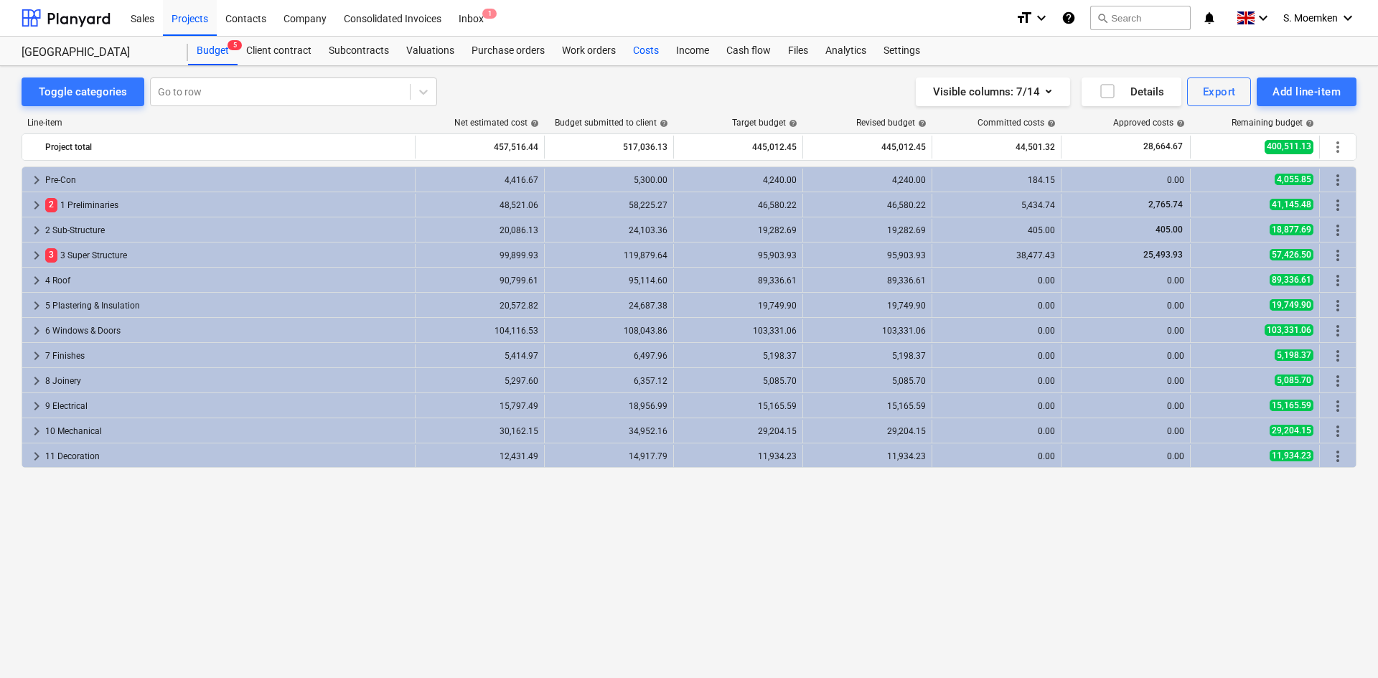
click at [636, 50] on div "Costs" at bounding box center [646, 51] width 43 height 29
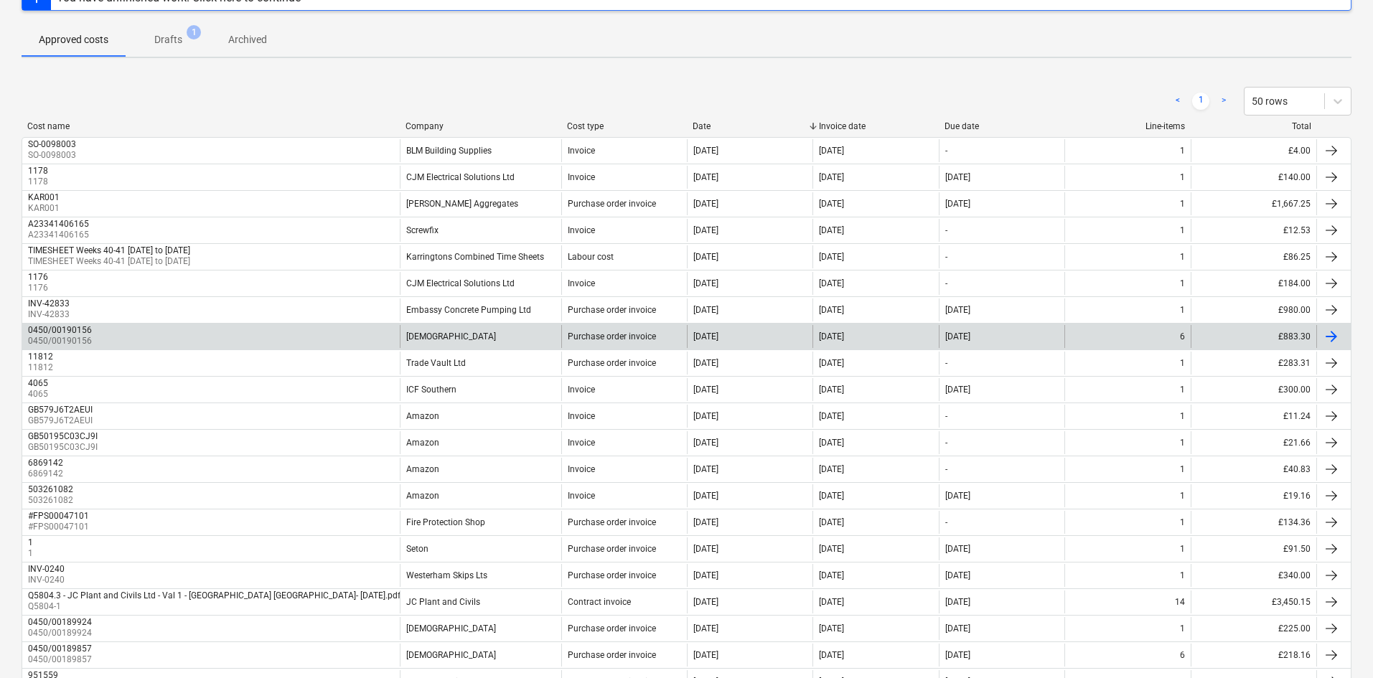
scroll to position [144, 0]
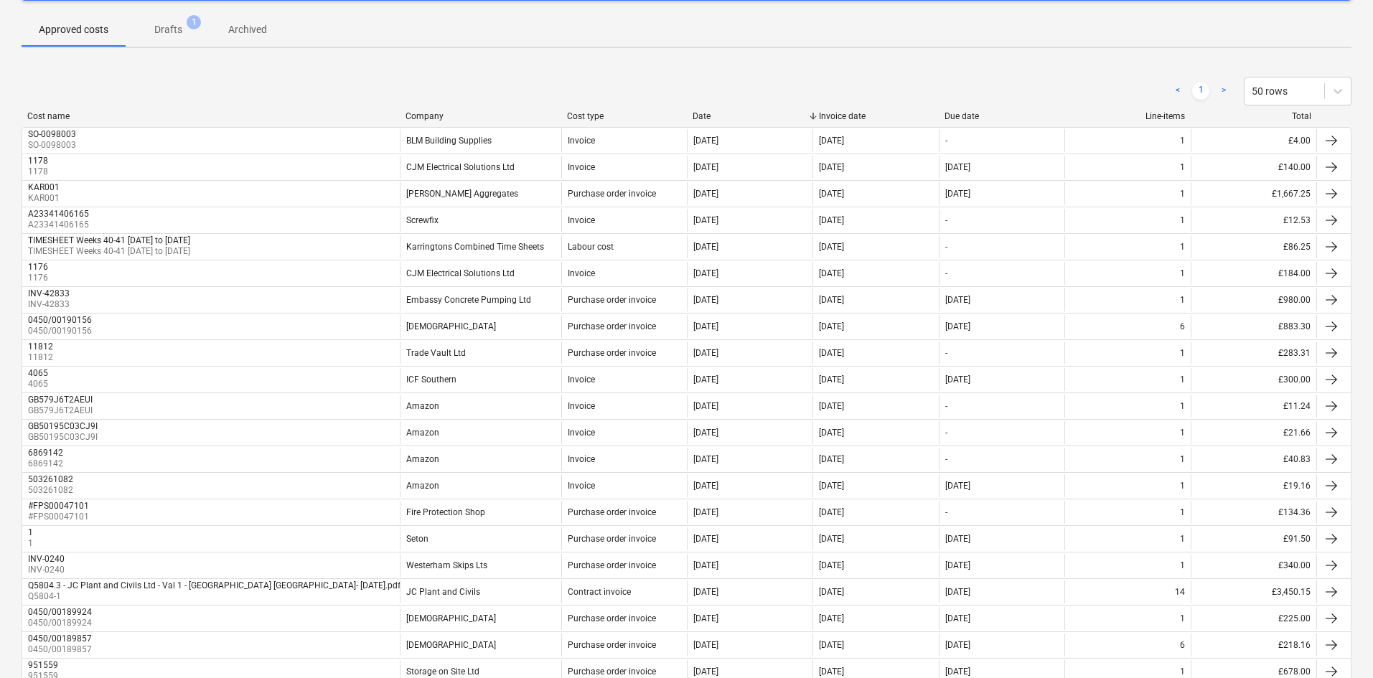
click at [434, 116] on div "Company" at bounding box center [481, 116] width 150 height 10
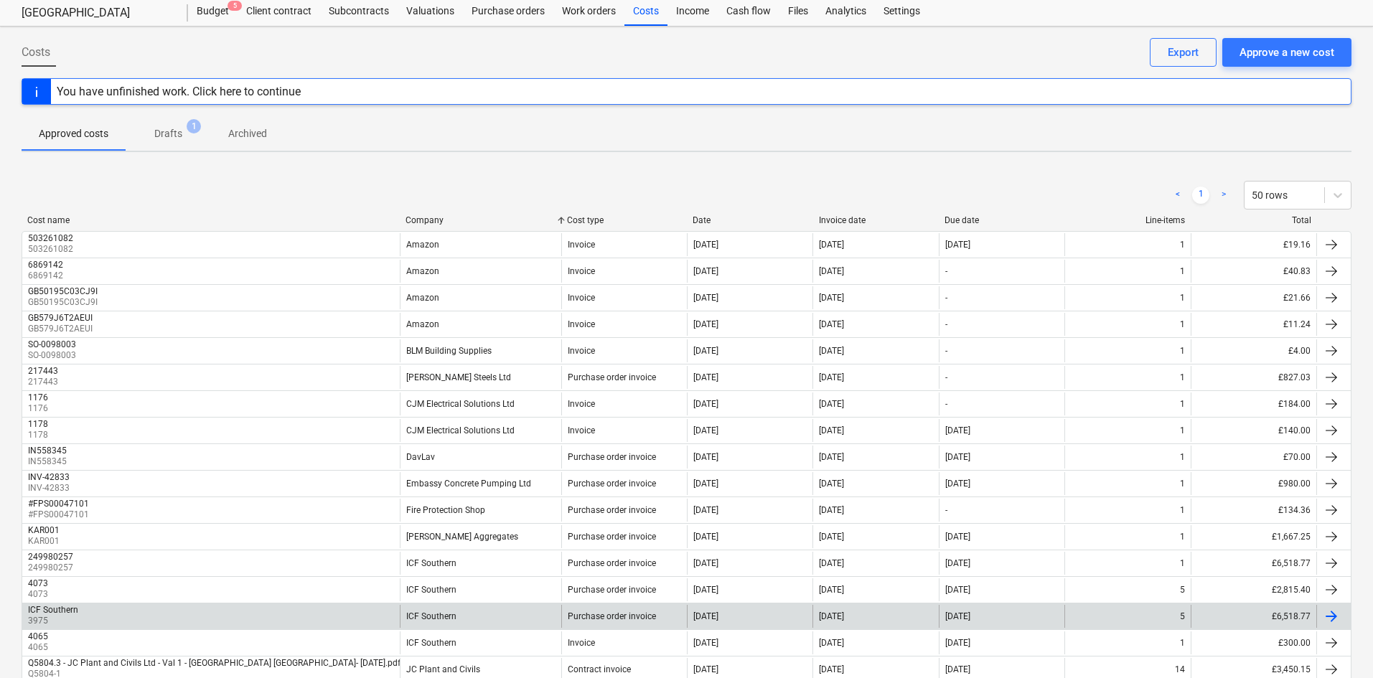
scroll to position [0, 0]
